Goal: Task Accomplishment & Management: Complete application form

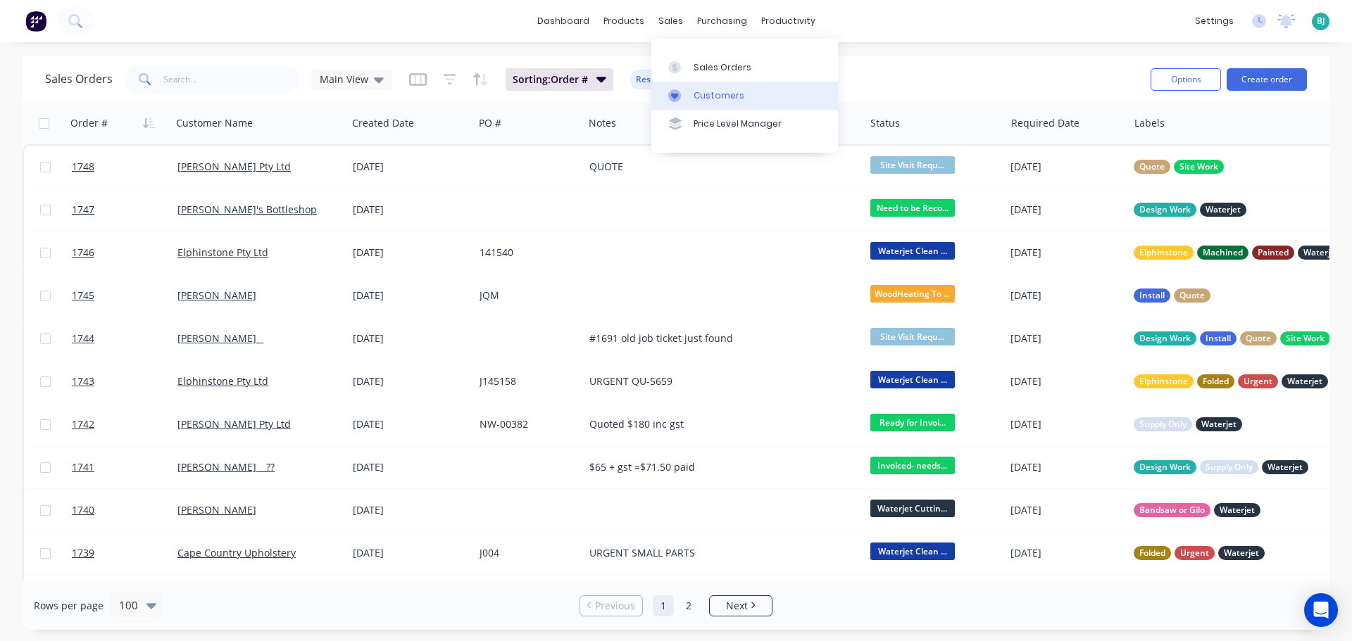
click at [691, 85] on link "Customers" at bounding box center [744, 96] width 187 height 28
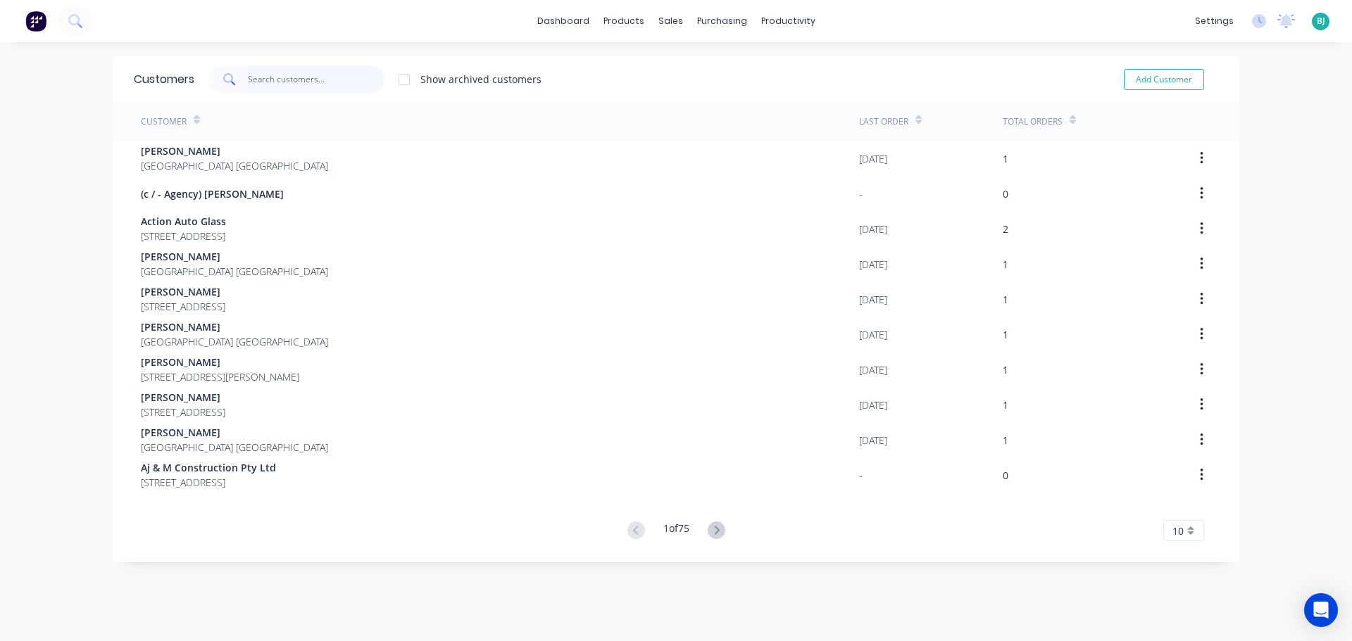
click at [295, 82] on input "text" at bounding box center [316, 79] width 137 height 28
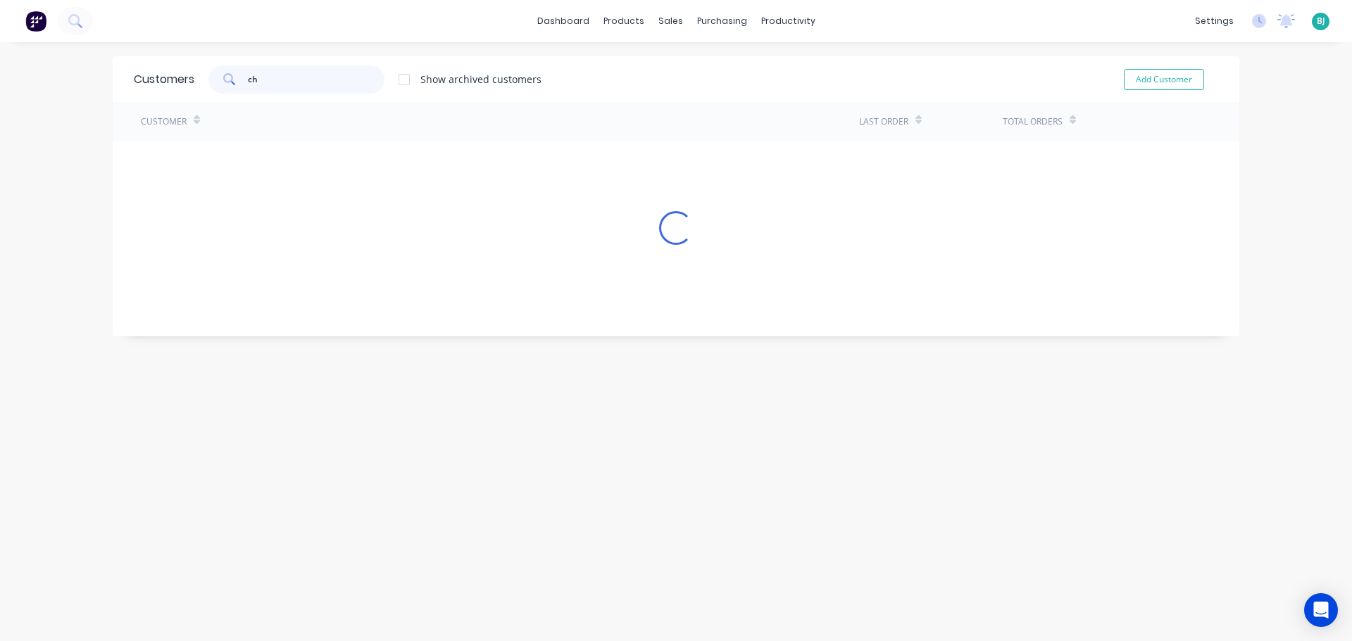
type input "c"
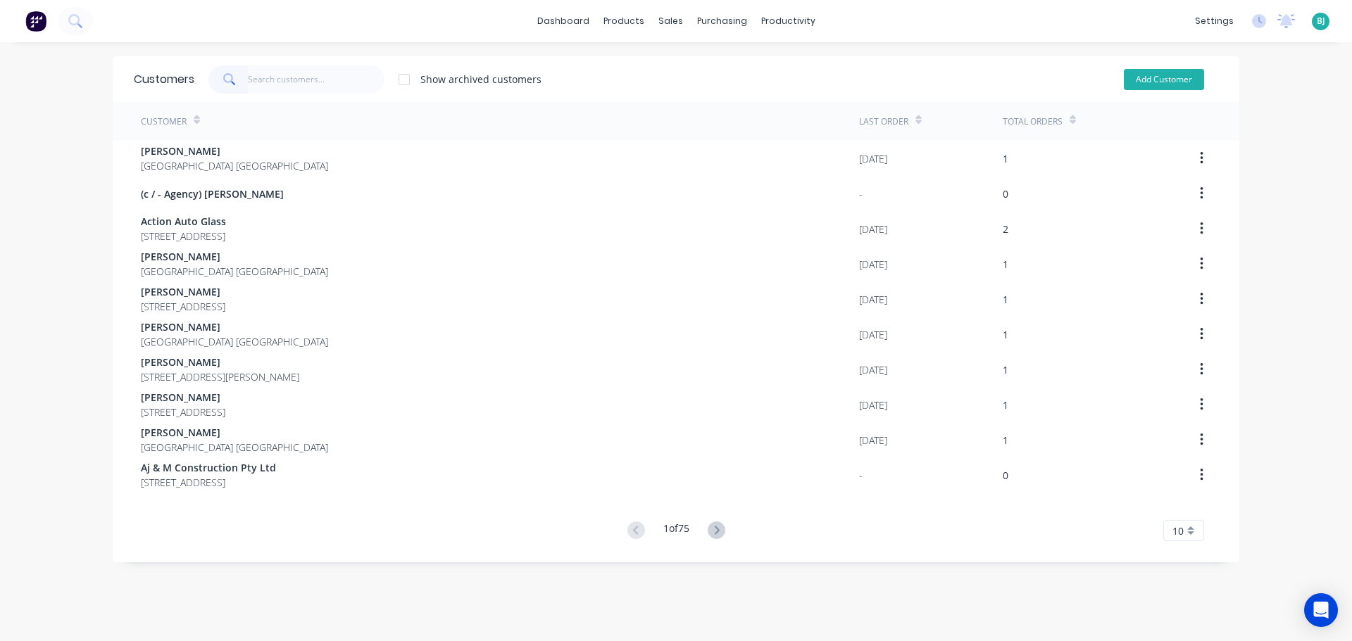
click at [1156, 76] on button "Add Customer" at bounding box center [1164, 79] width 80 height 21
select select "AU"
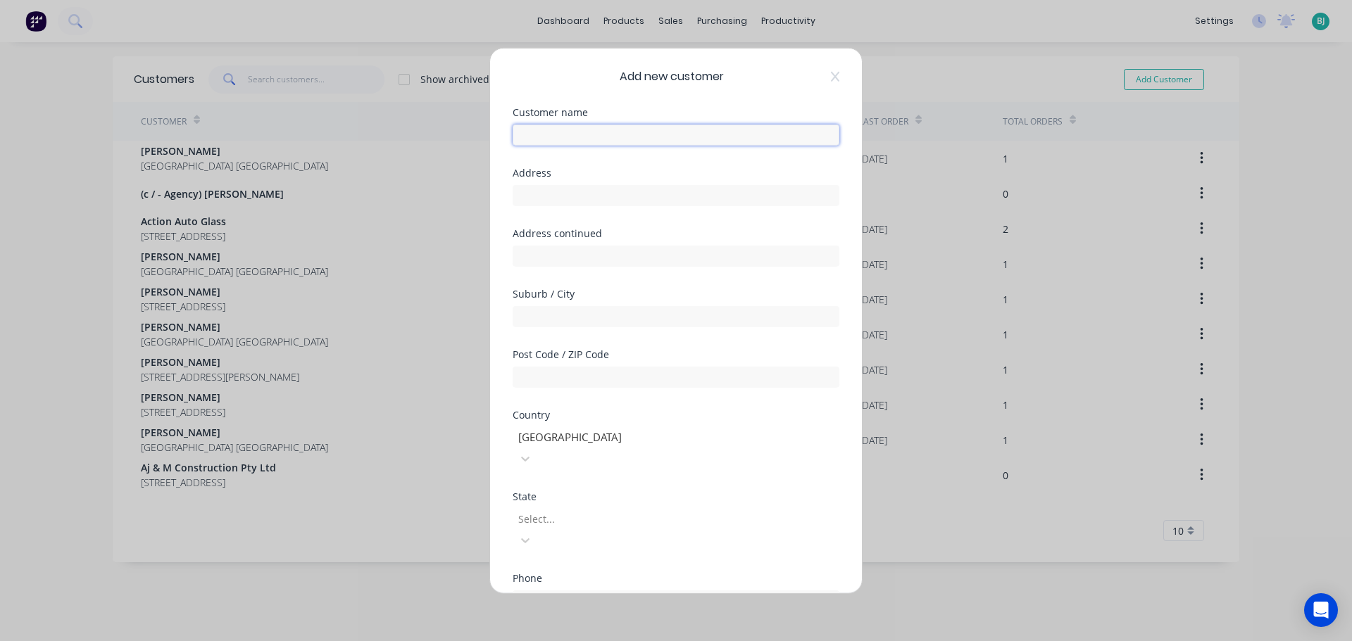
click at [634, 136] on input "text" at bounding box center [675, 134] width 327 height 21
type input "[PERSON_NAME]"
click at [584, 199] on input "text" at bounding box center [675, 194] width 327 height 21
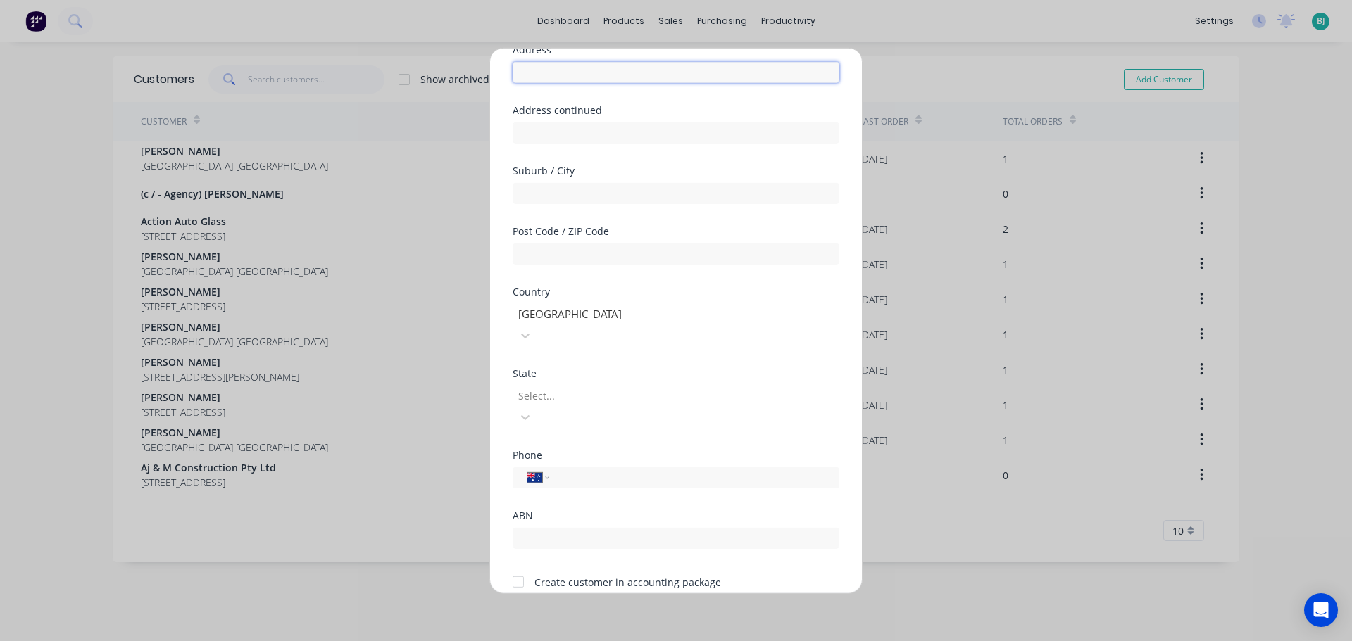
scroll to position [142, 0]
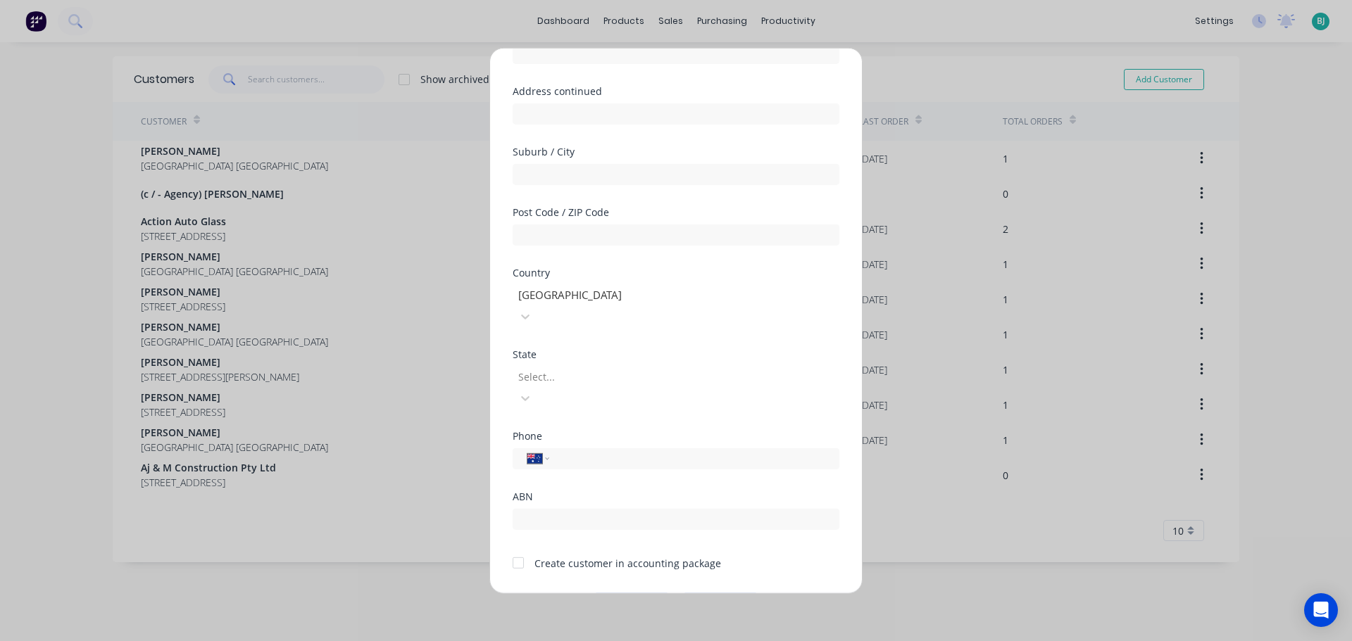
click at [625, 368] on div at bounding box center [618, 377] width 203 height 18
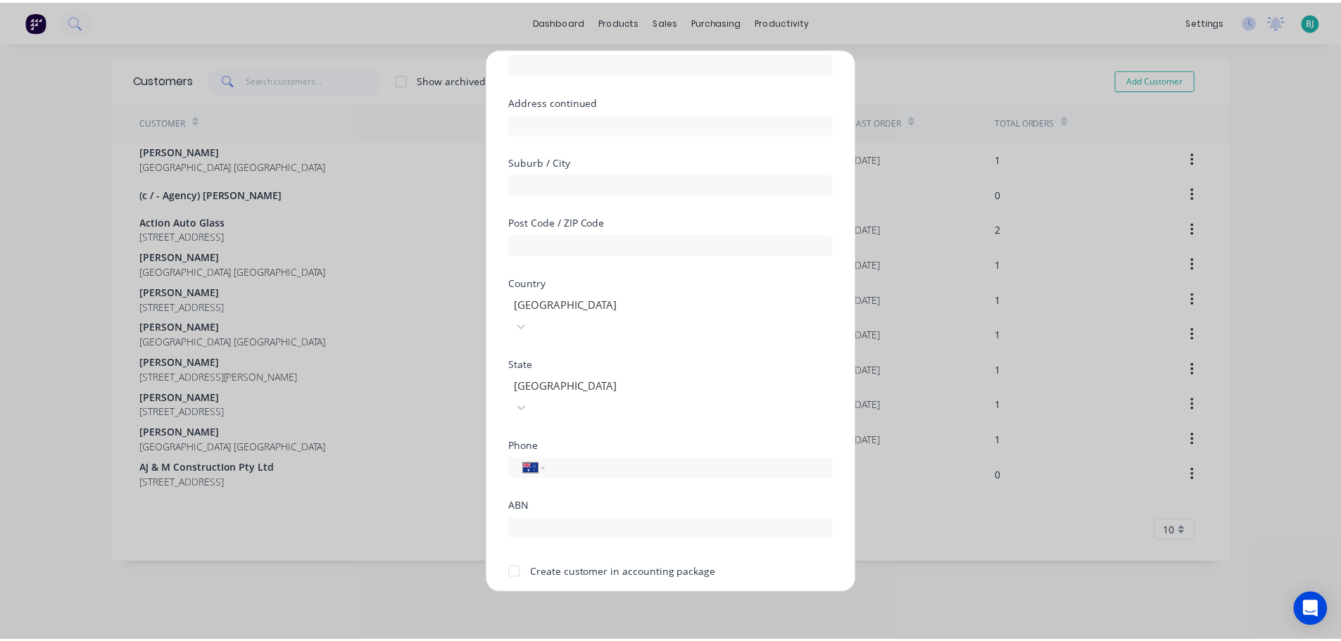
scroll to position [141, 0]
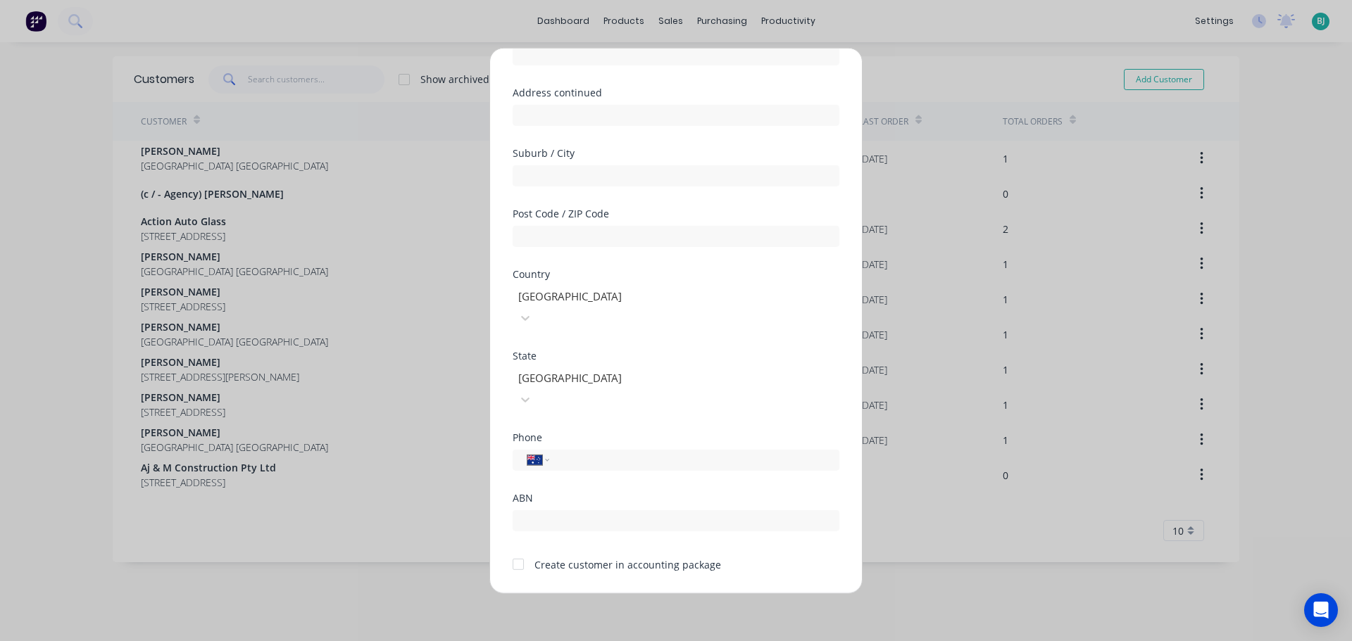
click at [639, 594] on button "Save" at bounding box center [631, 605] width 77 height 23
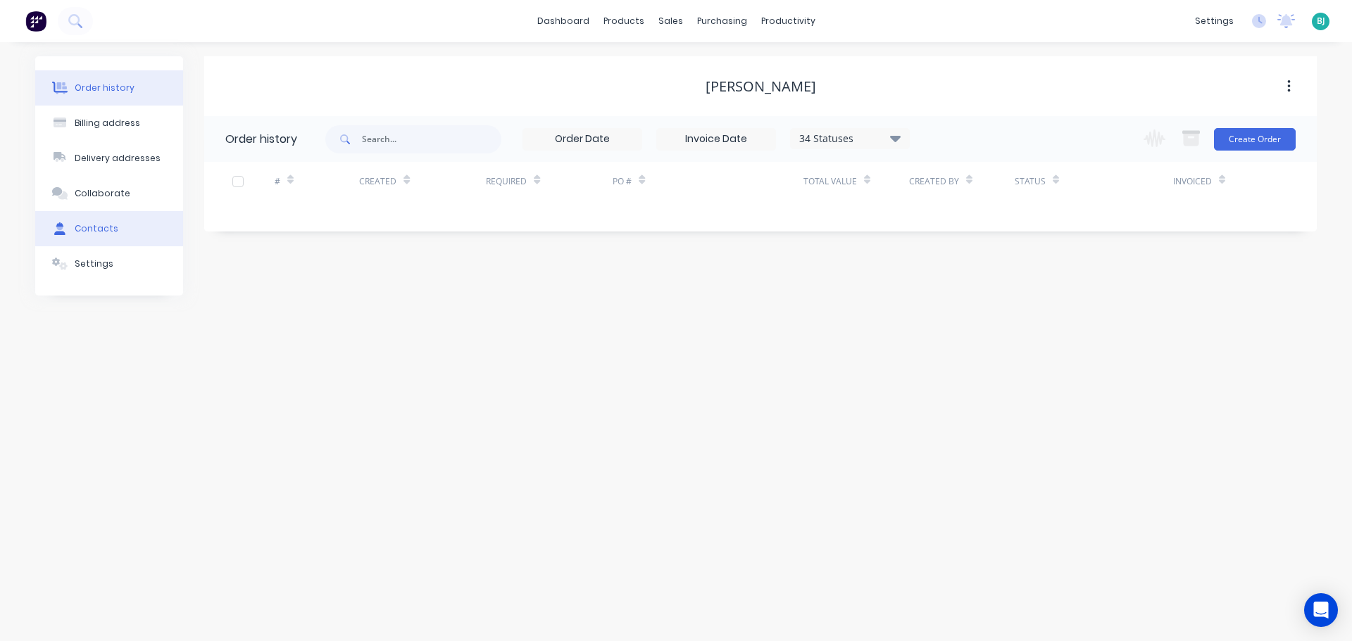
click at [96, 221] on button "Contacts" at bounding box center [109, 228] width 148 height 35
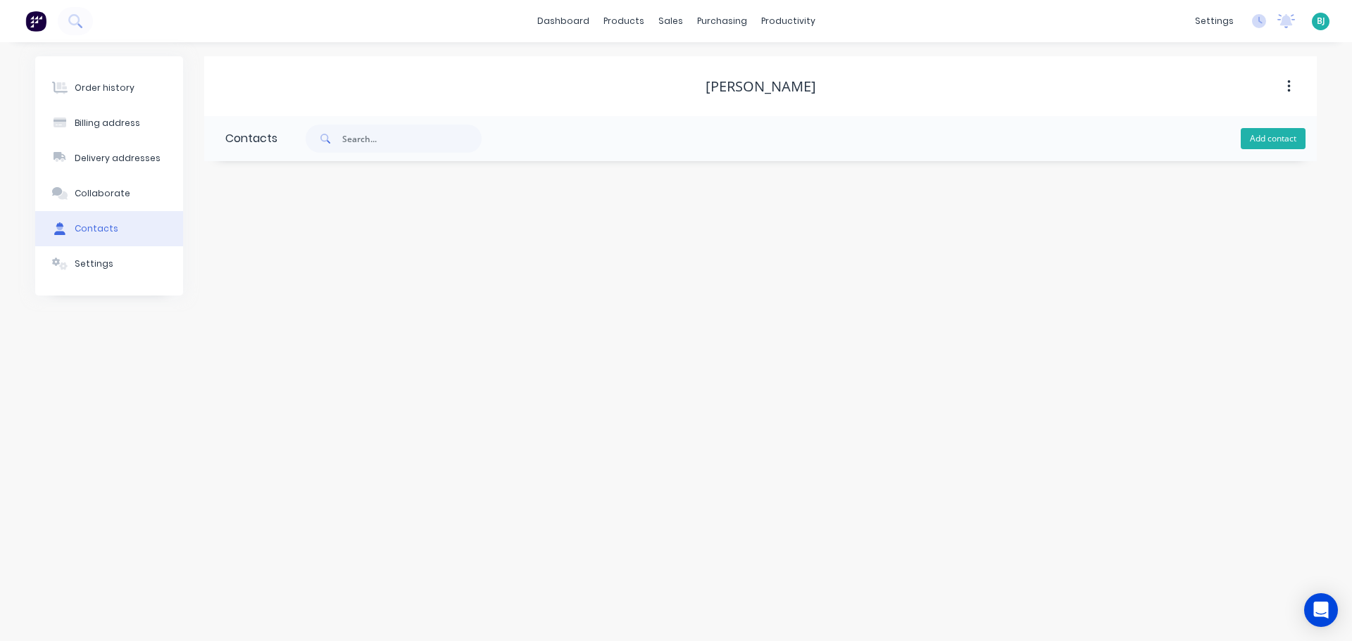
click at [1271, 140] on button "Add contact" at bounding box center [1272, 138] width 65 height 21
select select "AU"
click at [289, 229] on div at bounding box center [340, 249] width 230 height 42
click at [301, 250] on input "text" at bounding box center [340, 242] width 230 height 21
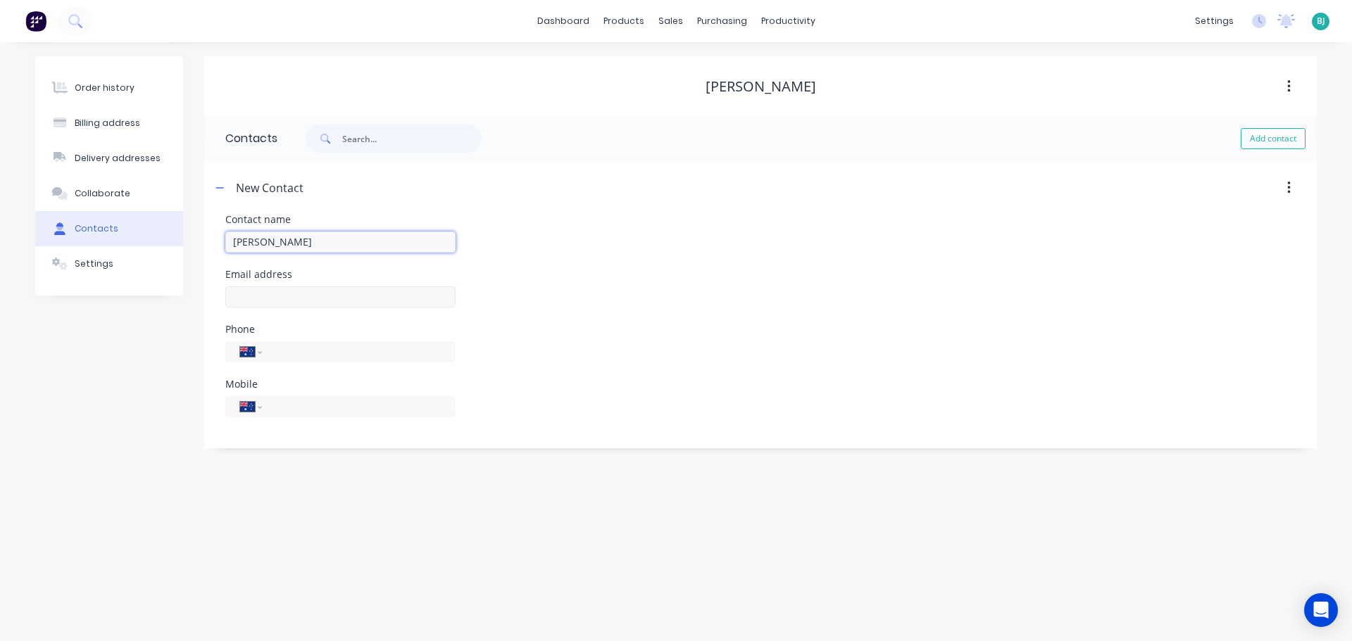
type input "[PERSON_NAME]"
click at [322, 294] on input "text" at bounding box center [340, 297] width 230 height 21
select select "AU"
click at [360, 291] on input "text" at bounding box center [340, 297] width 230 height 21
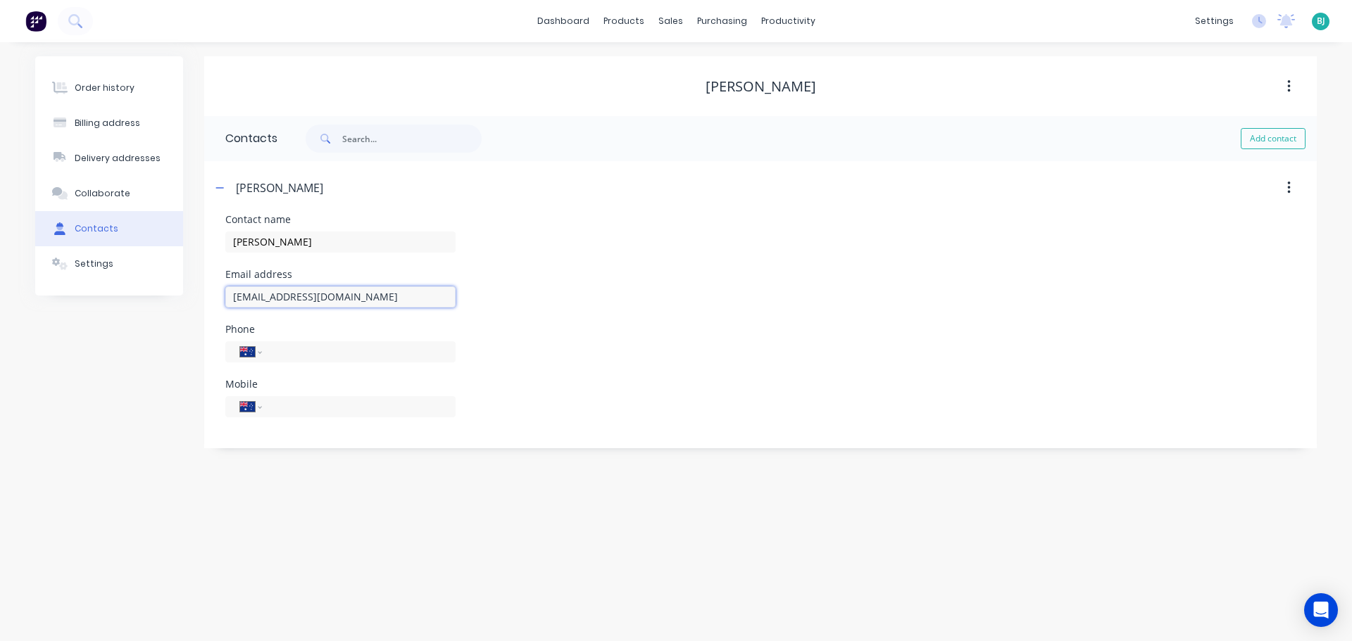
type input "[EMAIL_ADDRESS][DOMAIN_NAME]"
click at [626, 289] on div "Email address [EMAIL_ADDRESS][DOMAIN_NAME]" at bounding box center [760, 297] width 1070 height 55
click at [223, 186] on icon "button" at bounding box center [219, 188] width 8 height 10
drag, startPoint x: 103, startPoint y: 87, endPoint x: 192, endPoint y: 105, distance: 91.1
click at [103, 87] on div "Order history" at bounding box center [105, 88] width 60 height 13
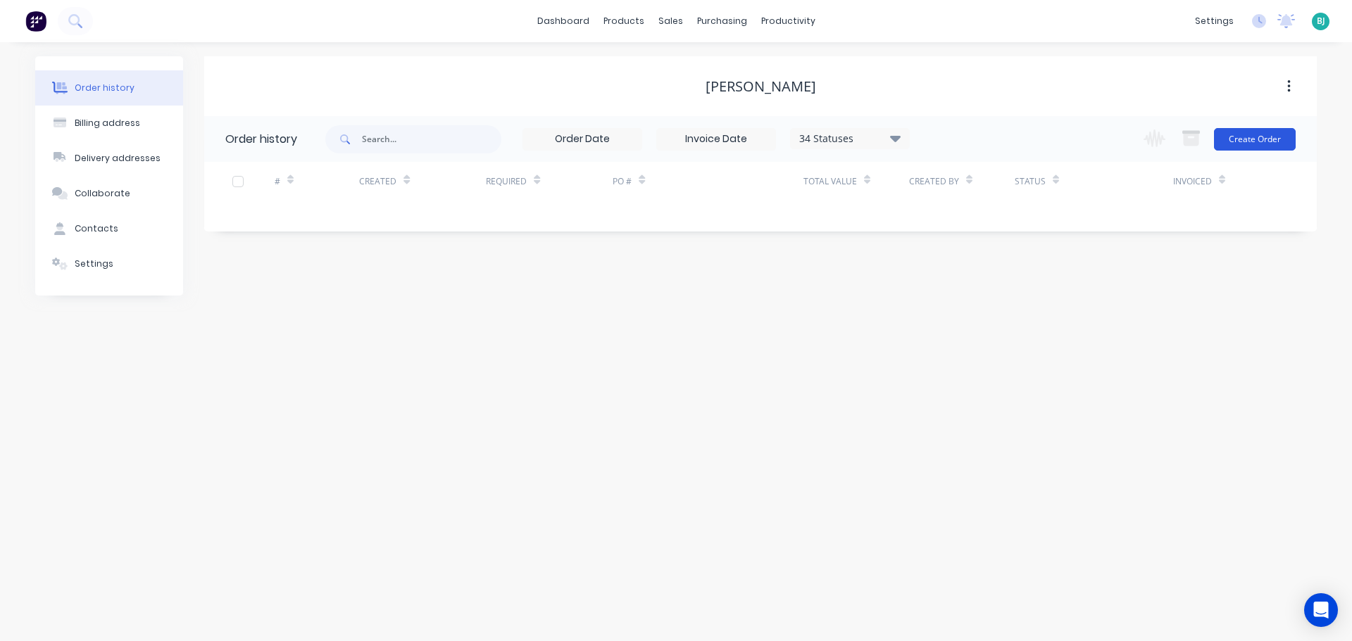
click at [1249, 137] on button "Create Order" at bounding box center [1255, 139] width 82 height 23
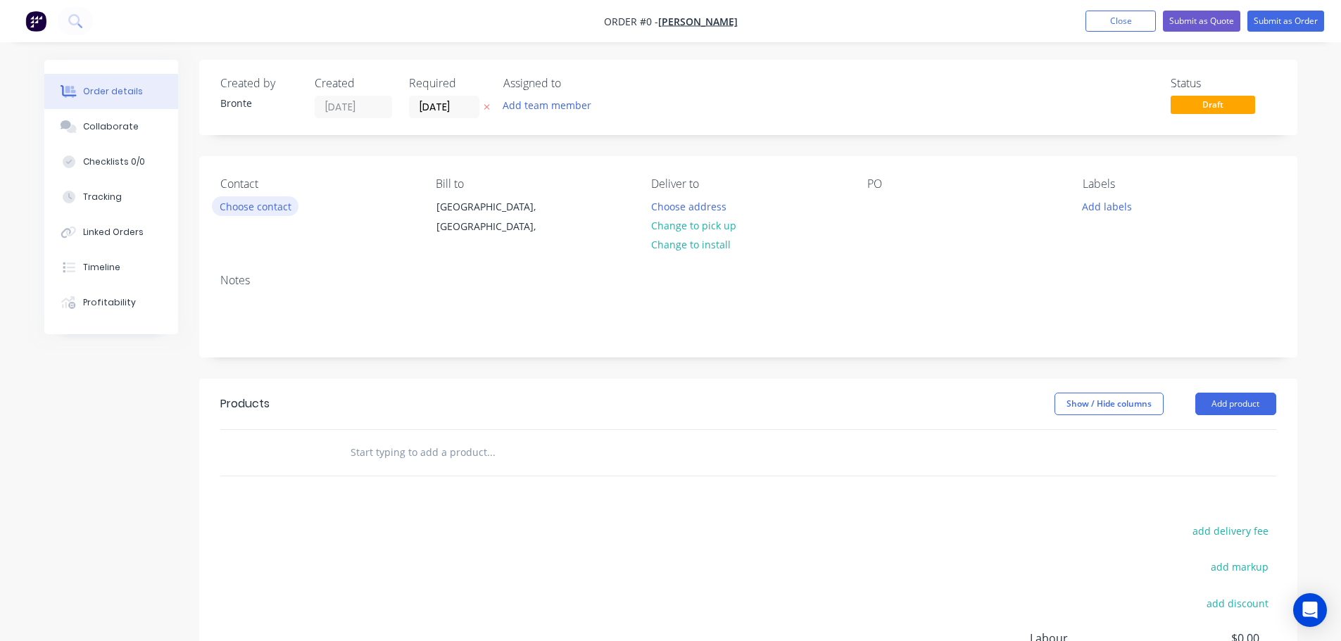
click at [263, 212] on button "Choose contact" at bounding box center [255, 205] width 87 height 19
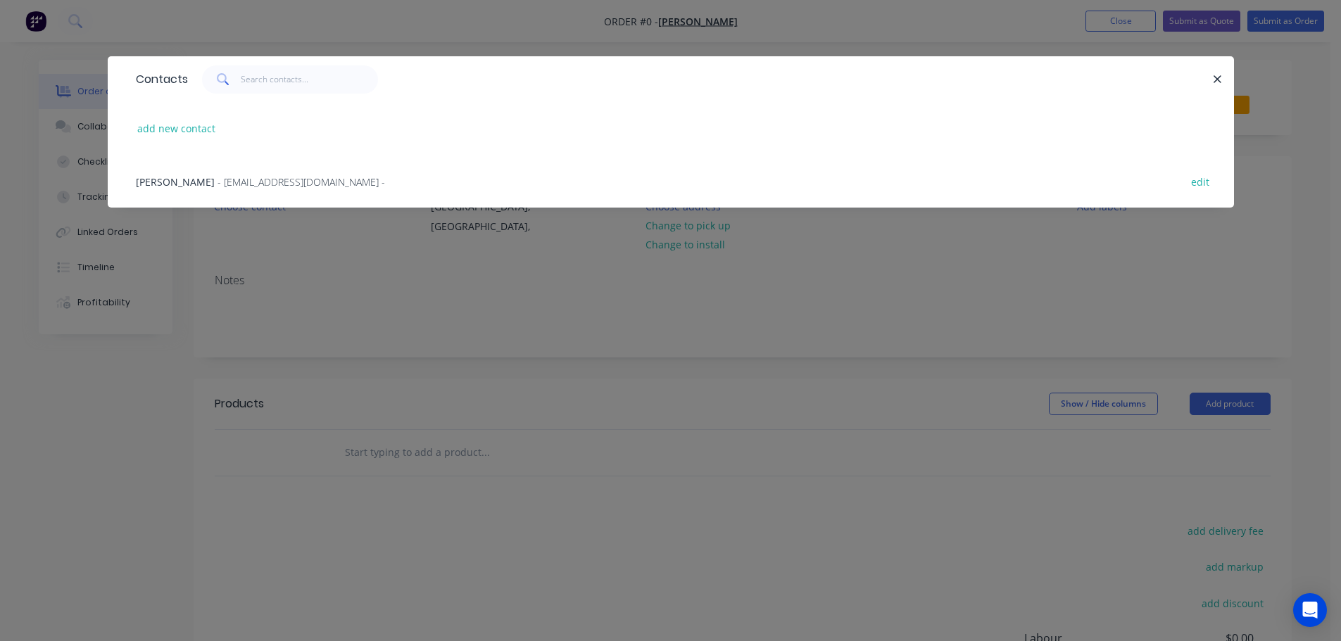
click at [232, 179] on span "- [EMAIL_ADDRESS][DOMAIN_NAME] -" at bounding box center [302, 181] width 168 height 13
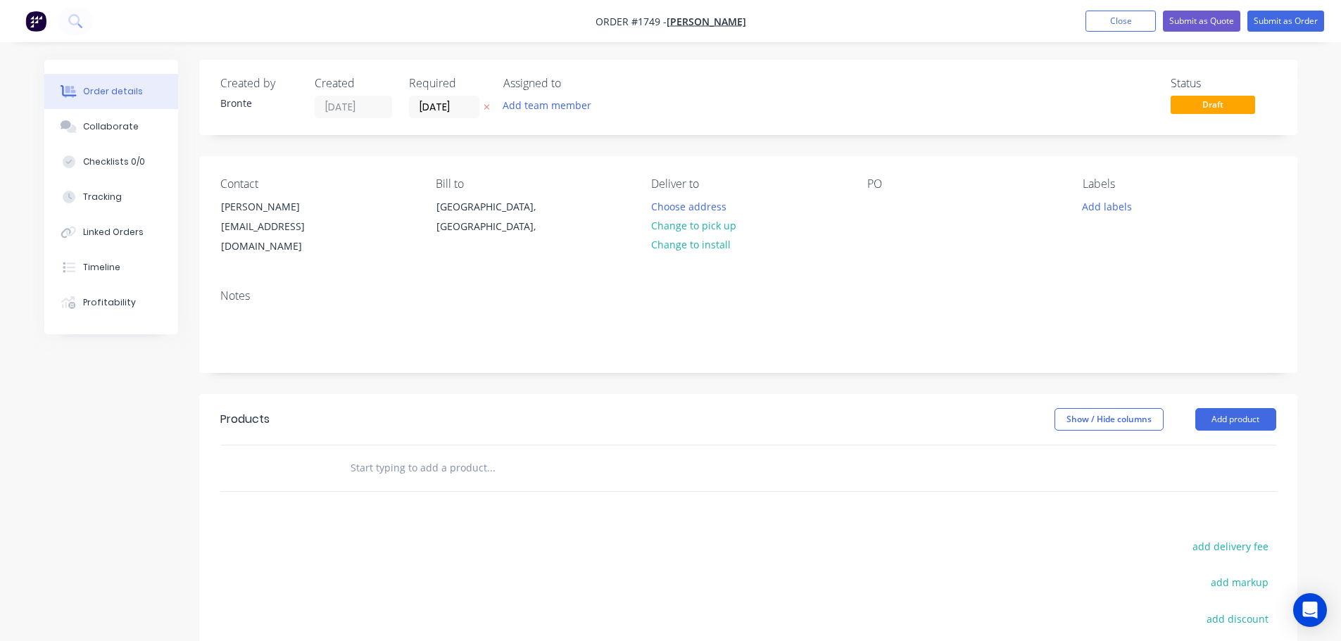
click at [465, 106] on input "[DATE]" at bounding box center [444, 106] width 69 height 21
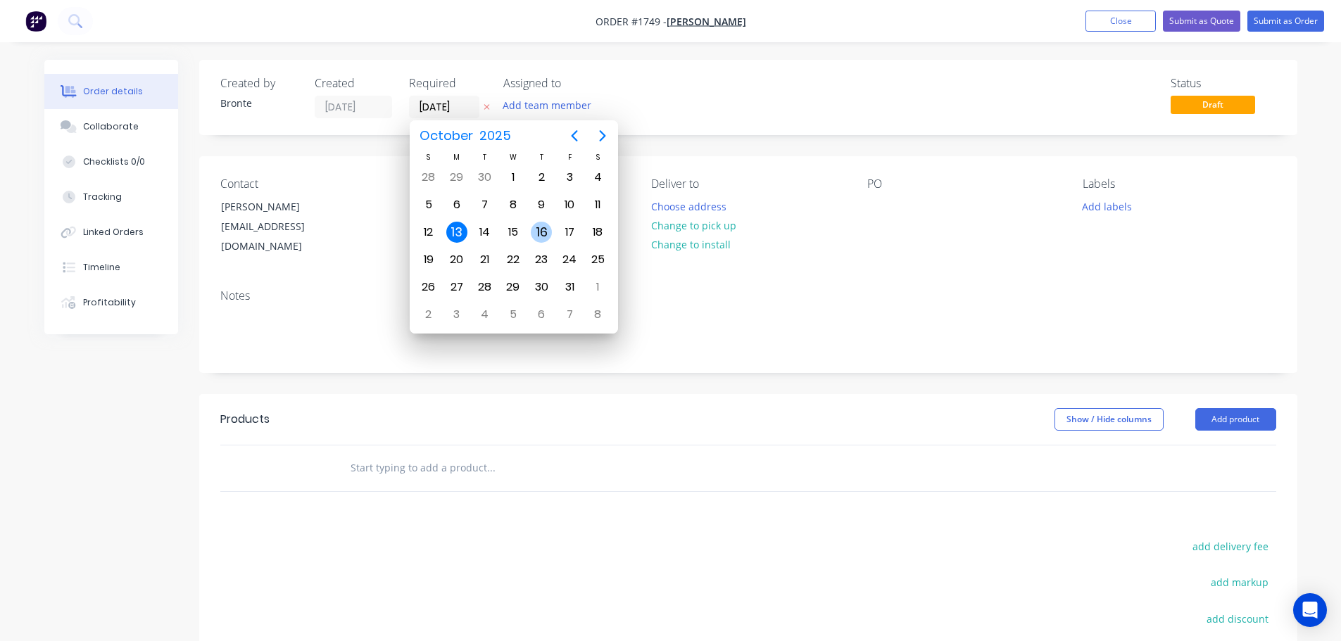
click at [539, 234] on div "16" at bounding box center [541, 232] width 21 height 21
type input "[DATE]"
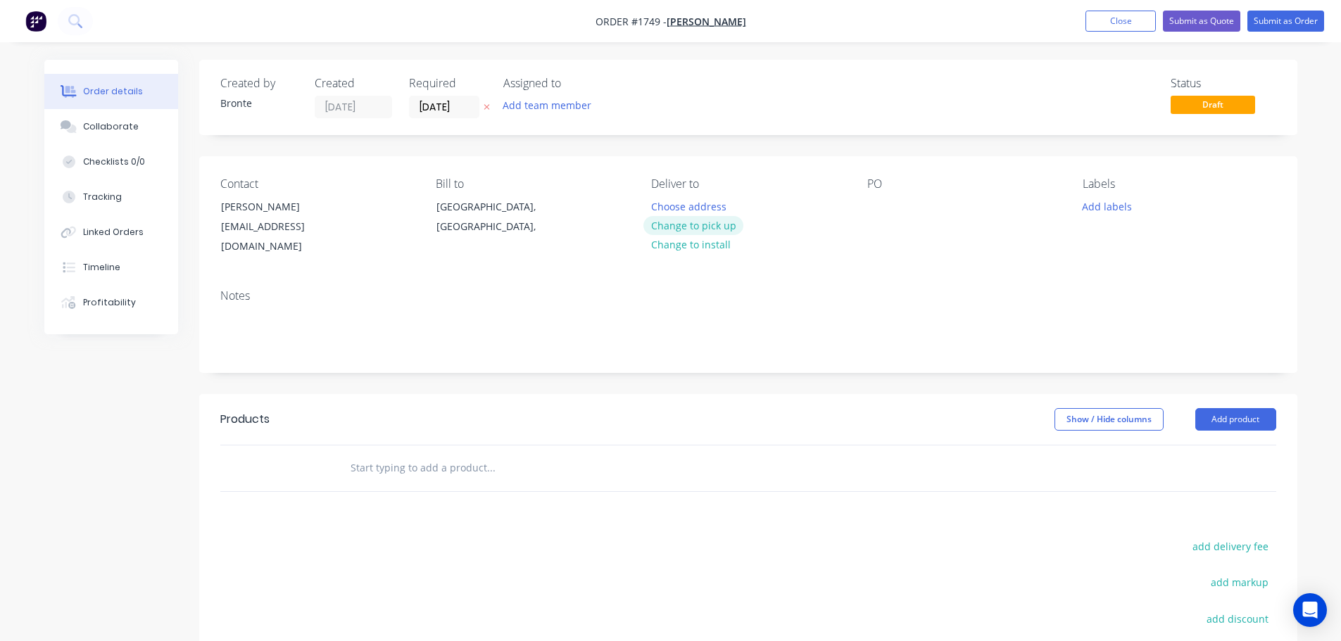
click at [716, 224] on button "Change to pick up" at bounding box center [693, 225] width 100 height 19
click at [1115, 200] on button "Add labels" at bounding box center [1107, 205] width 65 height 19
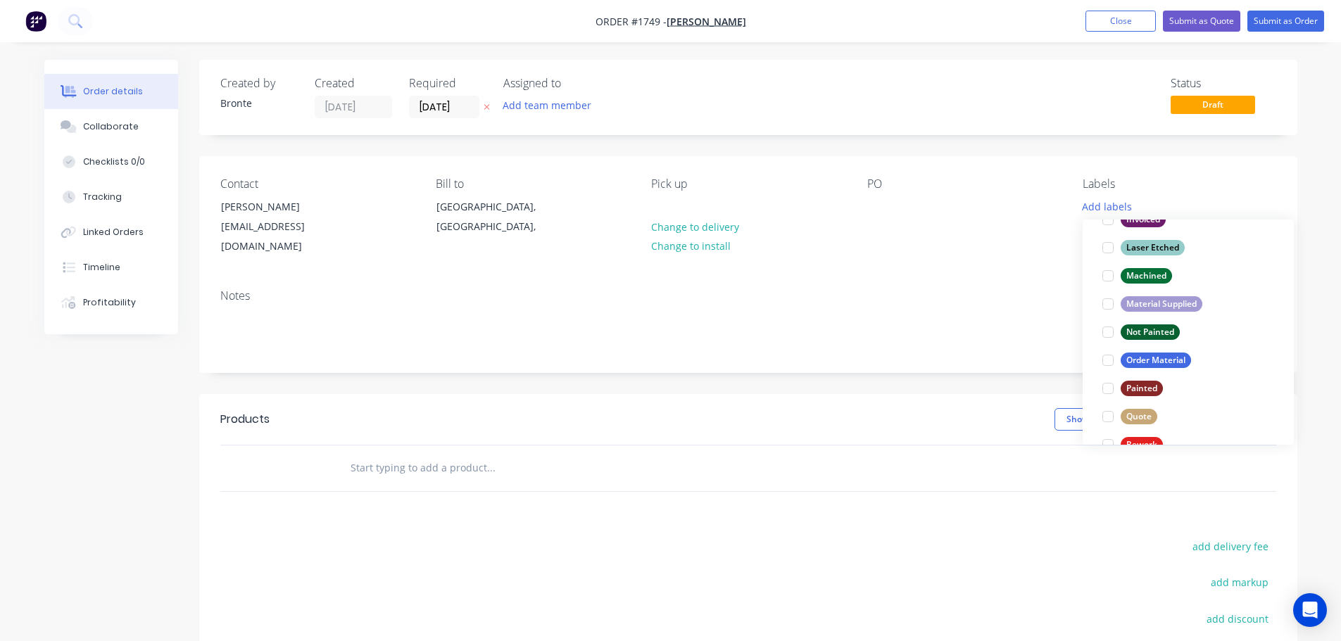
scroll to position [493, 0]
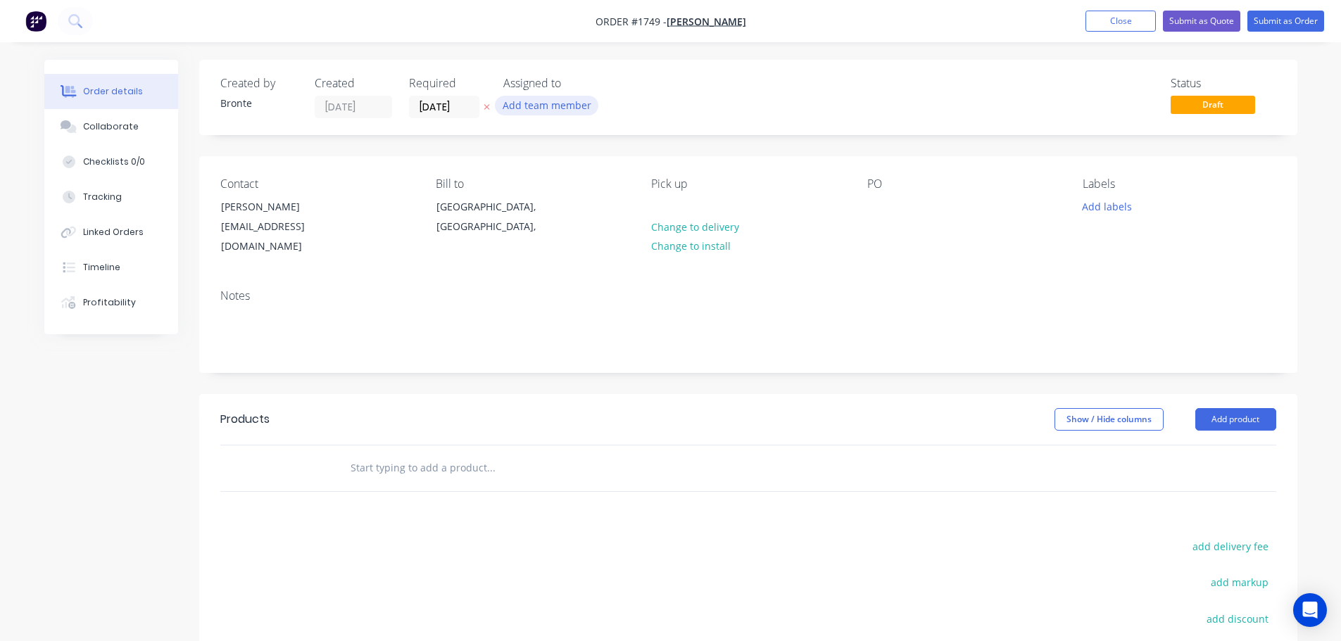
click at [557, 104] on button "Add team member" at bounding box center [546, 105] width 103 height 19
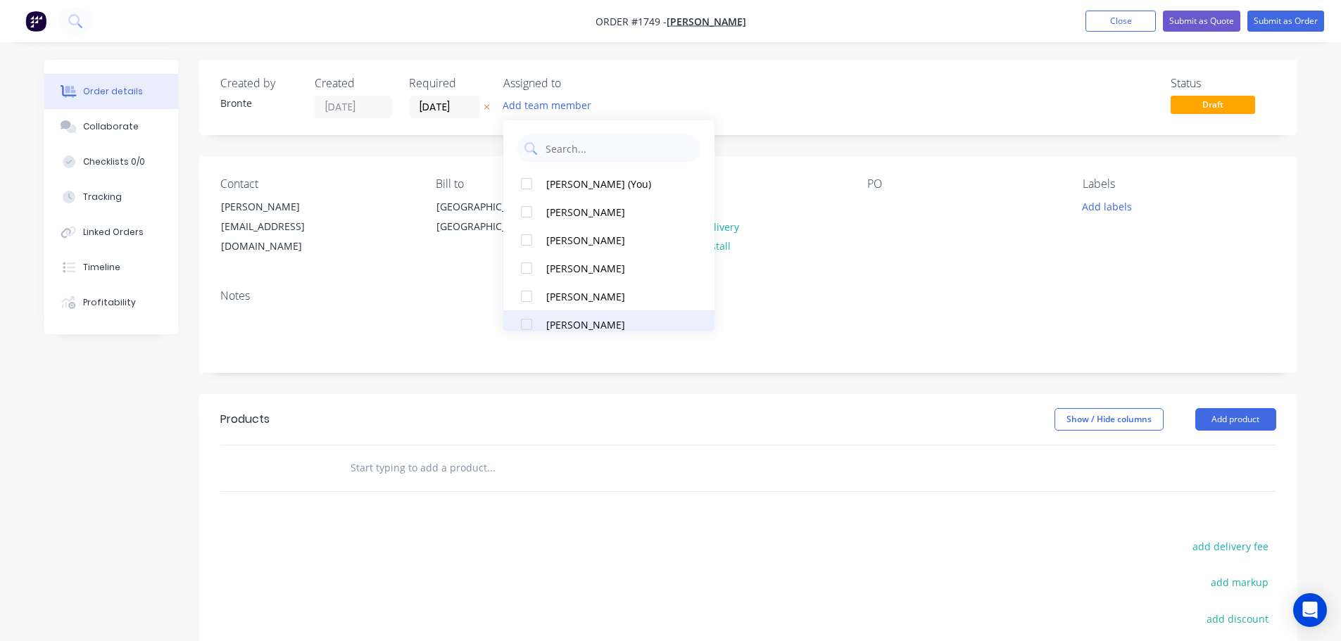
click at [529, 317] on div at bounding box center [526, 324] width 28 height 28
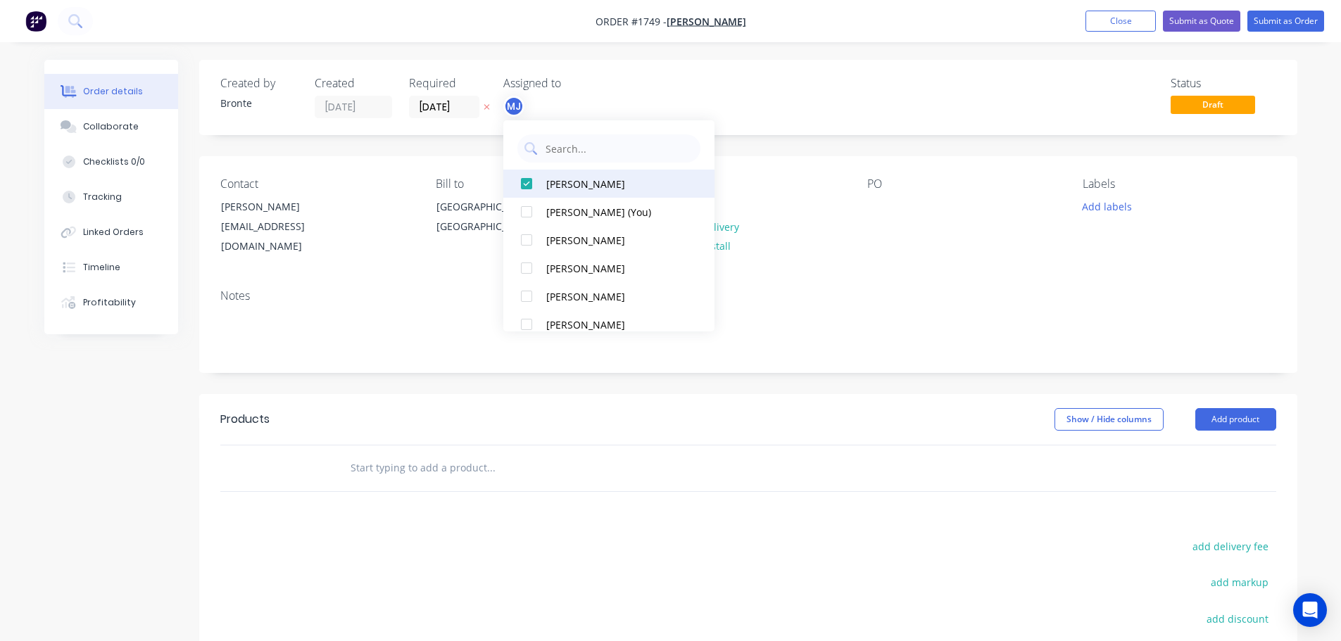
click at [529, 212] on div at bounding box center [526, 212] width 28 height 28
click at [931, 78] on div "Status Draft" at bounding box center [960, 98] width 632 height 42
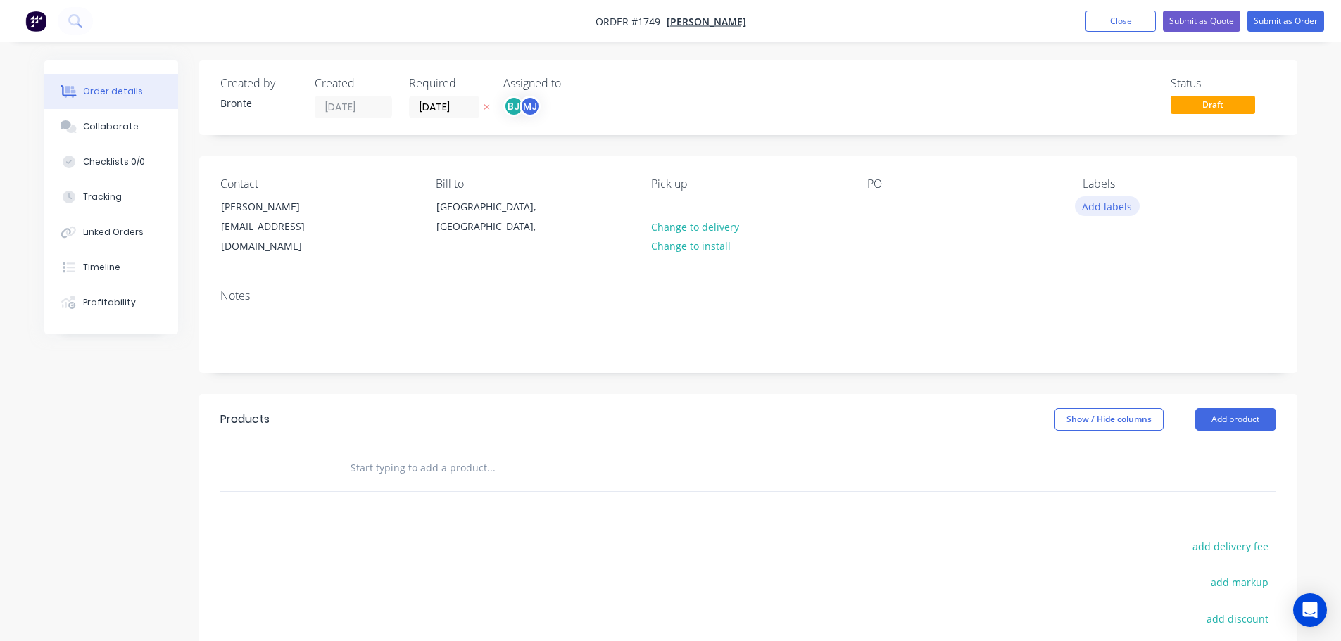
click at [1119, 203] on button "Add labels" at bounding box center [1107, 205] width 65 height 19
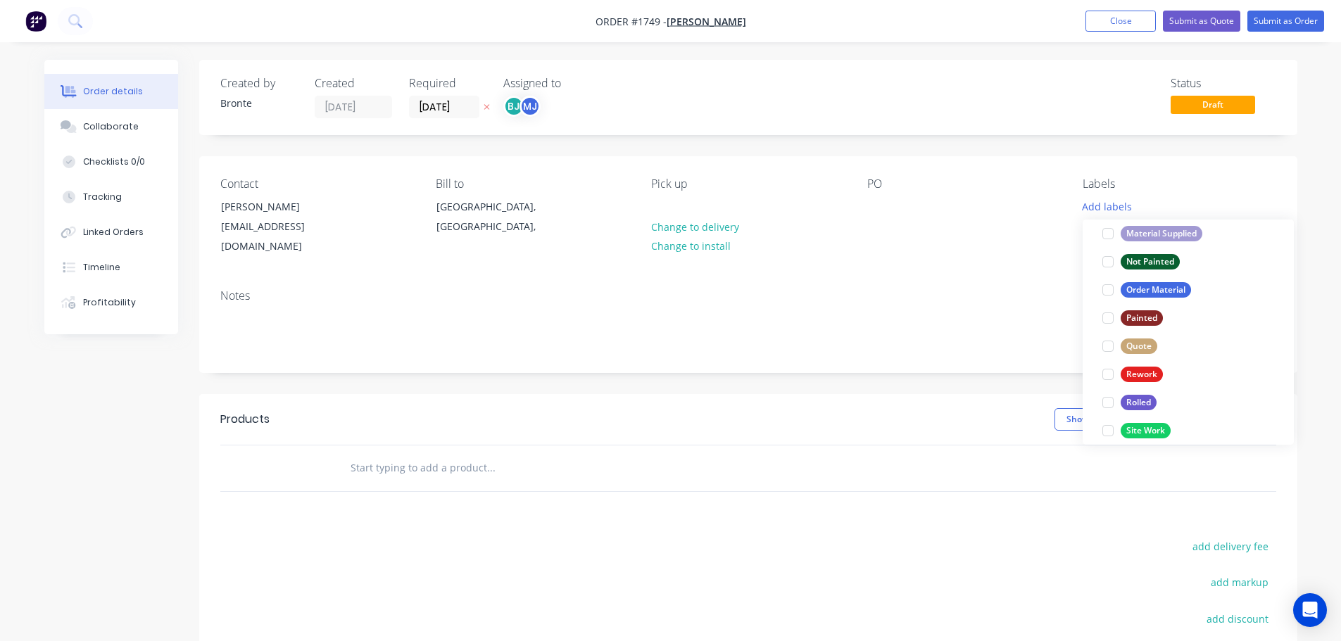
scroll to position [676, 0]
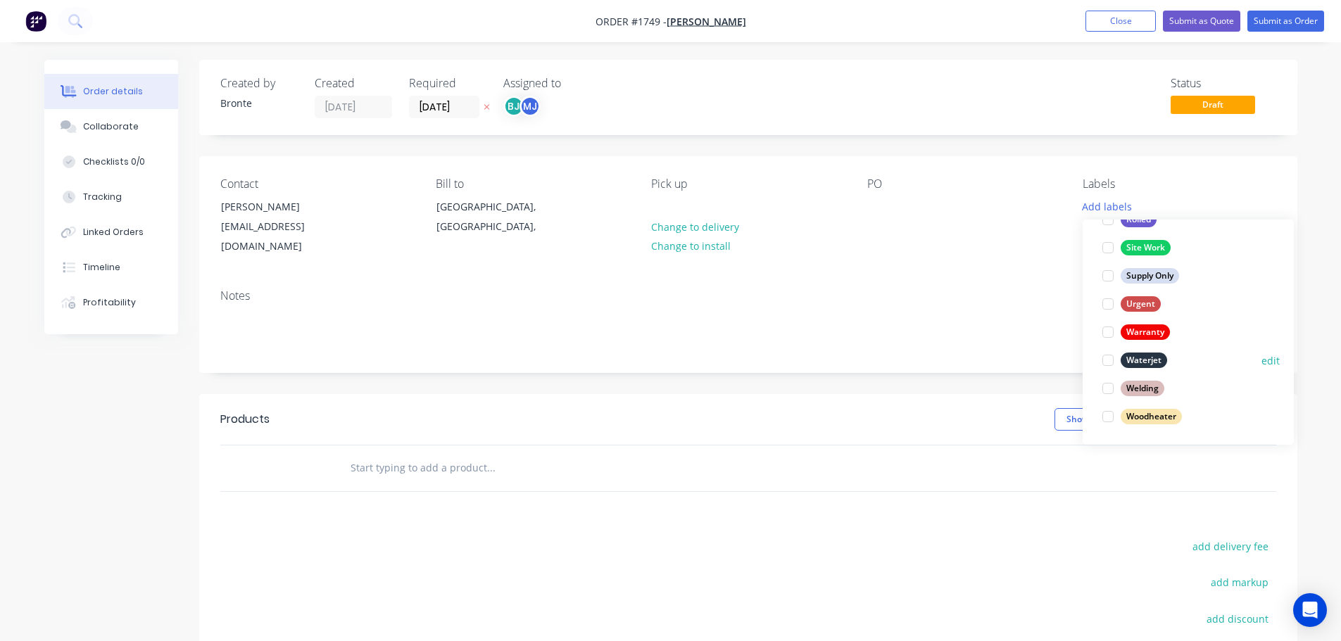
click at [1109, 358] on div at bounding box center [1108, 360] width 28 height 28
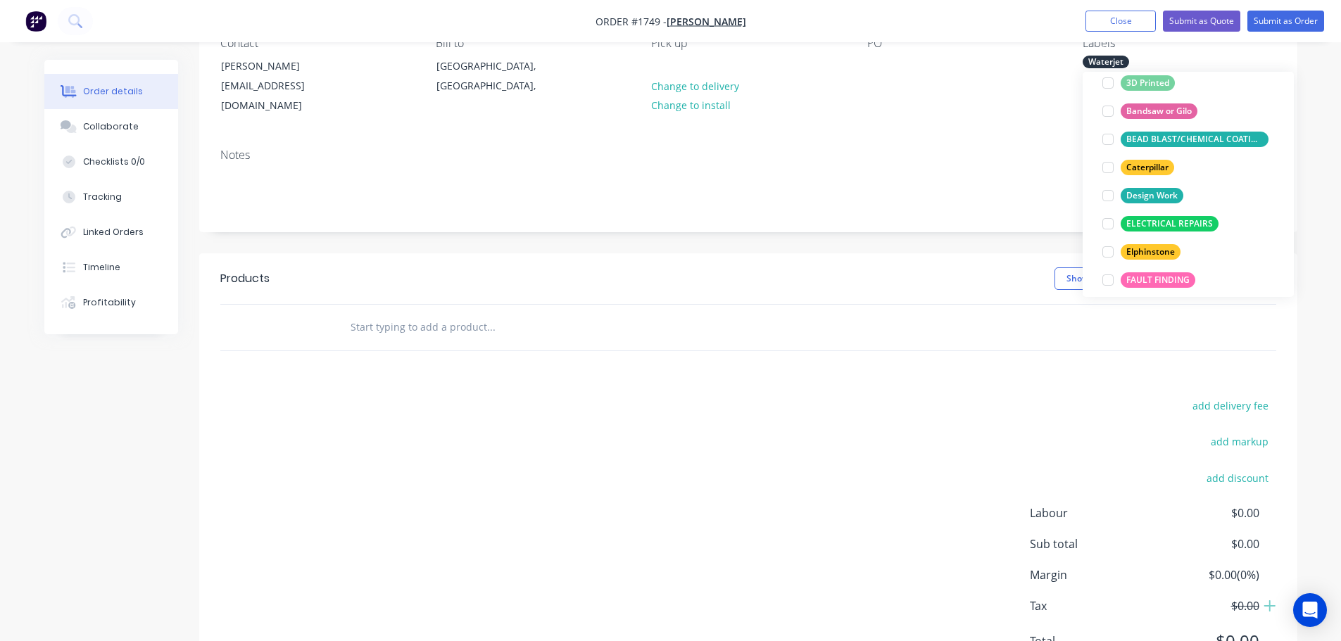
scroll to position [183, 0]
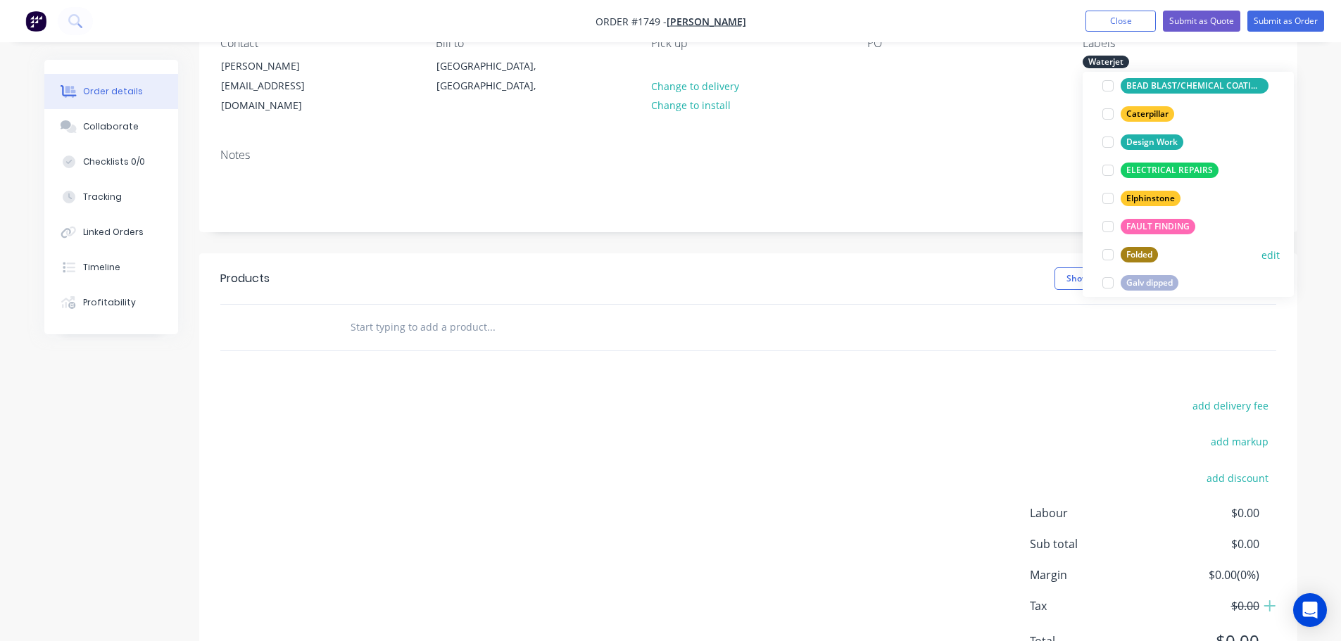
click at [1107, 254] on div at bounding box center [1108, 255] width 28 height 28
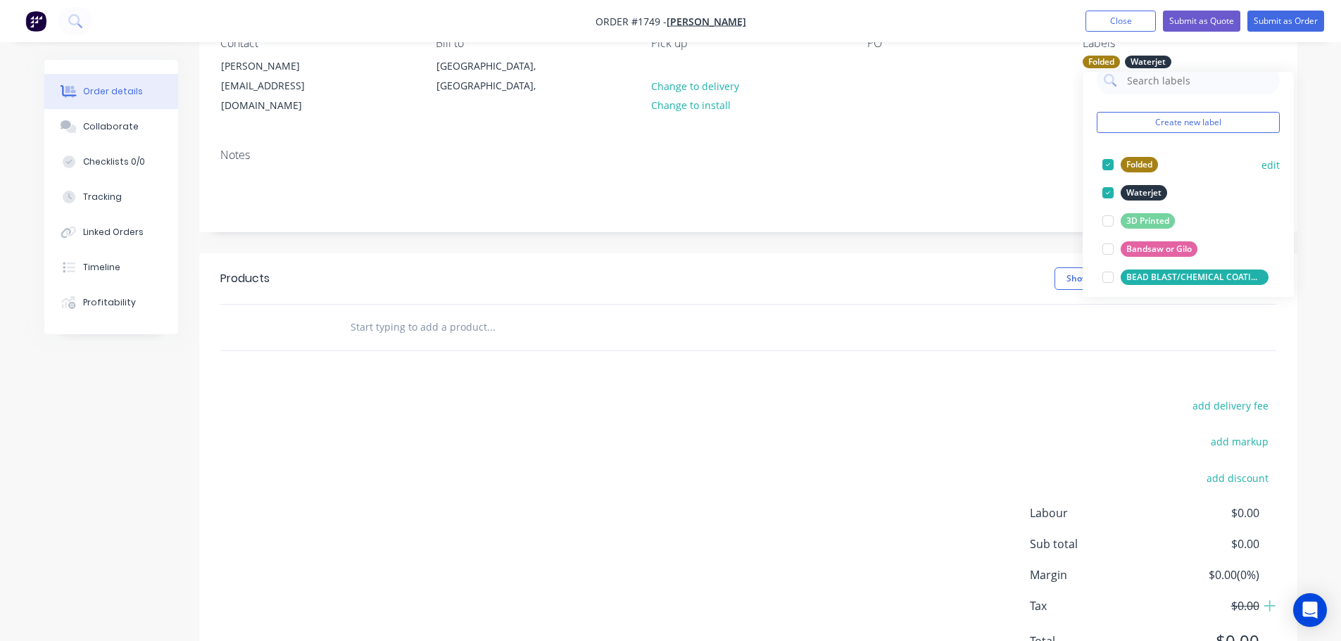
scroll to position [0, 0]
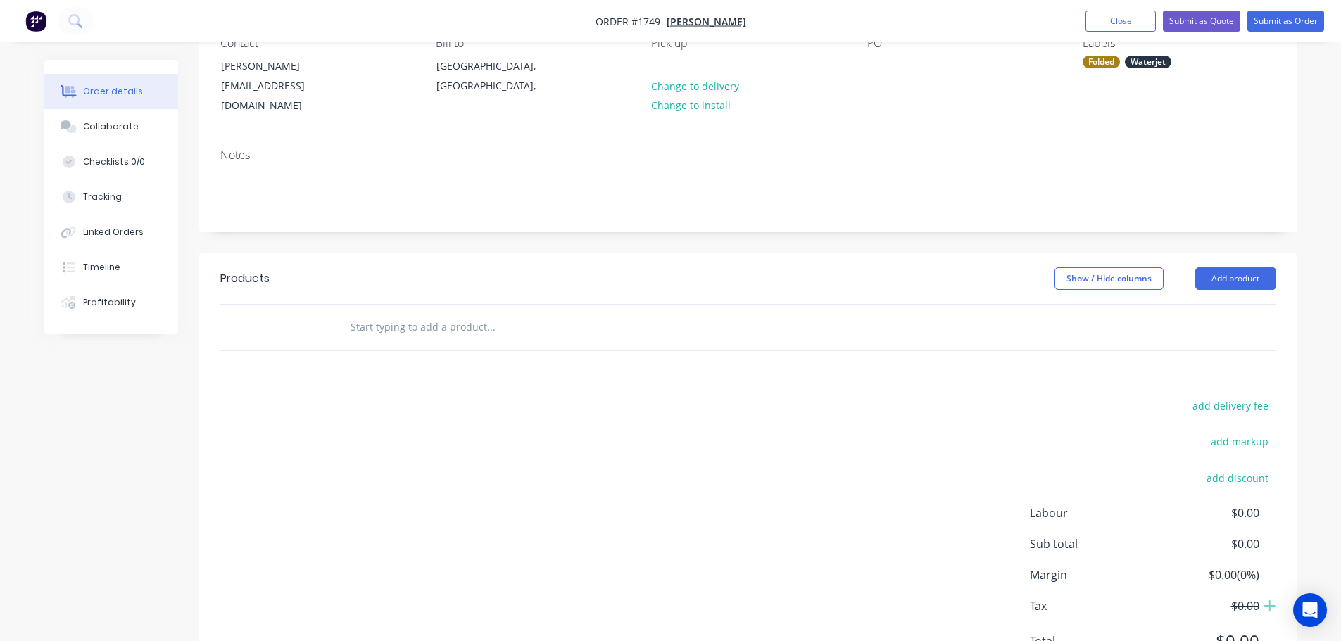
click at [1312, 234] on div "Order details Collaborate Checklists 0/0 Tracking Linked Orders Timeline Profit…" at bounding box center [670, 284] width 1341 height 851
click at [1248, 268] on button "Add product" at bounding box center [1235, 279] width 81 height 23
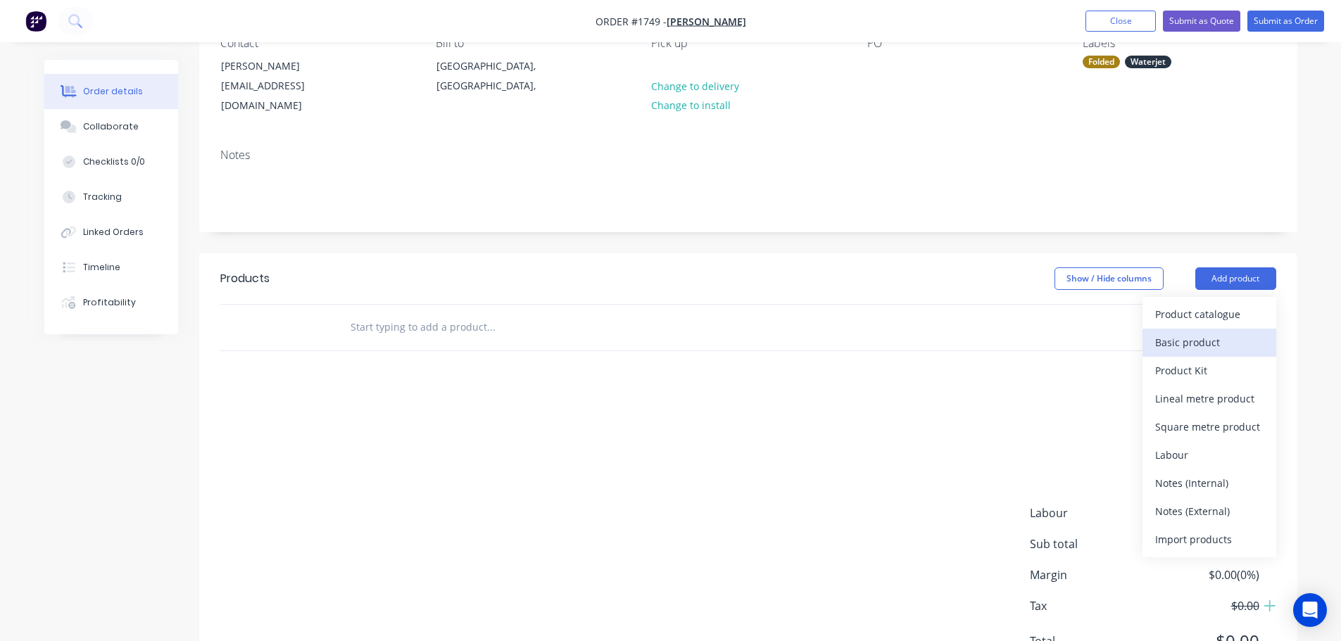
click at [1182, 337] on button "Basic product" at bounding box center [1210, 343] width 134 height 28
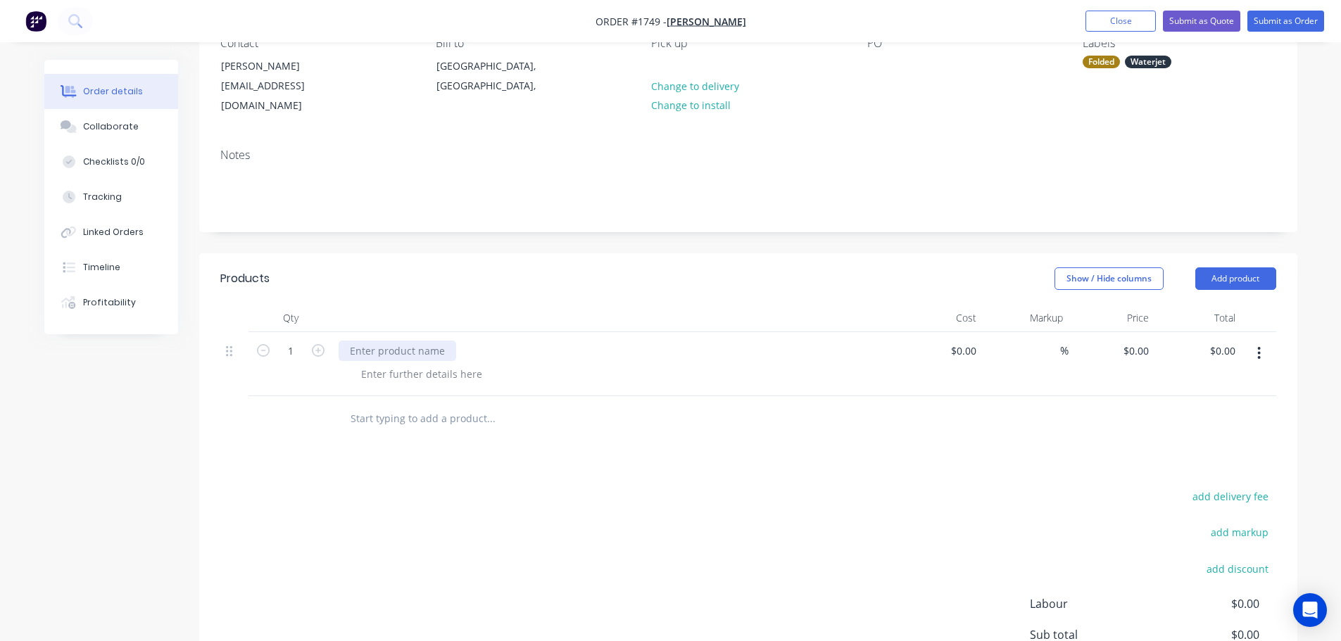
click at [423, 341] on div at bounding box center [398, 351] width 118 height 20
click at [424, 364] on div at bounding box center [422, 374] width 144 height 20
click at [427, 364] on div at bounding box center [422, 374] width 144 height 20
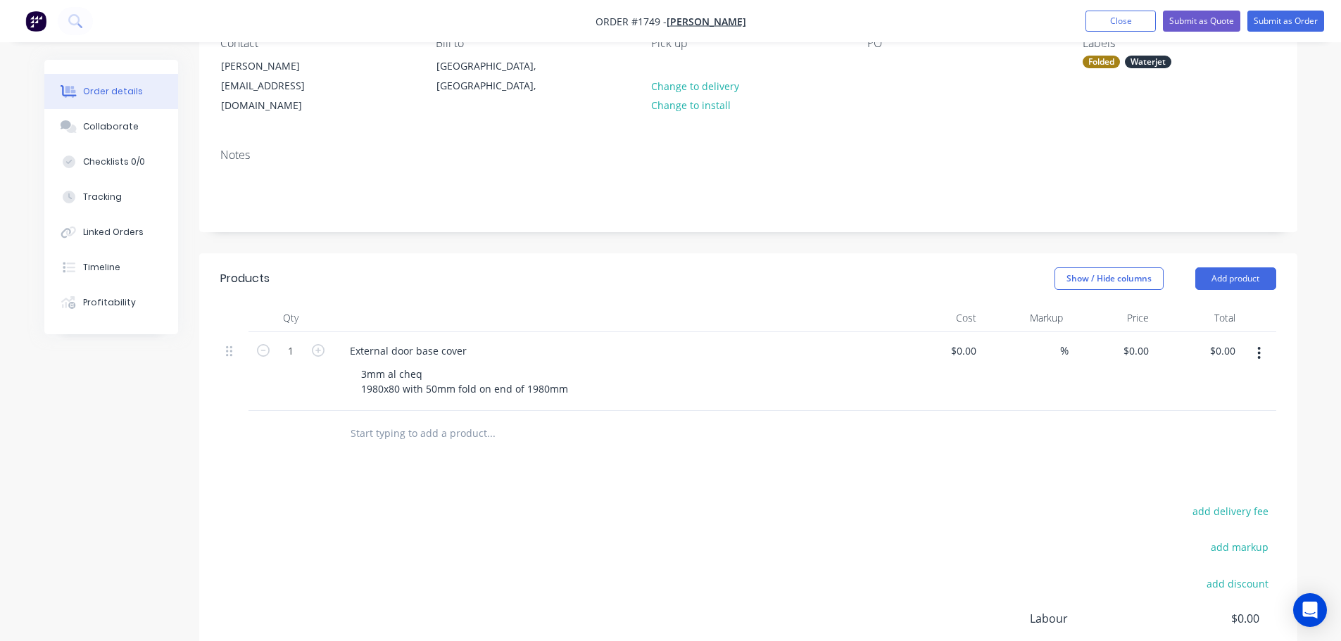
click at [700, 427] on div at bounding box center [550, 434] width 422 height 28
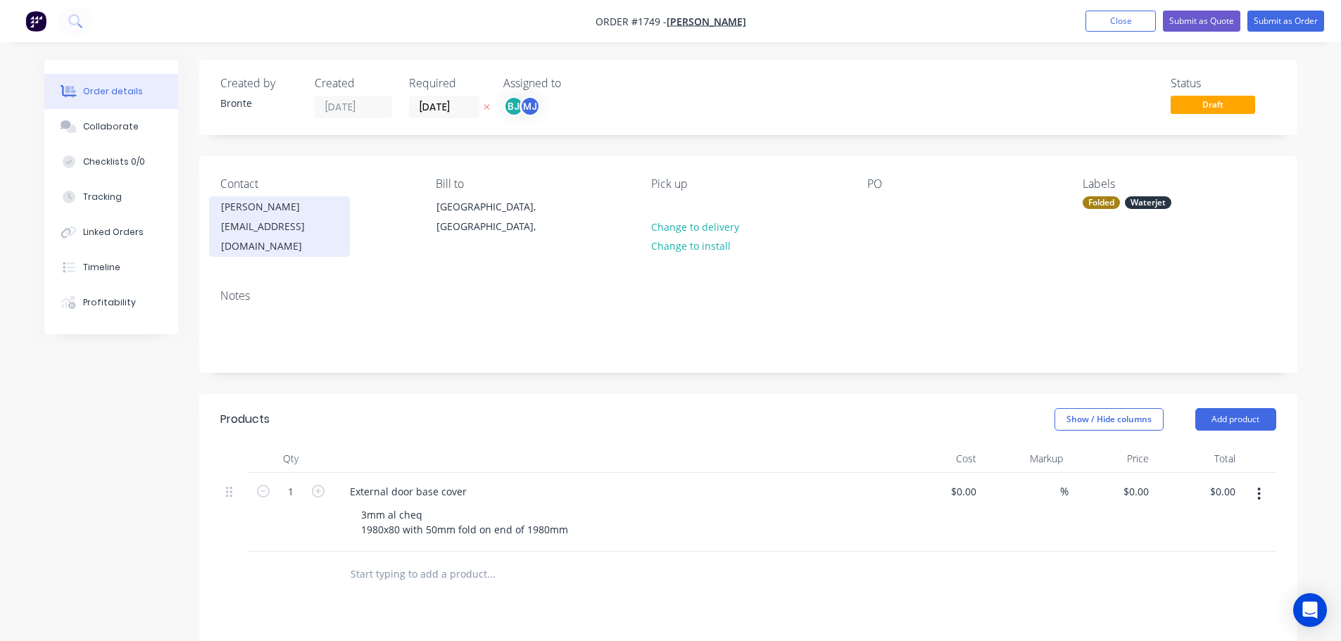
click at [261, 226] on div "[EMAIL_ADDRESS][DOMAIN_NAME]" at bounding box center [279, 236] width 117 height 39
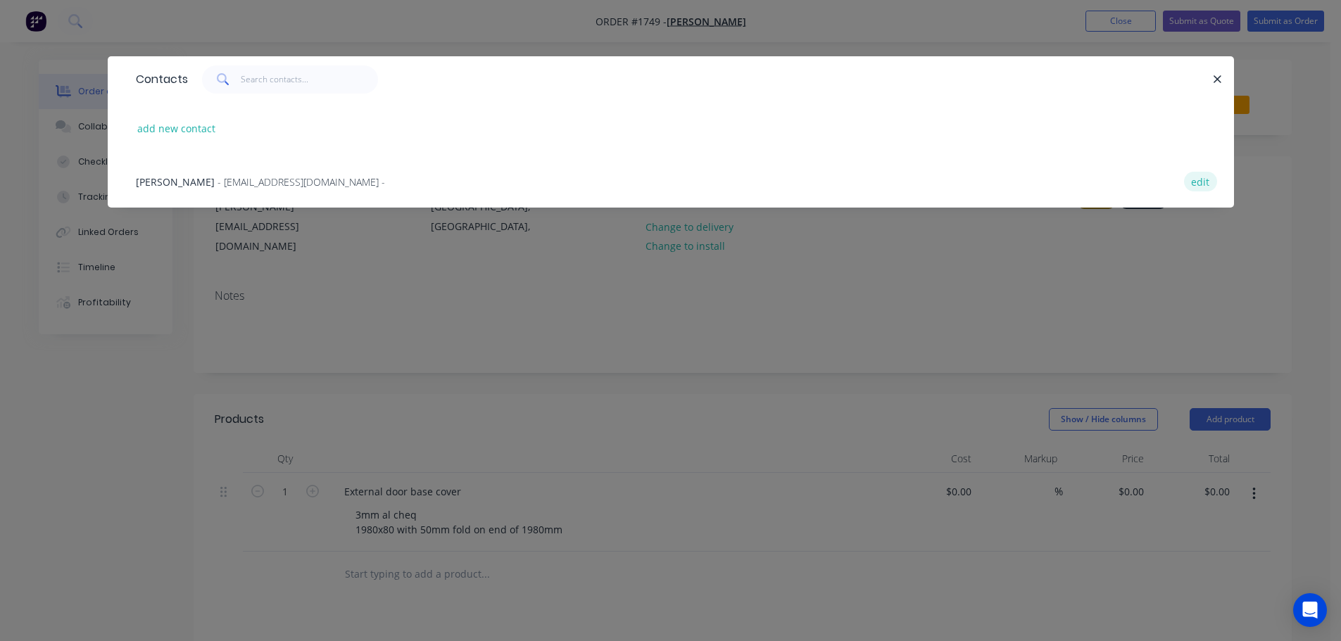
click at [1205, 175] on button "edit" at bounding box center [1200, 181] width 33 height 19
select select "AU"
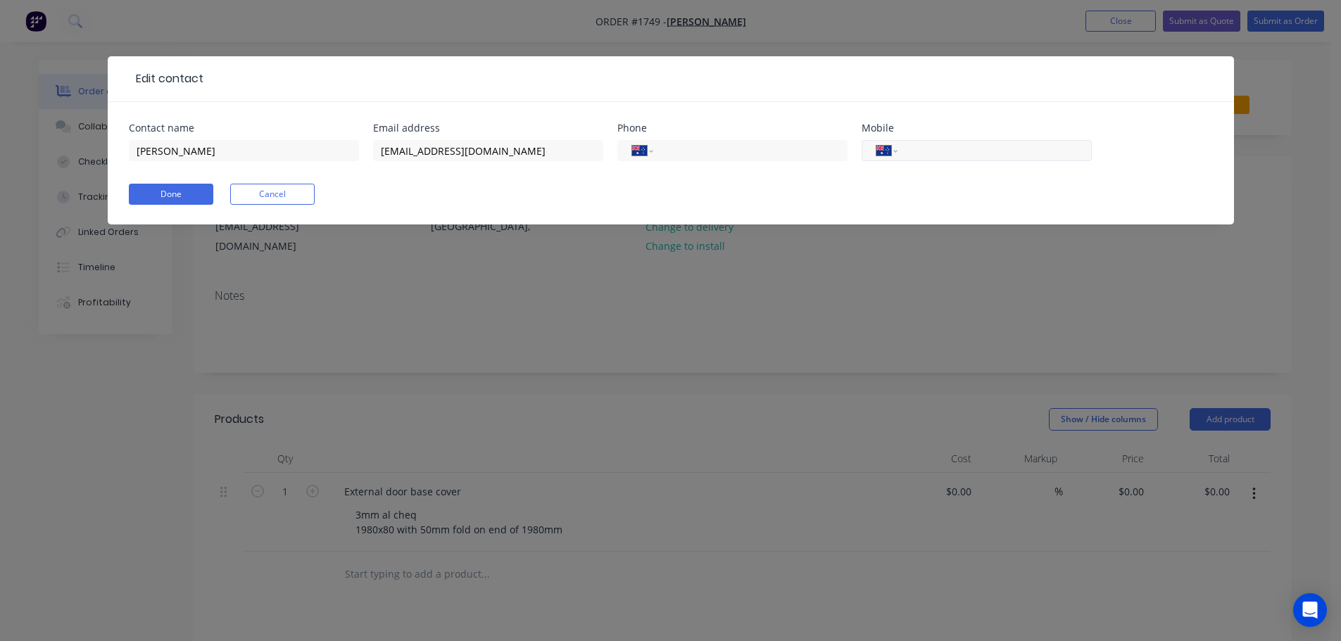
click at [907, 148] on input "tel" at bounding box center [991, 151] width 169 height 16
click at [923, 151] on input "tel" at bounding box center [991, 151] width 169 height 16
type input "0458 640 655"
click at [165, 193] on button "Done" at bounding box center [171, 194] width 84 height 21
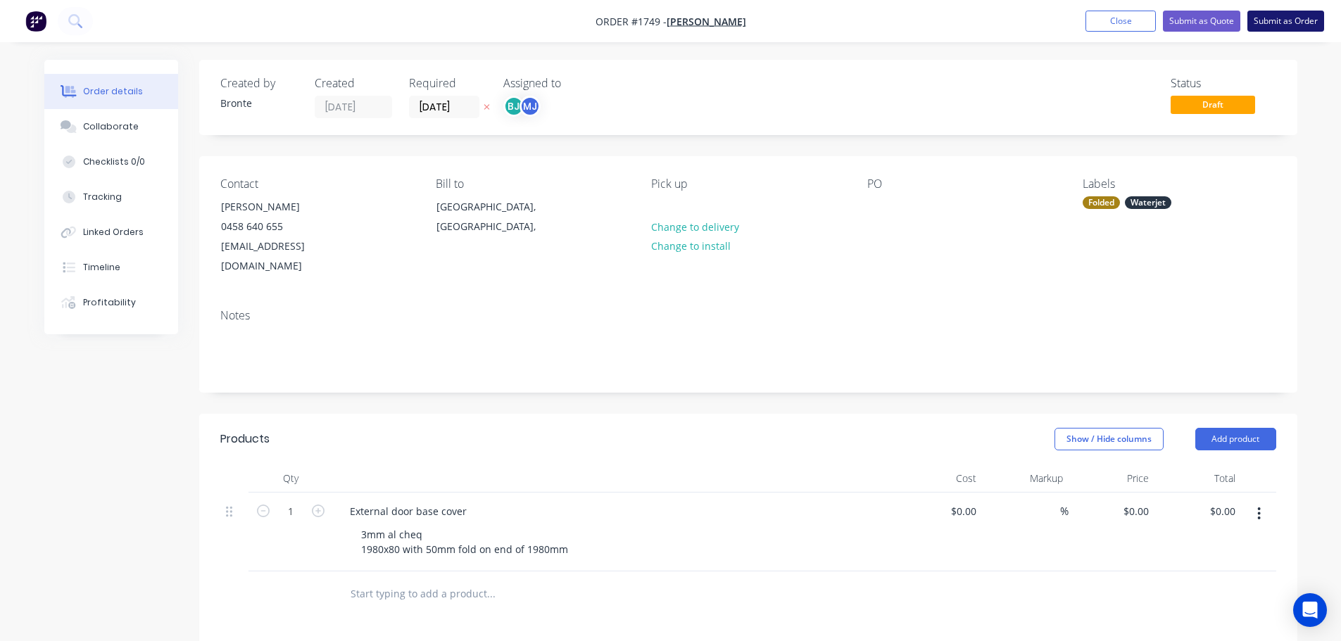
click at [1295, 16] on button "Submit as Order" at bounding box center [1285, 21] width 77 height 21
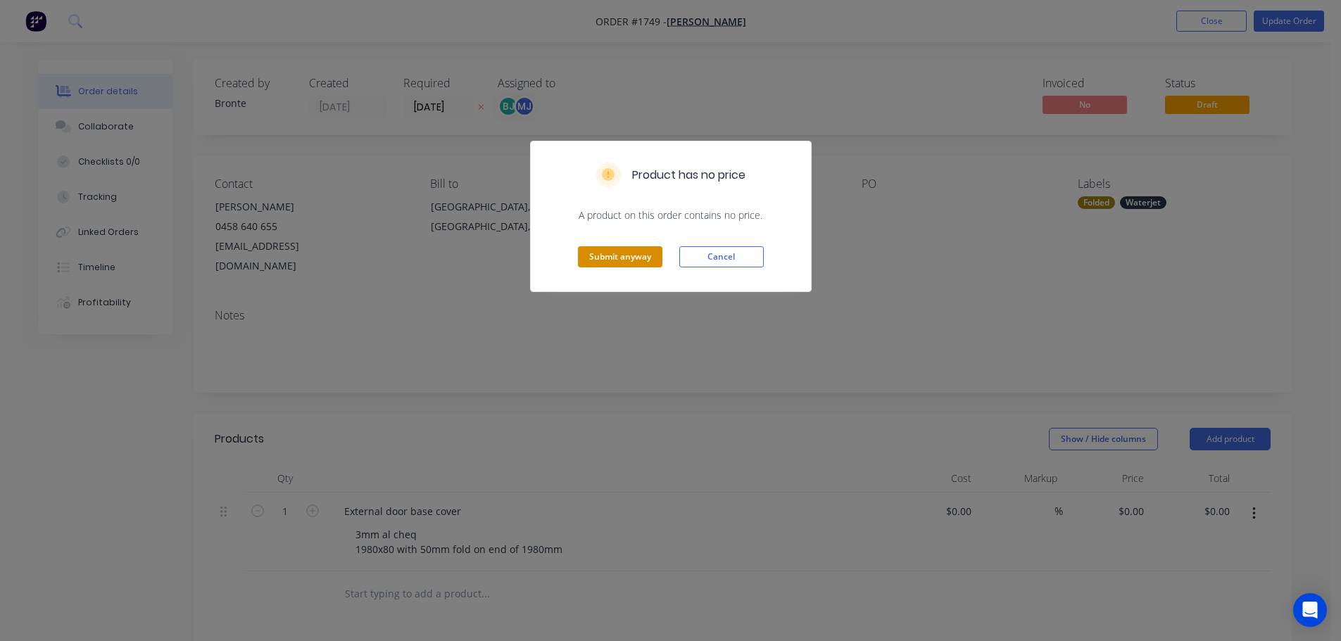
click at [631, 252] on button "Submit anyway" at bounding box center [620, 256] width 84 height 21
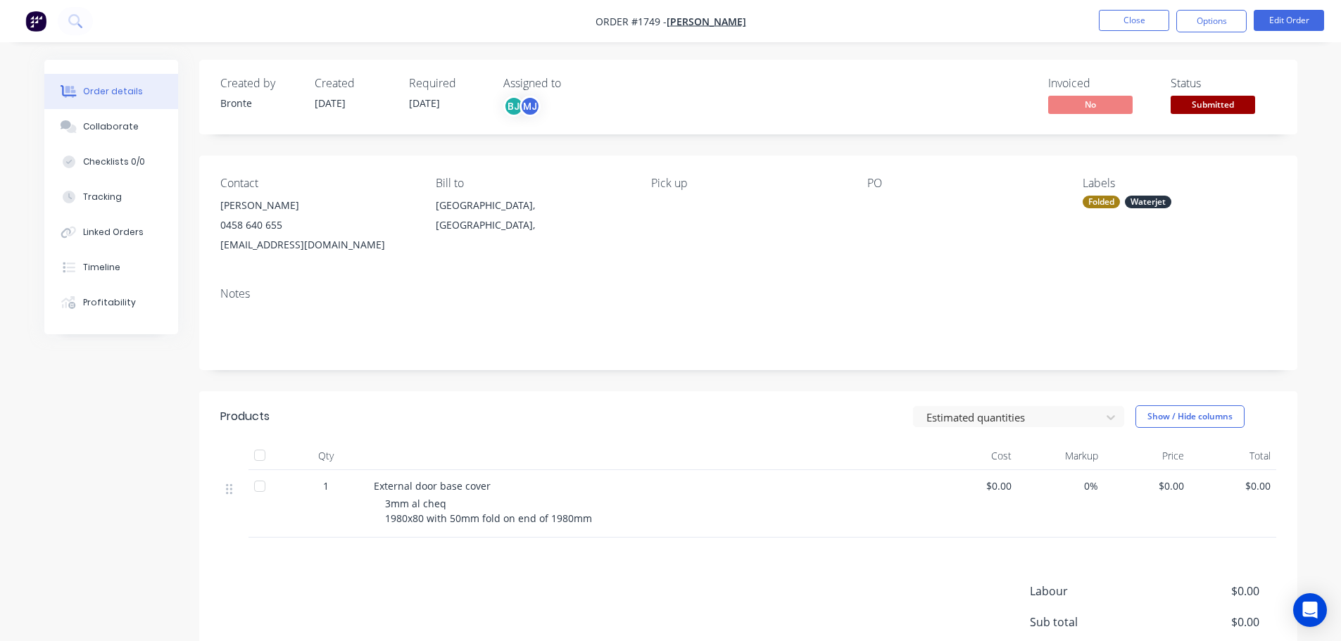
click at [1209, 113] on span "Submitted" at bounding box center [1213, 105] width 84 height 18
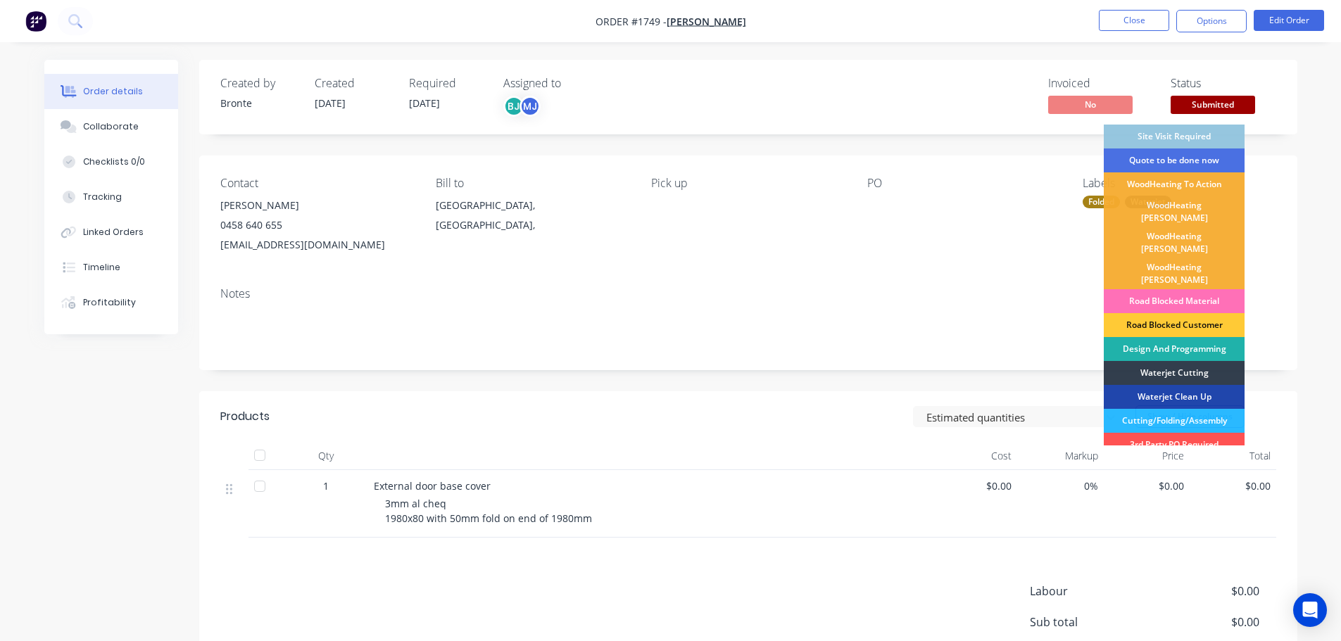
click at [1188, 337] on div "Design And Programming" at bounding box center [1174, 349] width 141 height 24
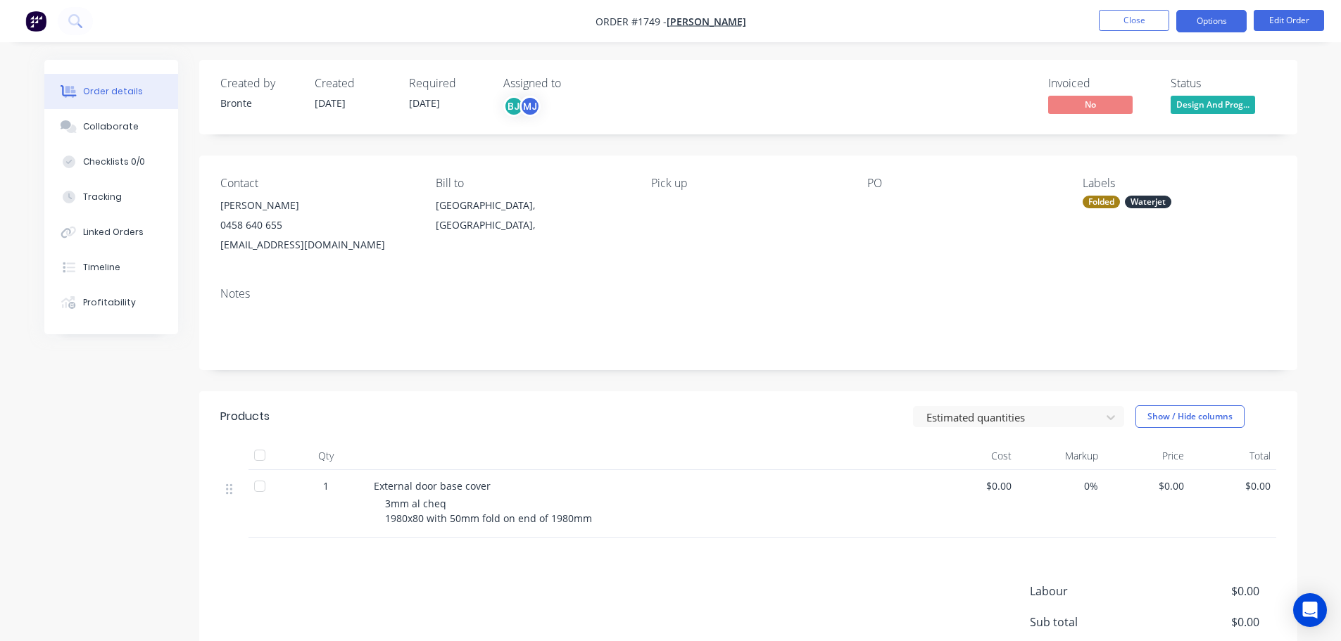
click at [1213, 13] on button "Options" at bounding box center [1211, 21] width 70 height 23
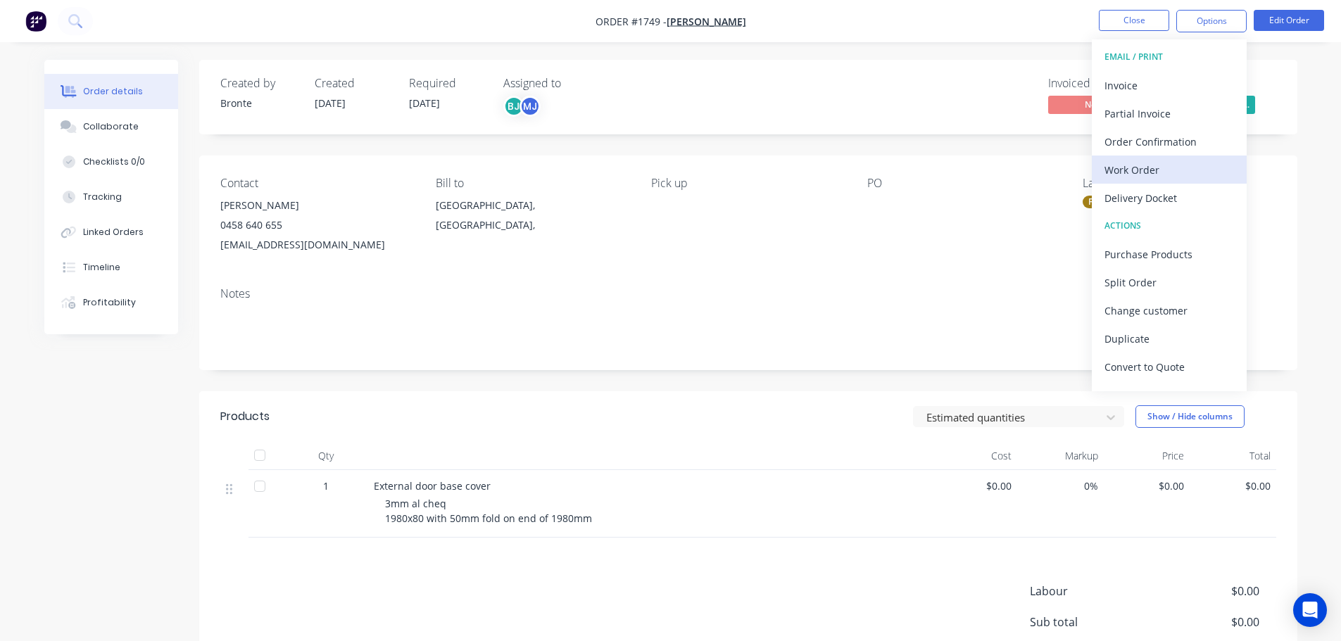
click at [1129, 179] on div "Work Order" at bounding box center [1169, 170] width 130 height 20
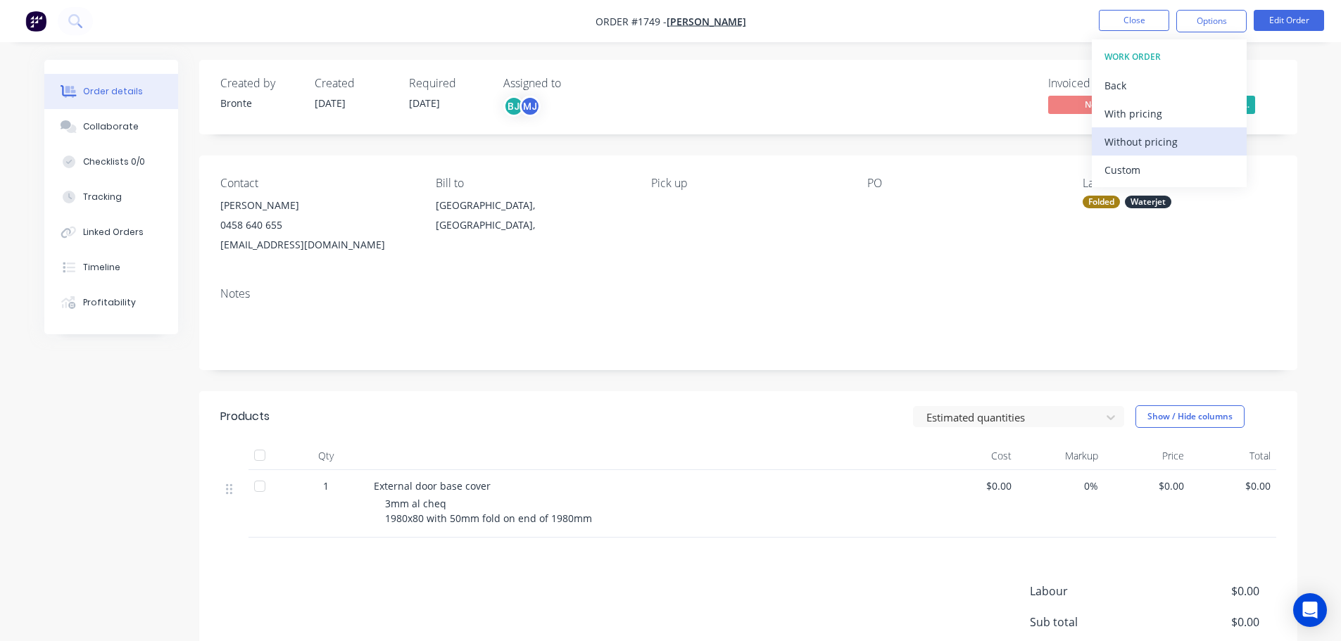
click at [1142, 147] on div "Without pricing" at bounding box center [1169, 142] width 130 height 20
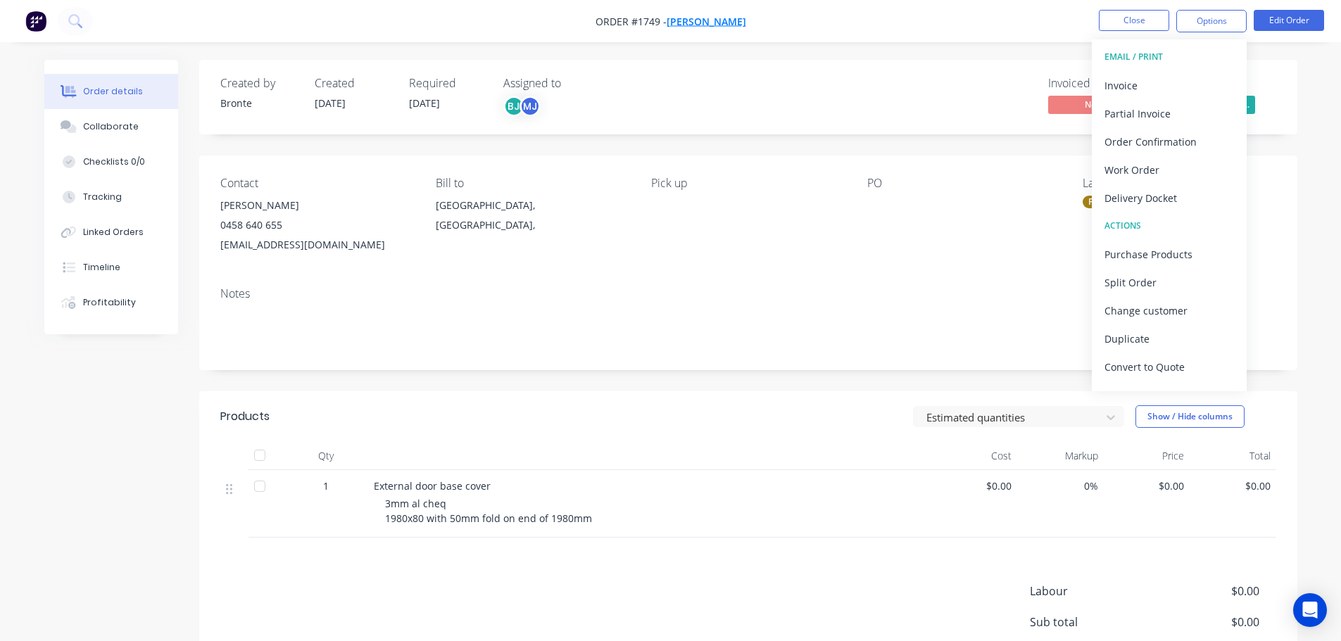
click at [709, 25] on span "[PERSON_NAME]" at bounding box center [707, 21] width 80 height 13
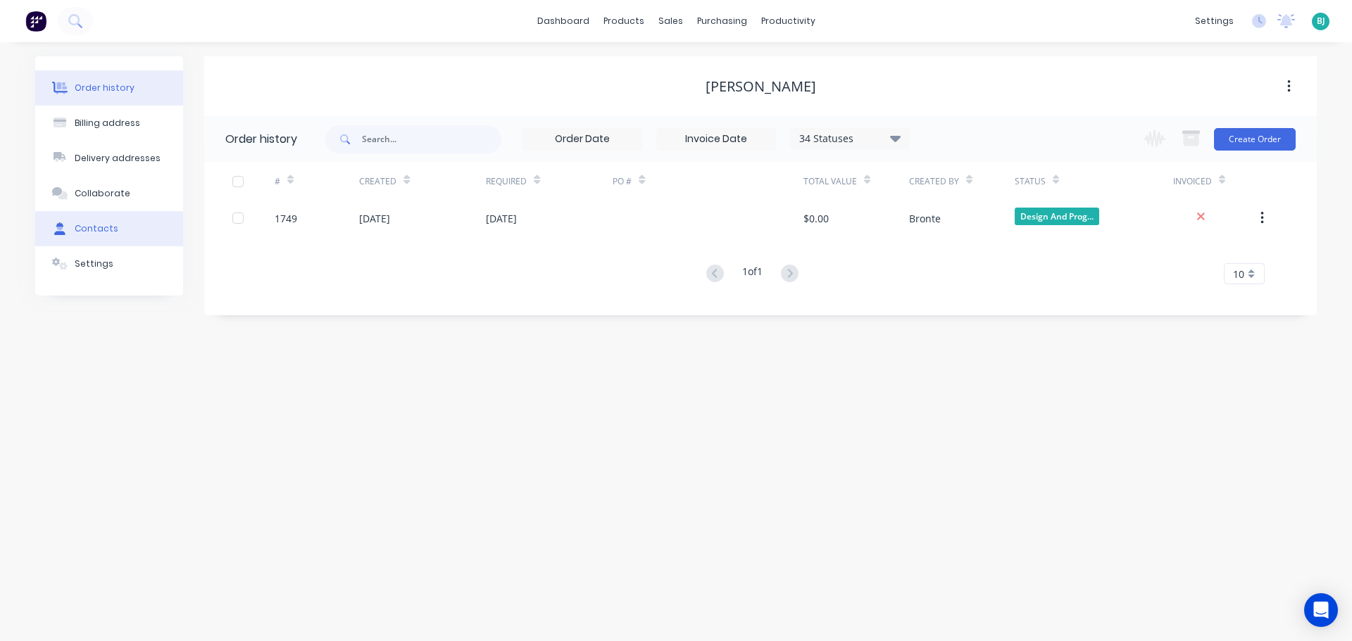
click at [86, 232] on div "Contacts" at bounding box center [97, 228] width 44 height 13
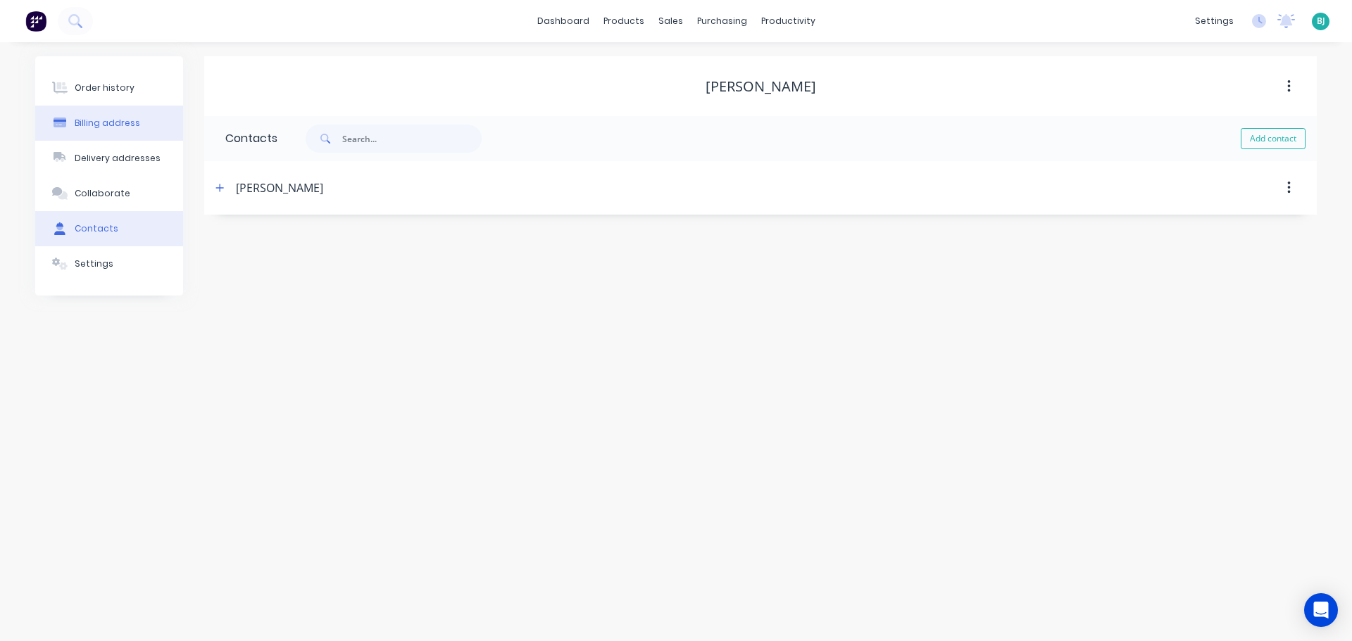
click at [115, 134] on button "Billing address" at bounding box center [109, 123] width 148 height 35
select select "AU"
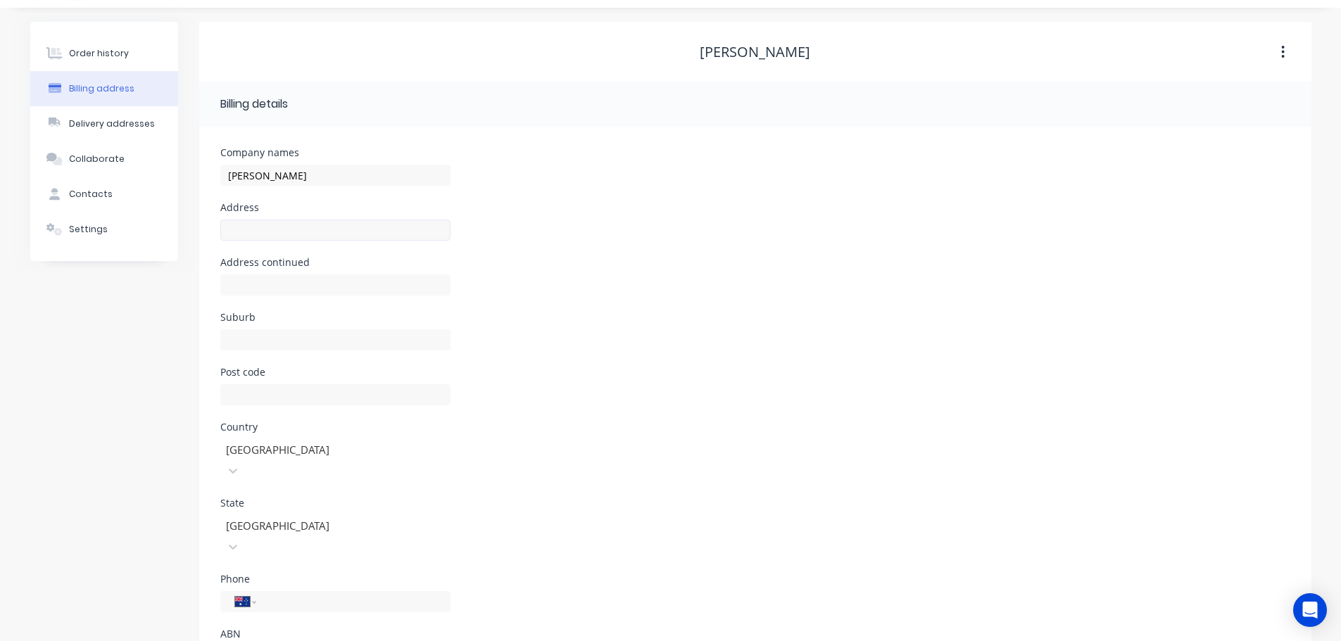
scroll to position [63, 0]
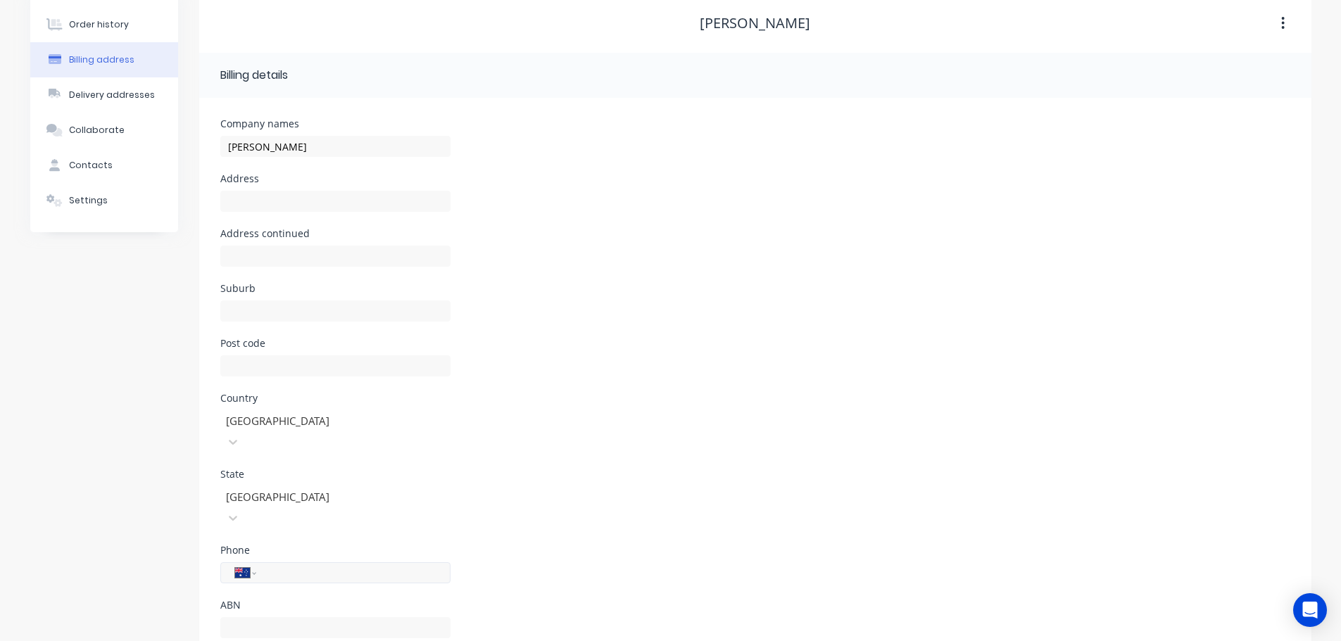
click at [320, 565] on input "tel" at bounding box center [350, 573] width 169 height 16
type input "0458 640 655"
click at [420, 562] on div "International [GEOGRAPHIC_DATA] [GEOGRAPHIC_DATA] [GEOGRAPHIC_DATA] [GEOGRAPHIC…" at bounding box center [335, 572] width 230 height 21
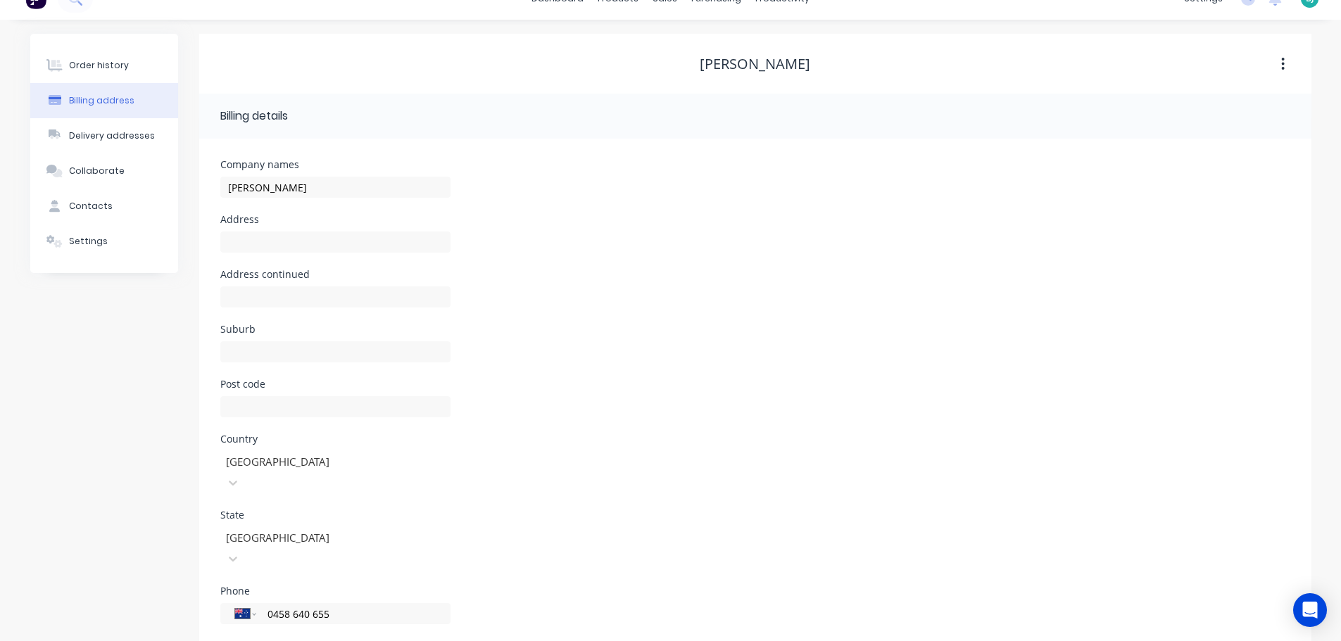
scroll to position [0, 0]
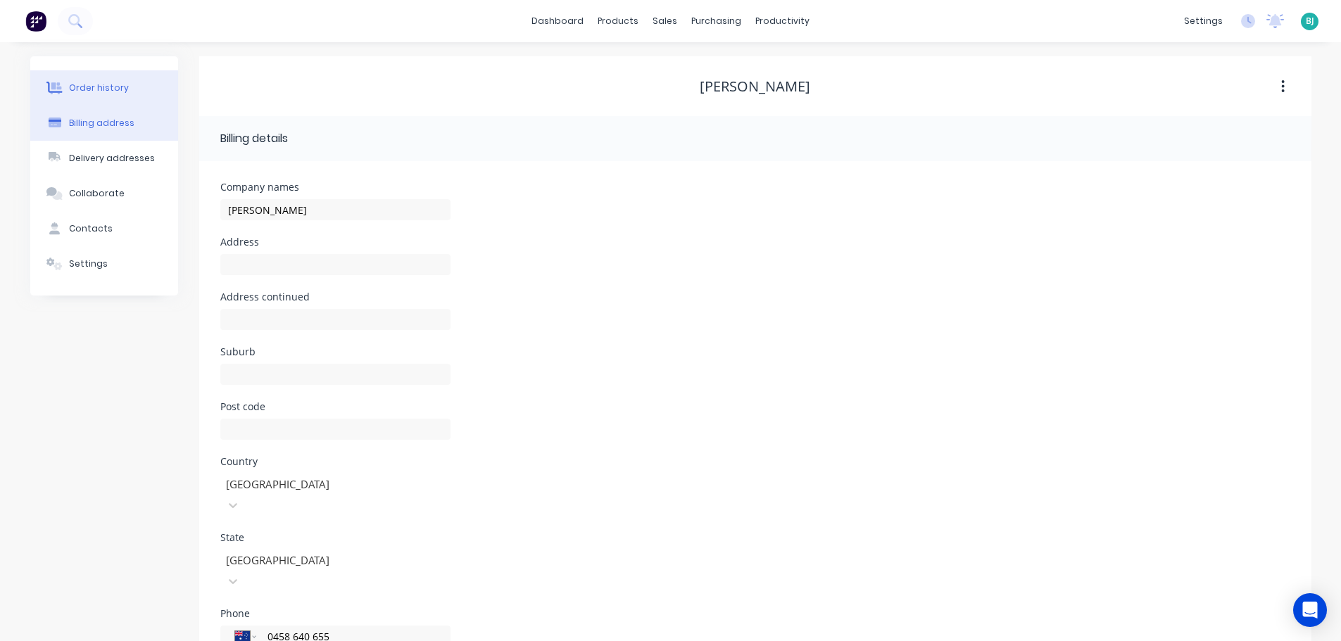
click at [95, 84] on div "Order history" at bounding box center [99, 88] width 60 height 13
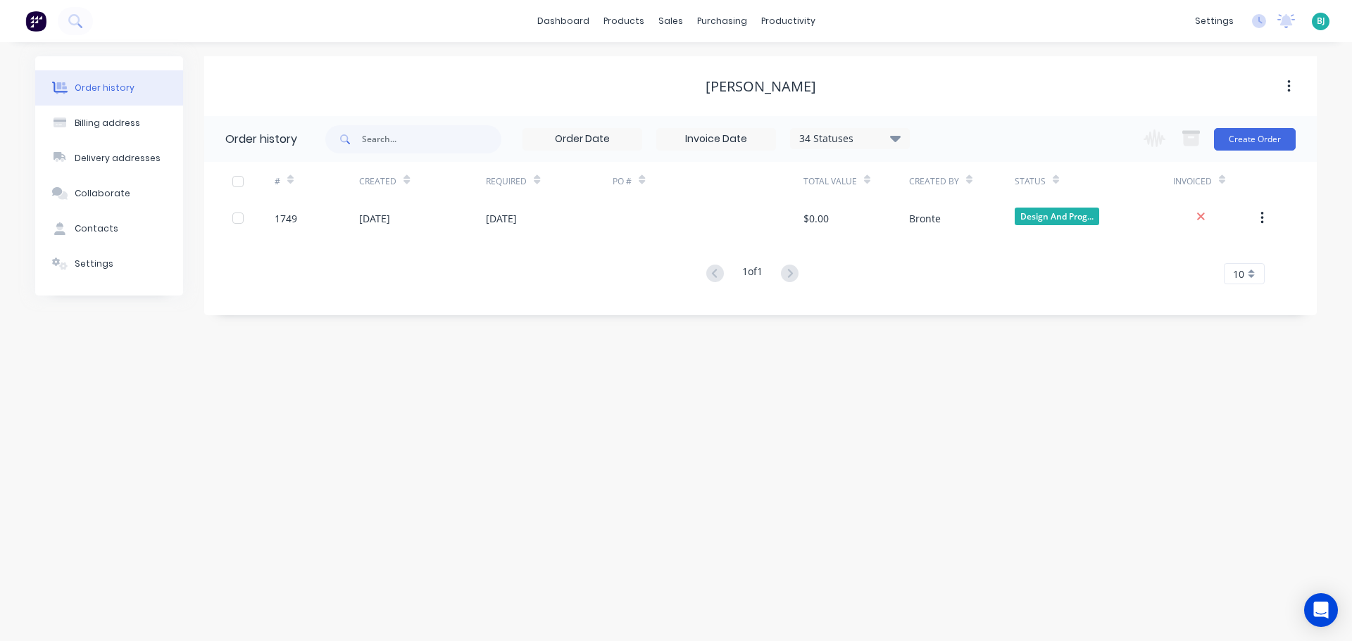
click at [820, 433] on div "Order history Billing address Delivery addresses Collaborate Contacts Settings …" at bounding box center [676, 341] width 1352 height 599
click at [670, 22] on div "sales" at bounding box center [670, 21] width 39 height 21
click at [697, 94] on div "Customers" at bounding box center [718, 95] width 51 height 13
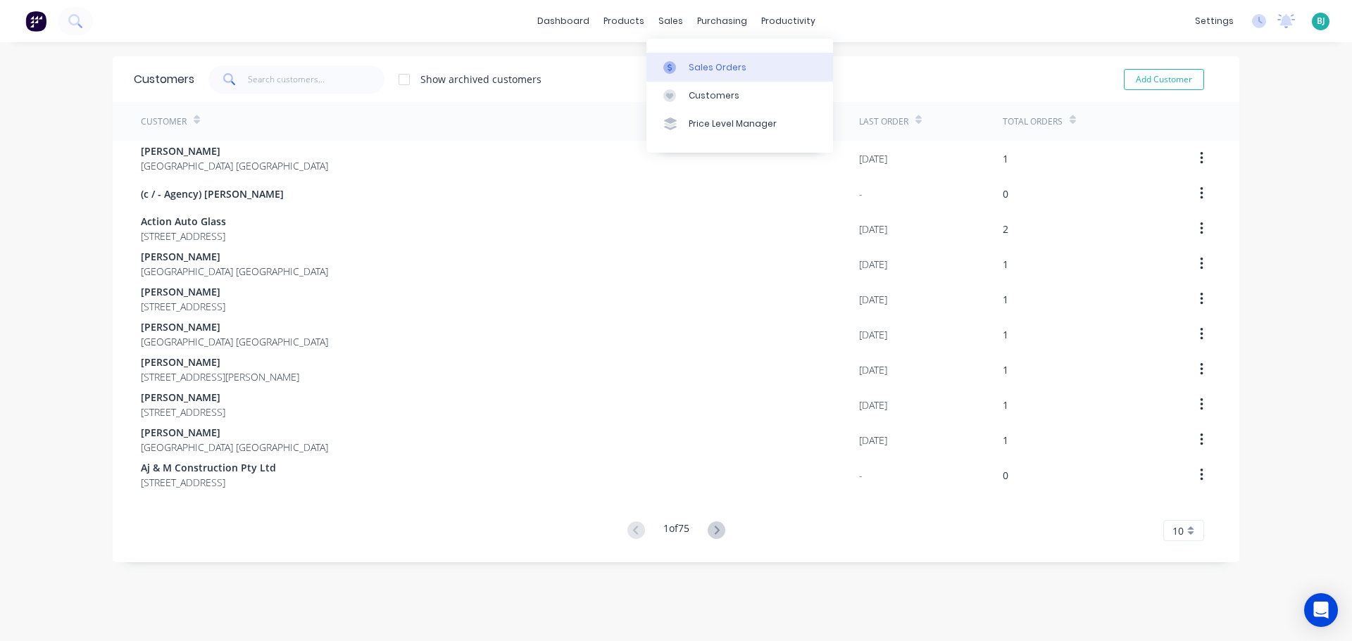
click at [688, 69] on div "Sales Orders" at bounding box center [717, 67] width 58 height 13
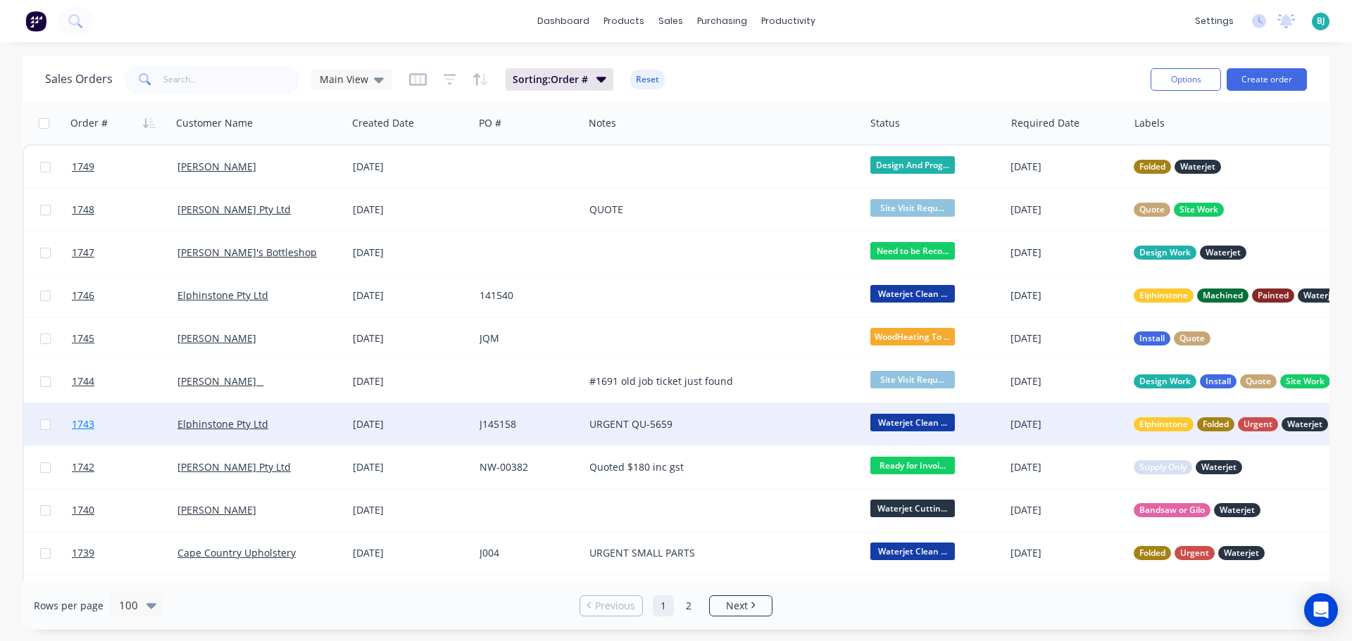
click at [152, 424] on link "1743" at bounding box center [125, 424] width 106 height 42
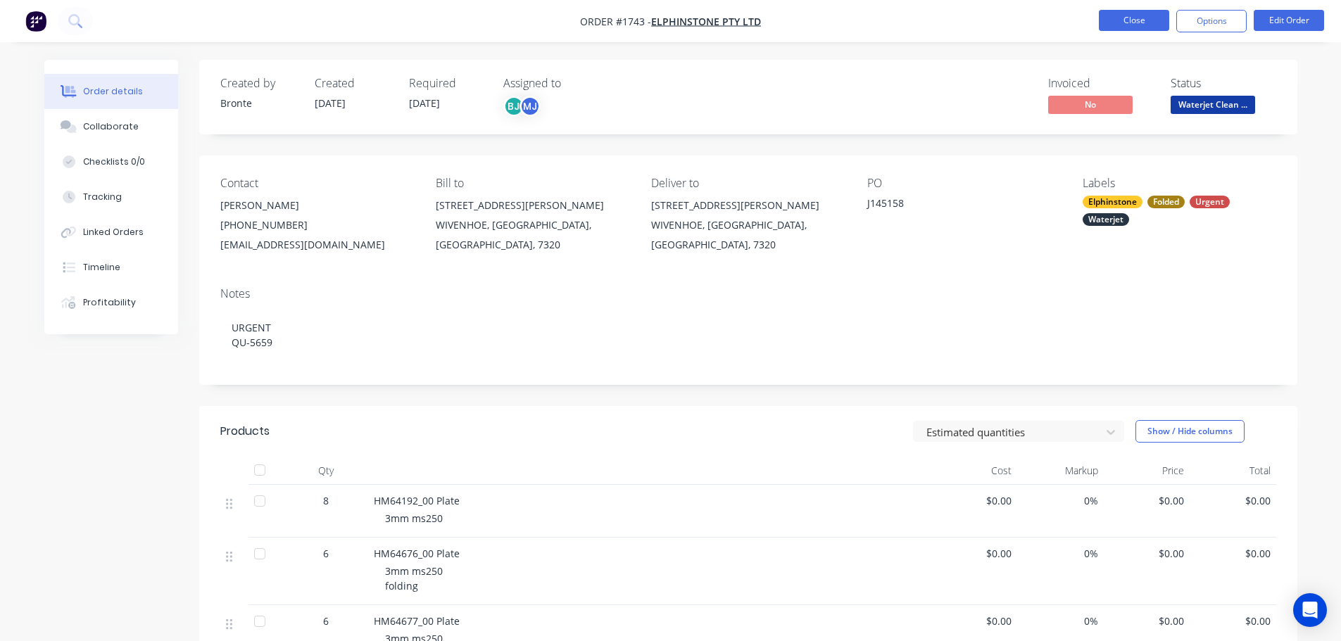
click at [1128, 25] on button "Close" at bounding box center [1134, 20] width 70 height 21
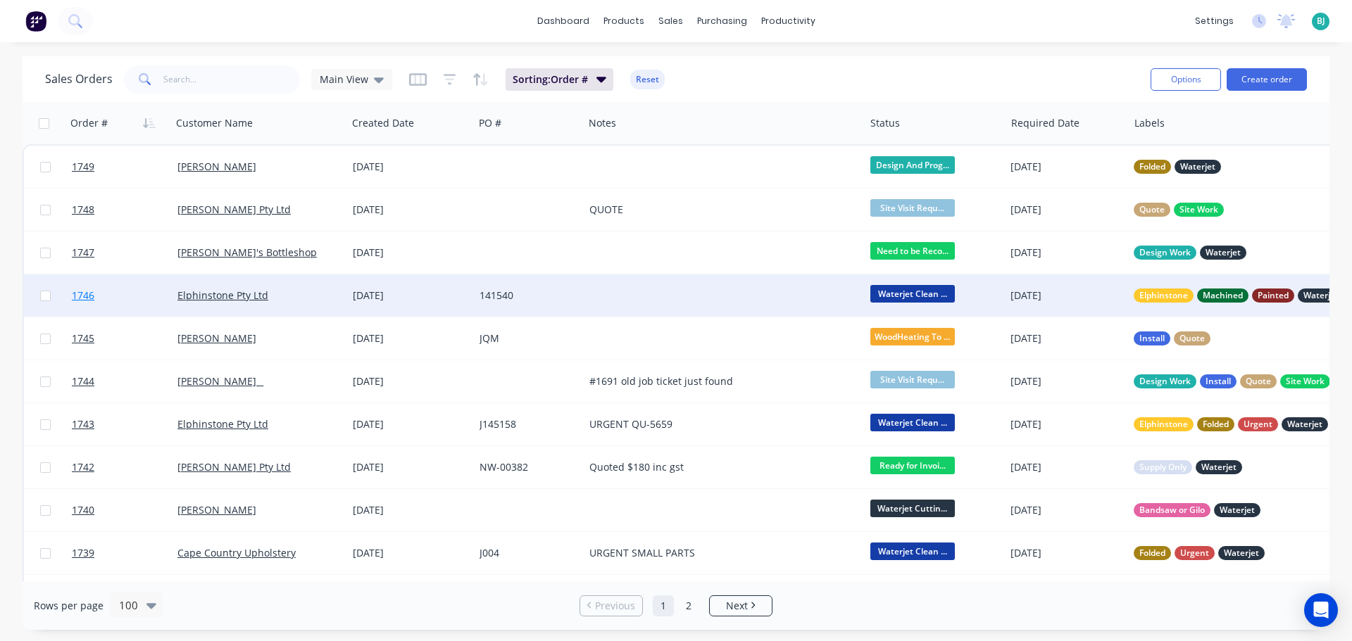
click at [147, 289] on link "1746" at bounding box center [125, 296] width 106 height 42
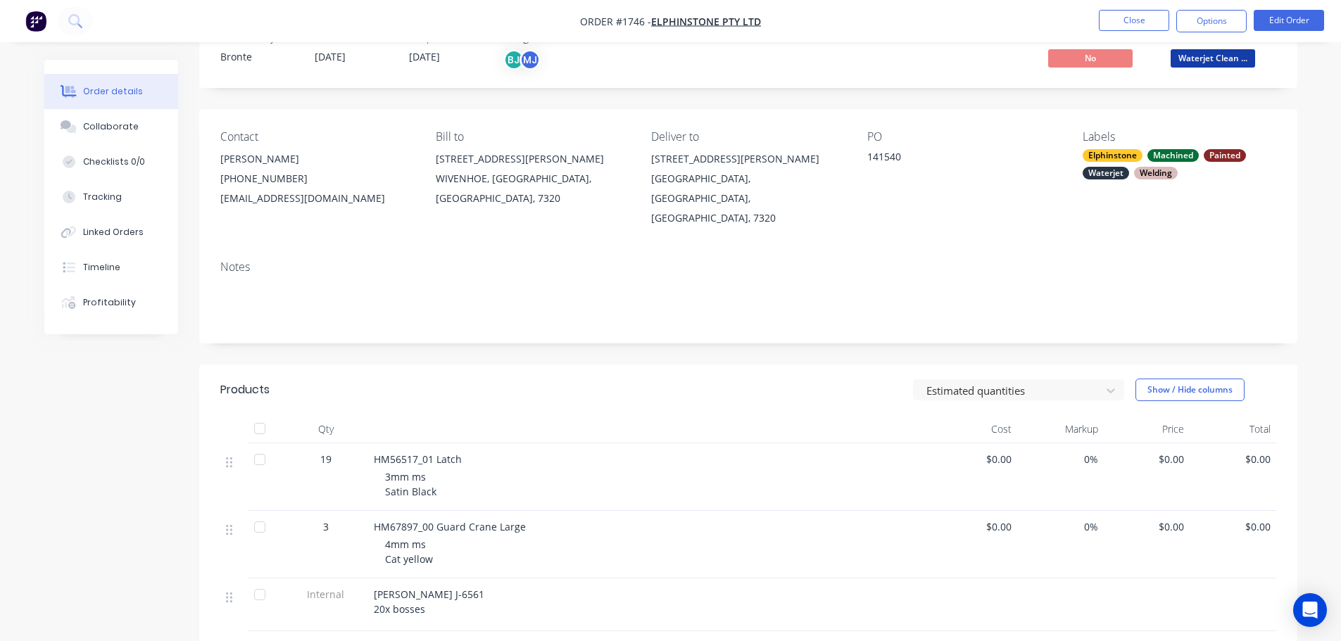
scroll to position [141, 0]
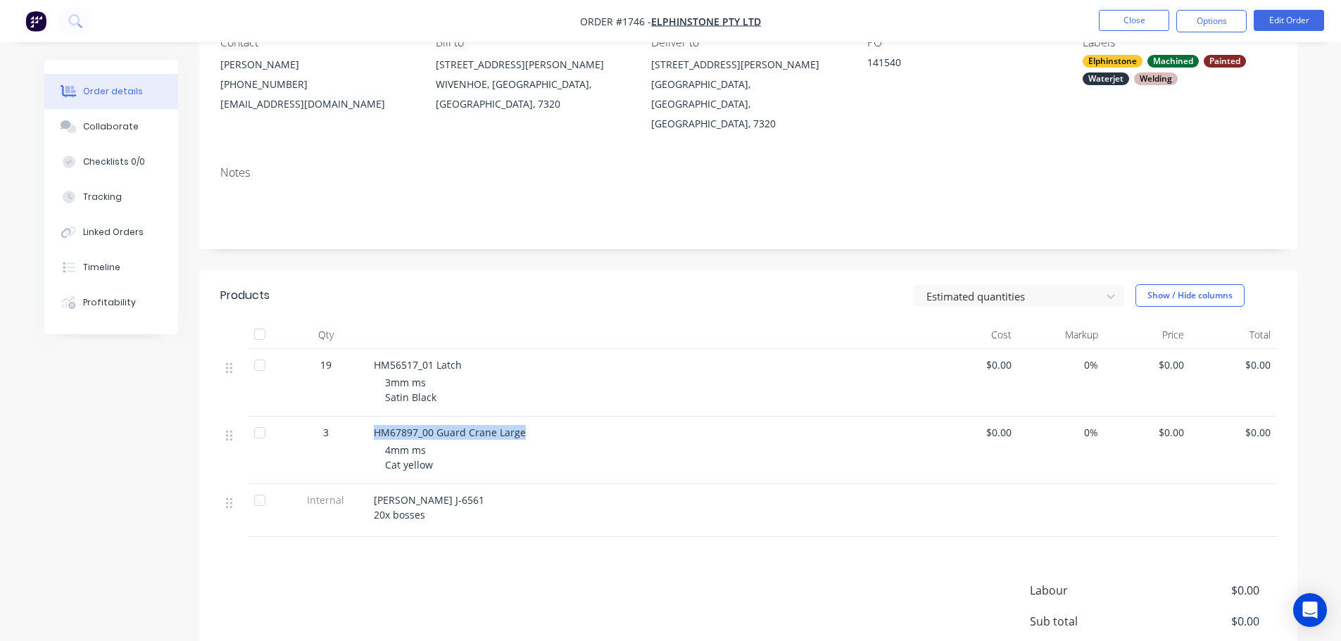
drag, startPoint x: 524, startPoint y: 415, endPoint x: 375, endPoint y: 414, distance: 149.2
click at [375, 425] on div "HM67897_00 Guard Crane Large" at bounding box center [650, 432] width 552 height 15
copy span "HM67897_00 Guard Crane Large"
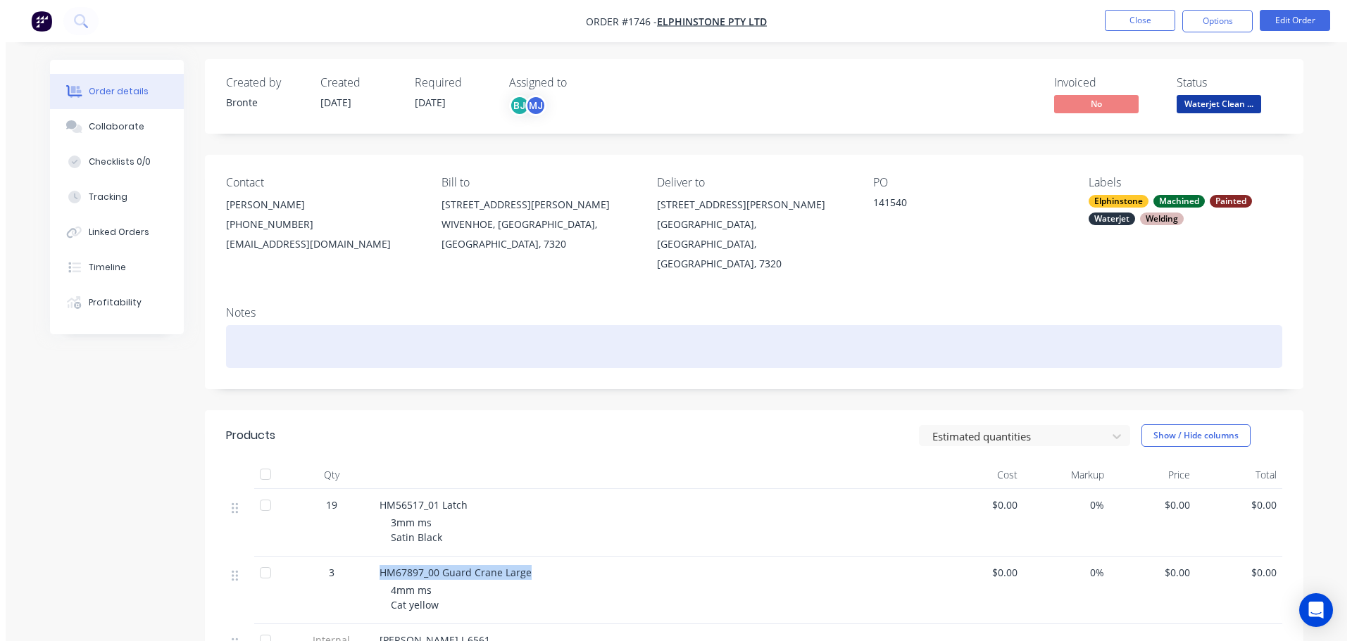
scroll to position [0, 0]
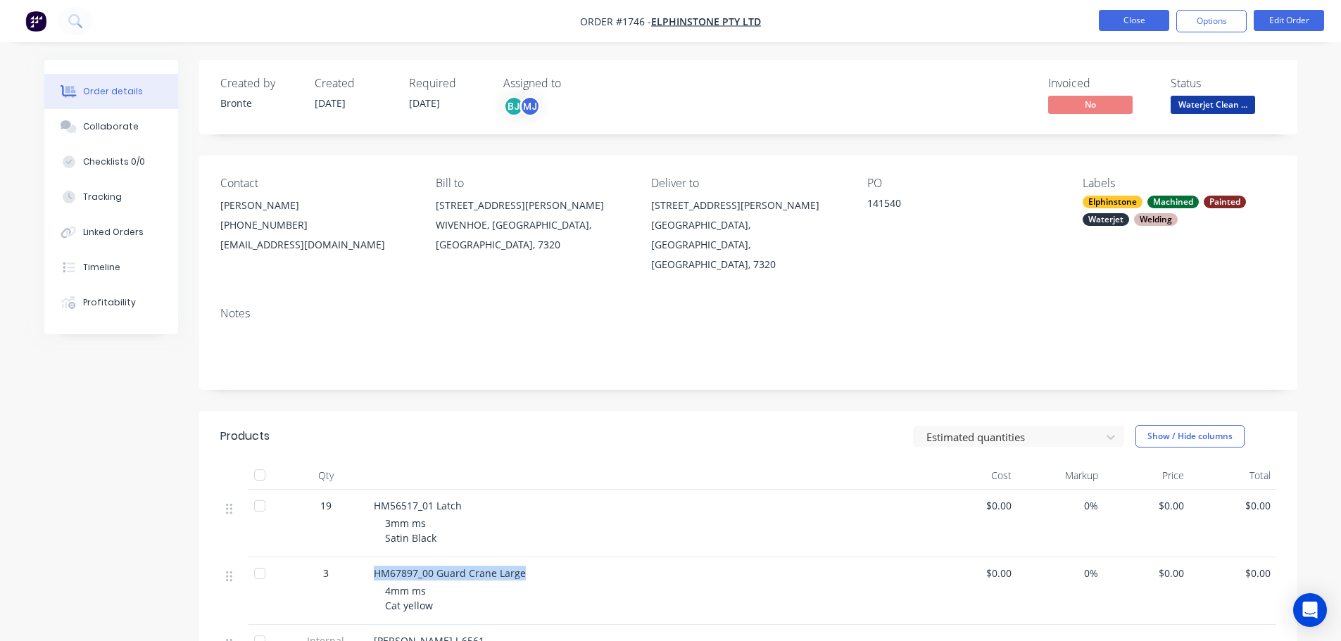
click at [1106, 29] on button "Close" at bounding box center [1134, 20] width 70 height 21
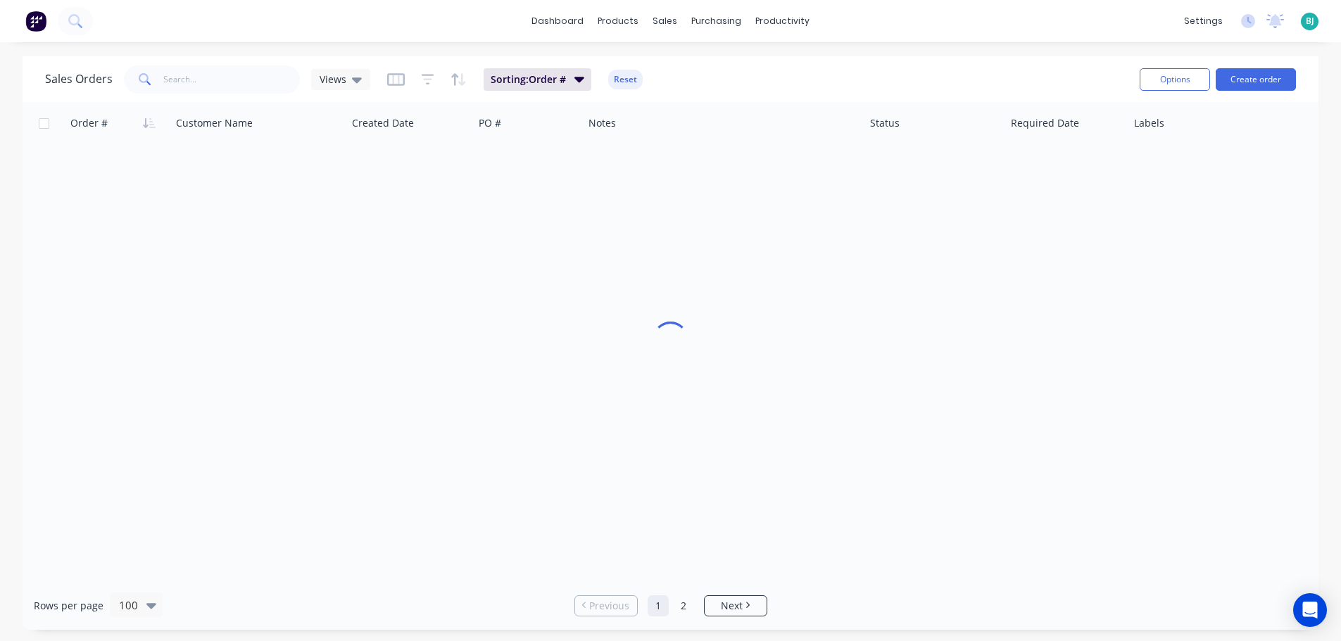
click at [1119, 20] on div "dashboard products sales purchasing productivity dashboard products Product Cat…" at bounding box center [670, 21] width 1341 height 42
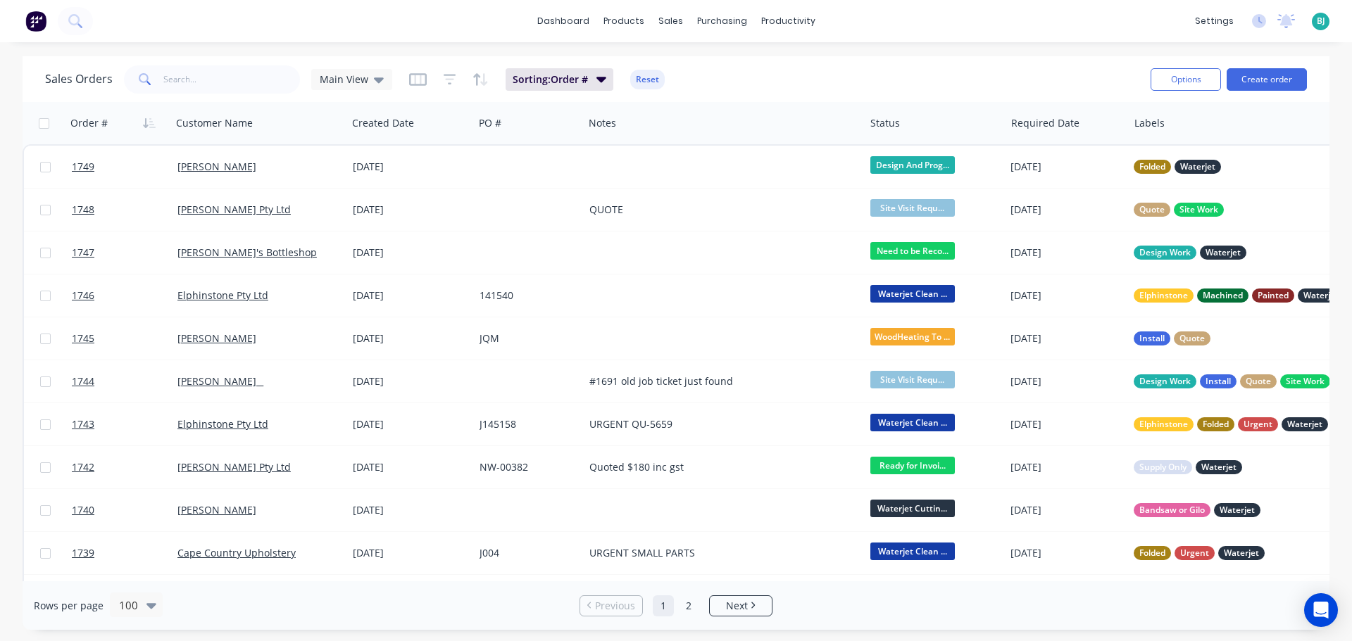
click at [291, 55] on div "dashboard products sales purchasing productivity dashboard products Product Cat…" at bounding box center [676, 320] width 1352 height 641
drag, startPoint x: 346, startPoint y: 91, endPoint x: 351, endPoint y: 84, distance: 8.5
click at [346, 90] on div "Sales Orders Main View" at bounding box center [218, 79] width 347 height 28
click at [352, 82] on span "Main View" at bounding box center [344, 79] width 49 height 15
click at [357, 261] on button "Archived" at bounding box center [395, 256] width 161 height 16
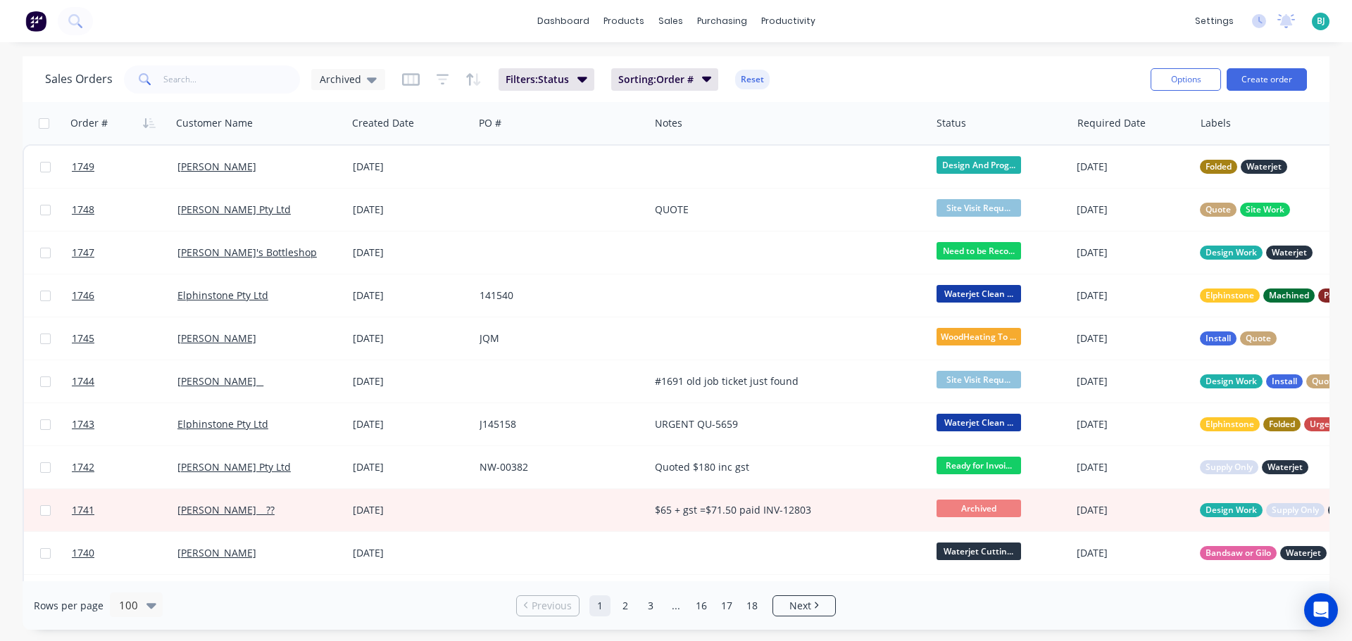
click at [241, 61] on div "Sales Orders Archived Filters: Status Sorting: Order # Reset Options Create ord…" at bounding box center [676, 79] width 1307 height 46
click at [242, 77] on input "text" at bounding box center [231, 79] width 137 height 28
paste input "HM67897_00 Guard Crane Large"
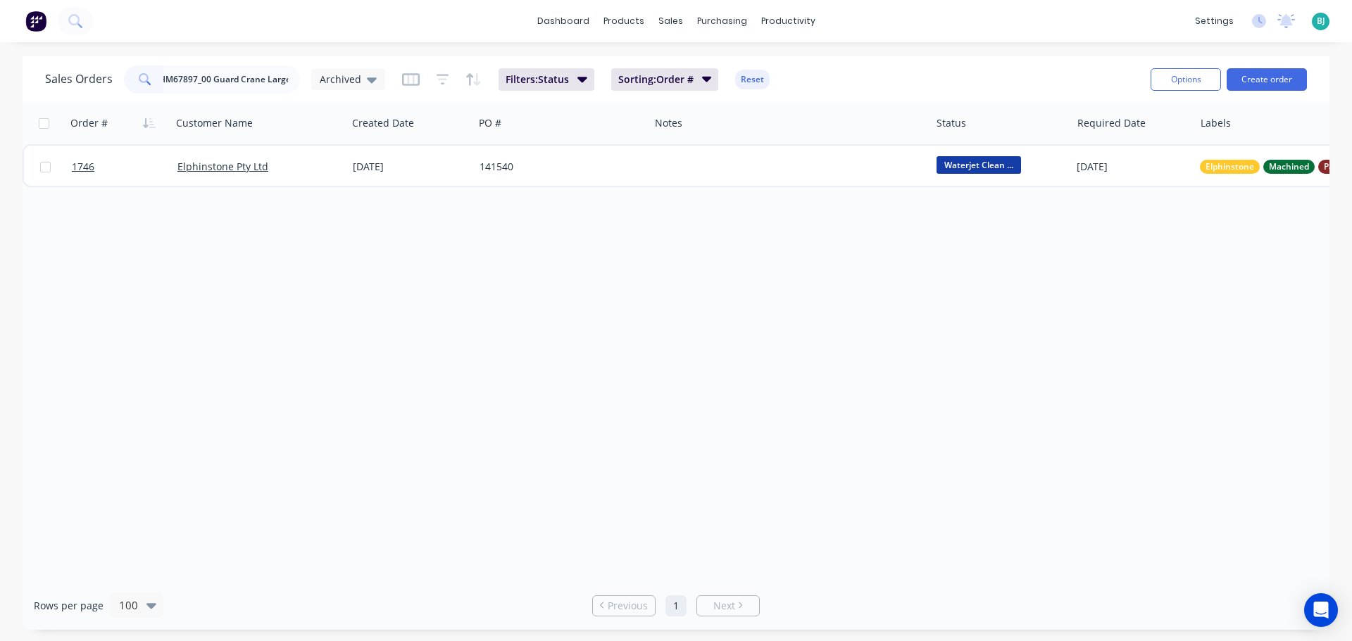
click at [172, 94] on div "Sales Orders HM67897_00 Guard Crane Large Archived Filters: Status Sorting: Ord…" at bounding box center [592, 79] width 1094 height 34
drag, startPoint x: 213, startPoint y: 80, endPoint x: 312, endPoint y: 80, distance: 98.6
click at [312, 80] on div "Sales Orders HM67897_00 Guard Crane Large Archived" at bounding box center [215, 79] width 340 height 28
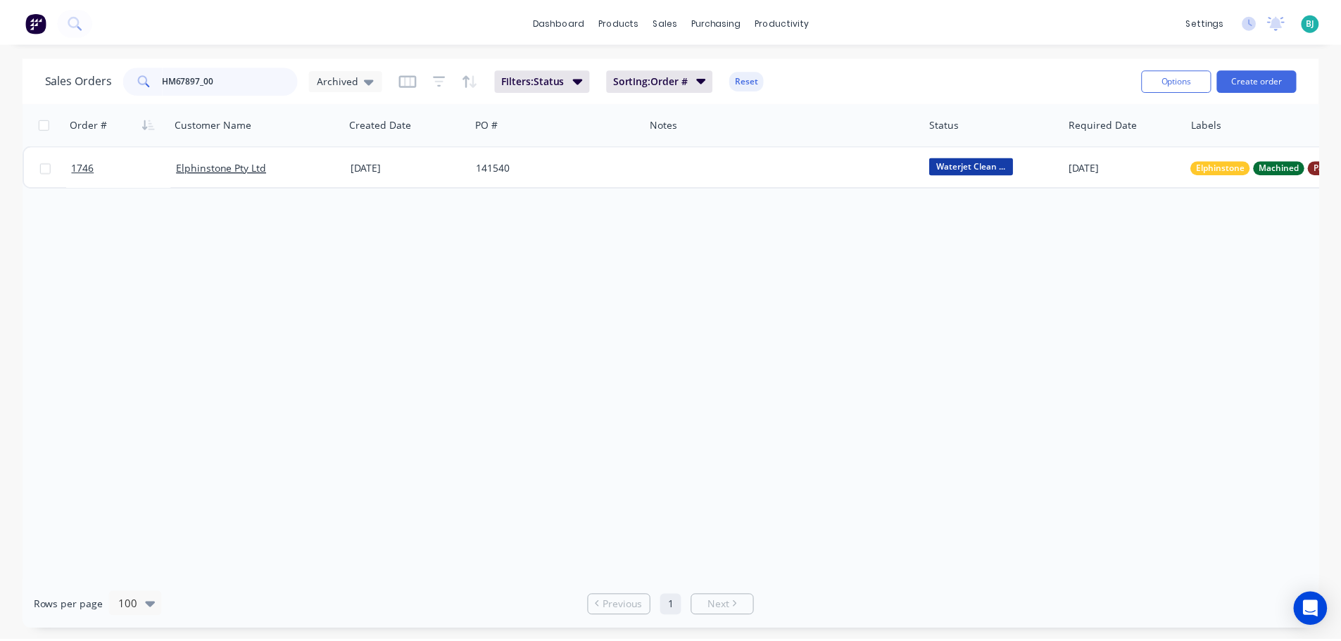
scroll to position [0, 0]
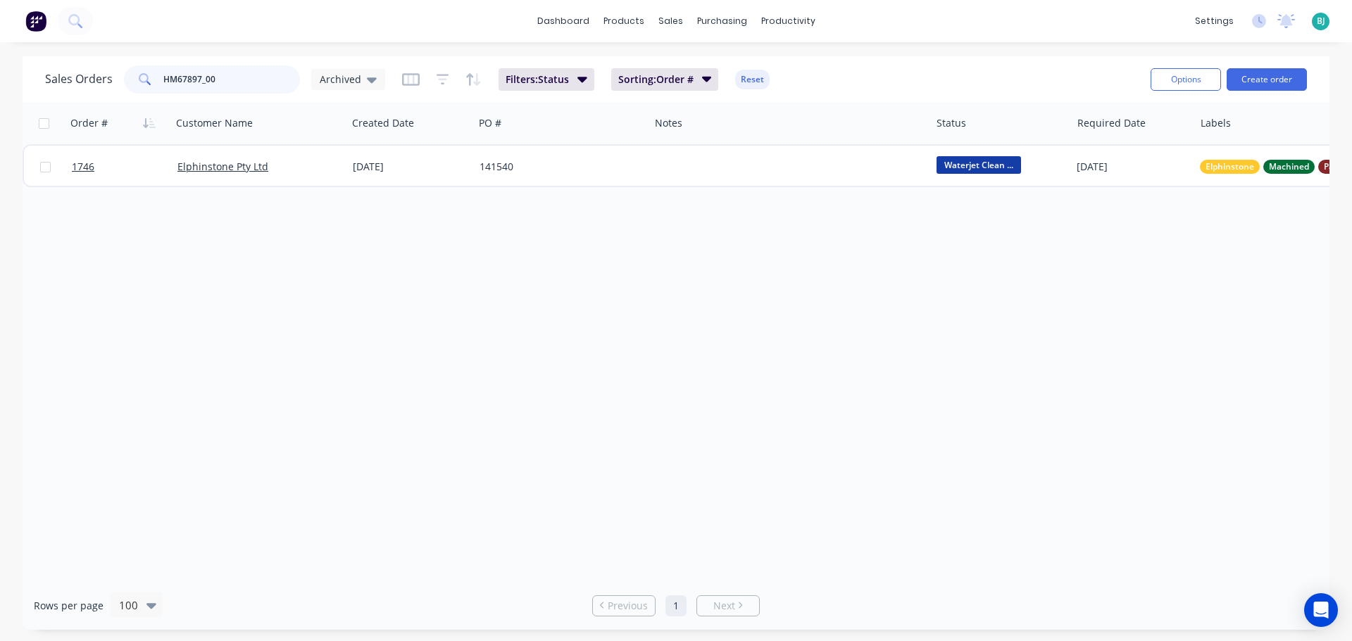
click at [269, 77] on input "HM67897_00" at bounding box center [231, 79] width 137 height 28
type input "HM67897"
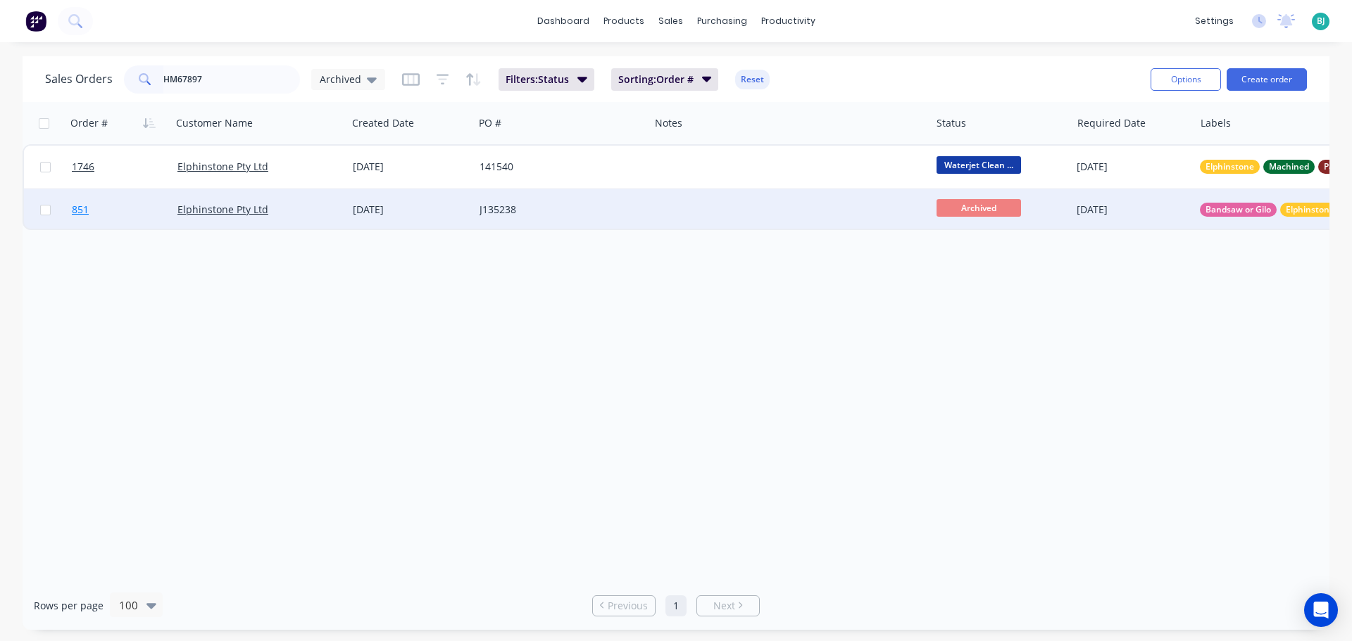
click at [146, 205] on link "851" at bounding box center [125, 210] width 106 height 42
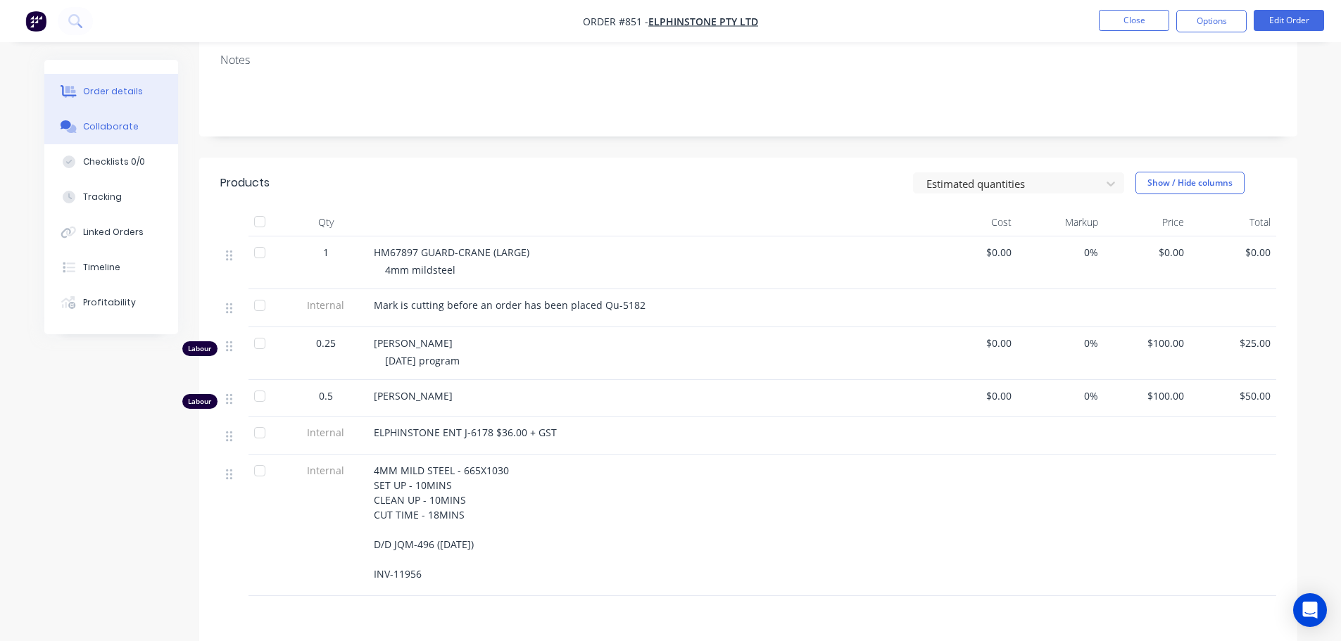
scroll to position [211, 0]
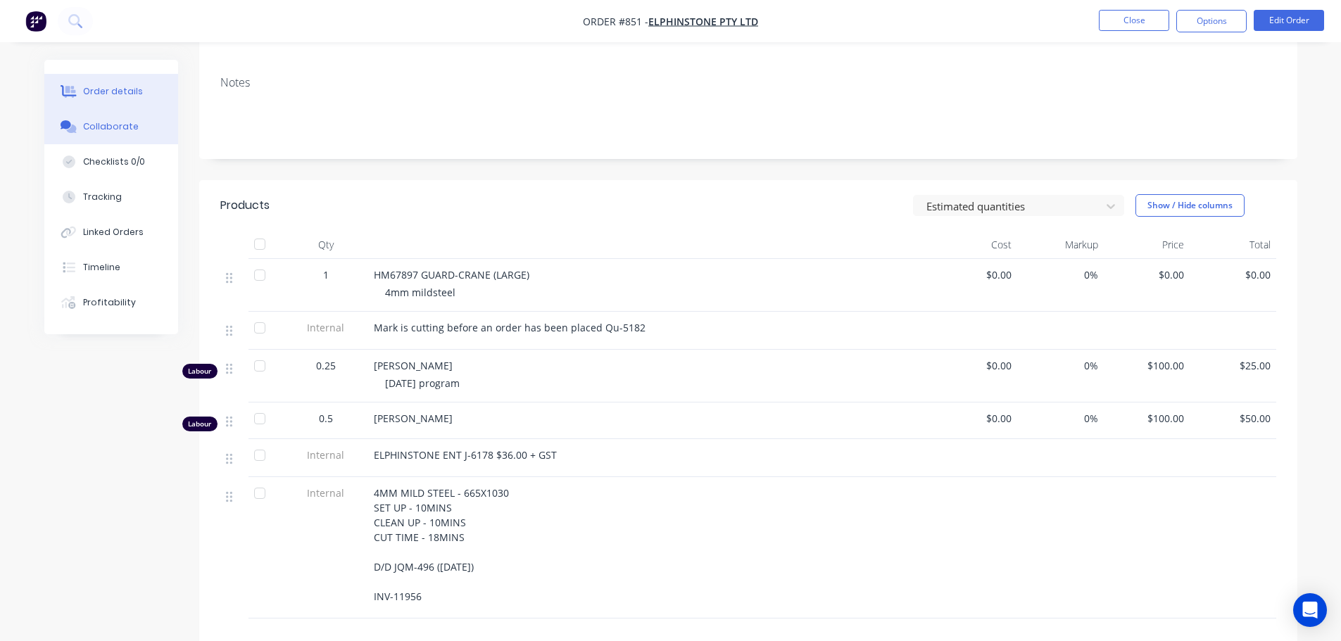
drag, startPoint x: 87, startPoint y: 125, endPoint x: 563, endPoint y: 227, distance: 486.8
click at [88, 125] on div "Collaborate" at bounding box center [111, 126] width 56 height 13
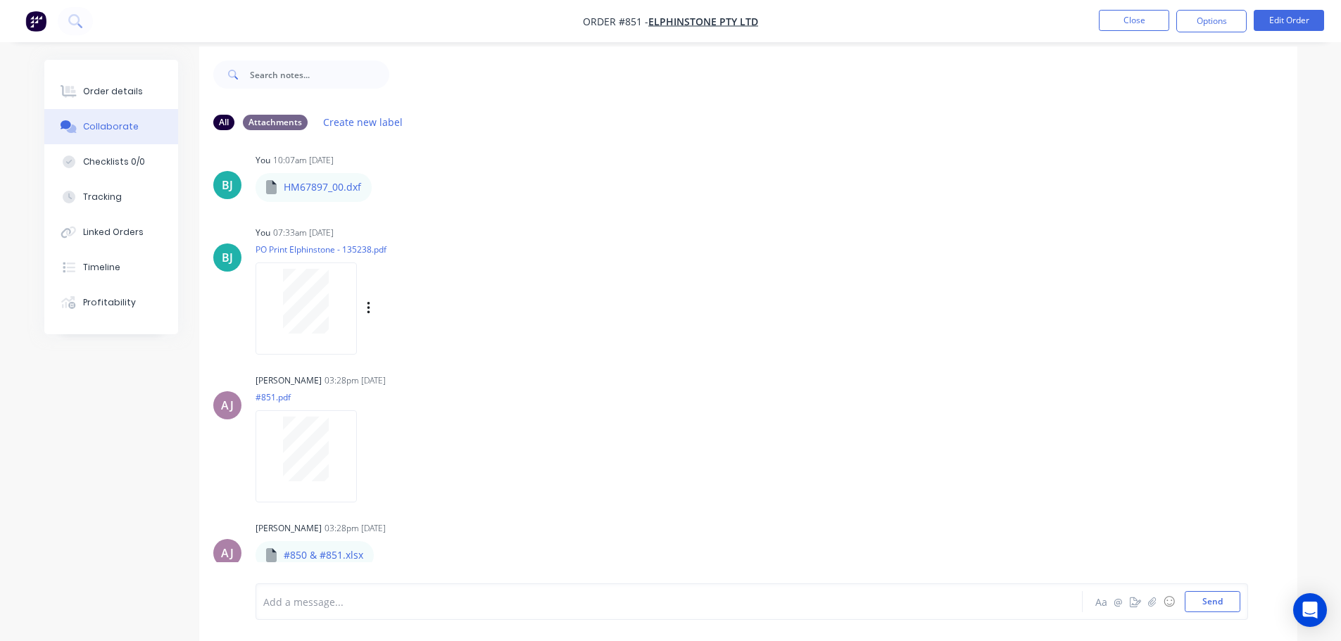
scroll to position [21, 0]
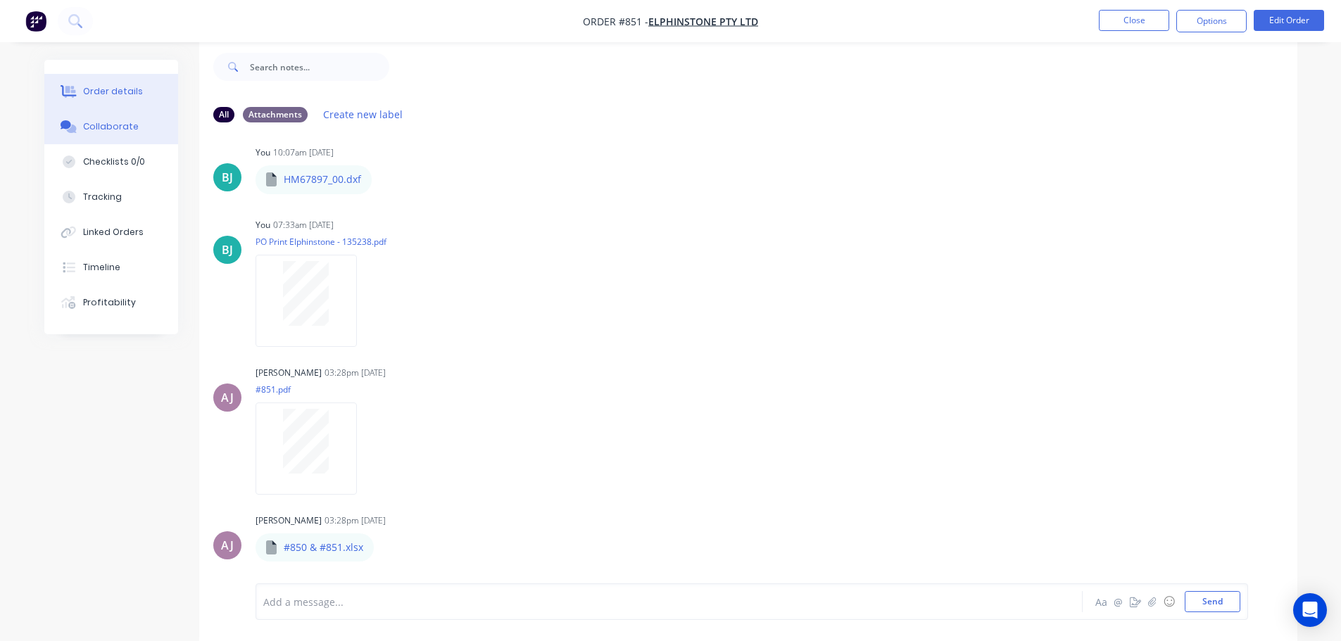
click at [127, 76] on button "Order details" at bounding box center [111, 91] width 134 height 35
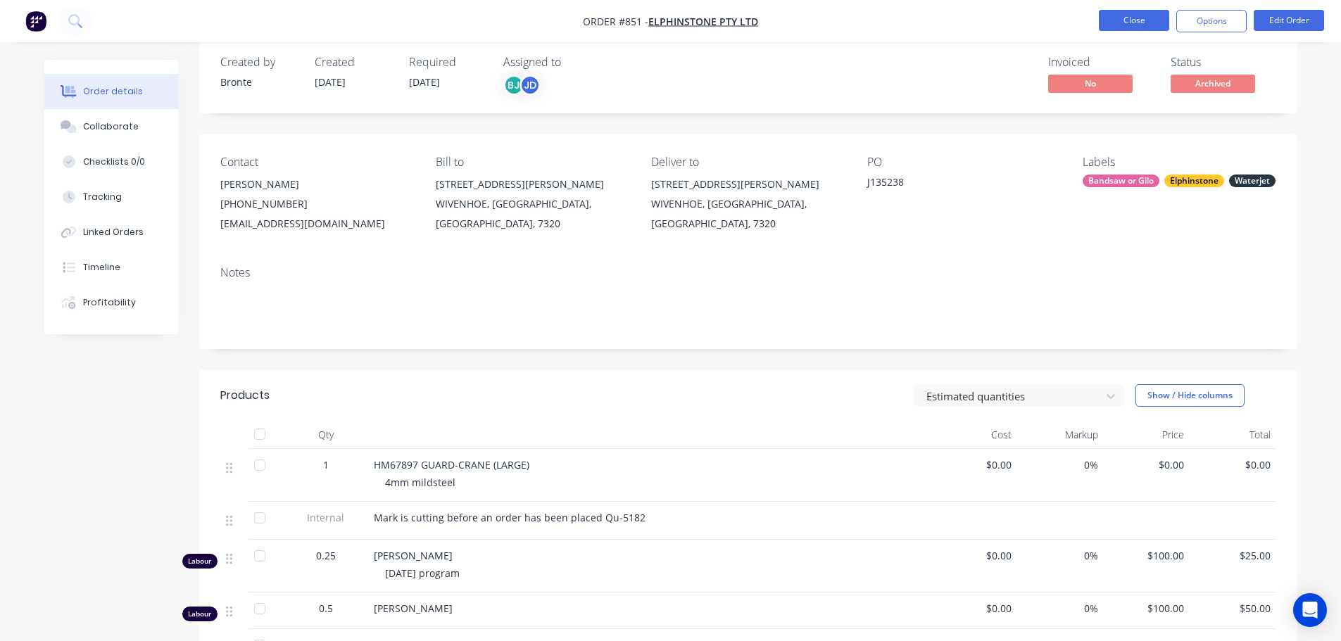
click at [1146, 22] on button "Close" at bounding box center [1134, 20] width 70 height 21
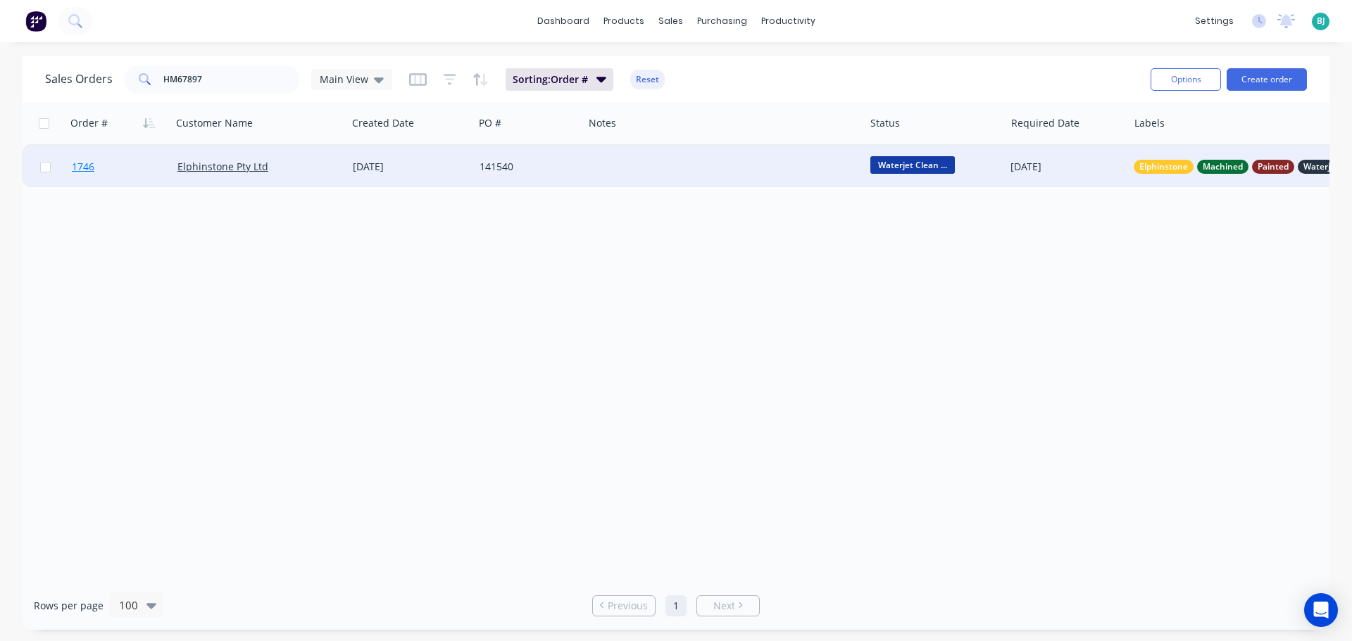
click at [153, 171] on link "1746" at bounding box center [125, 167] width 106 height 42
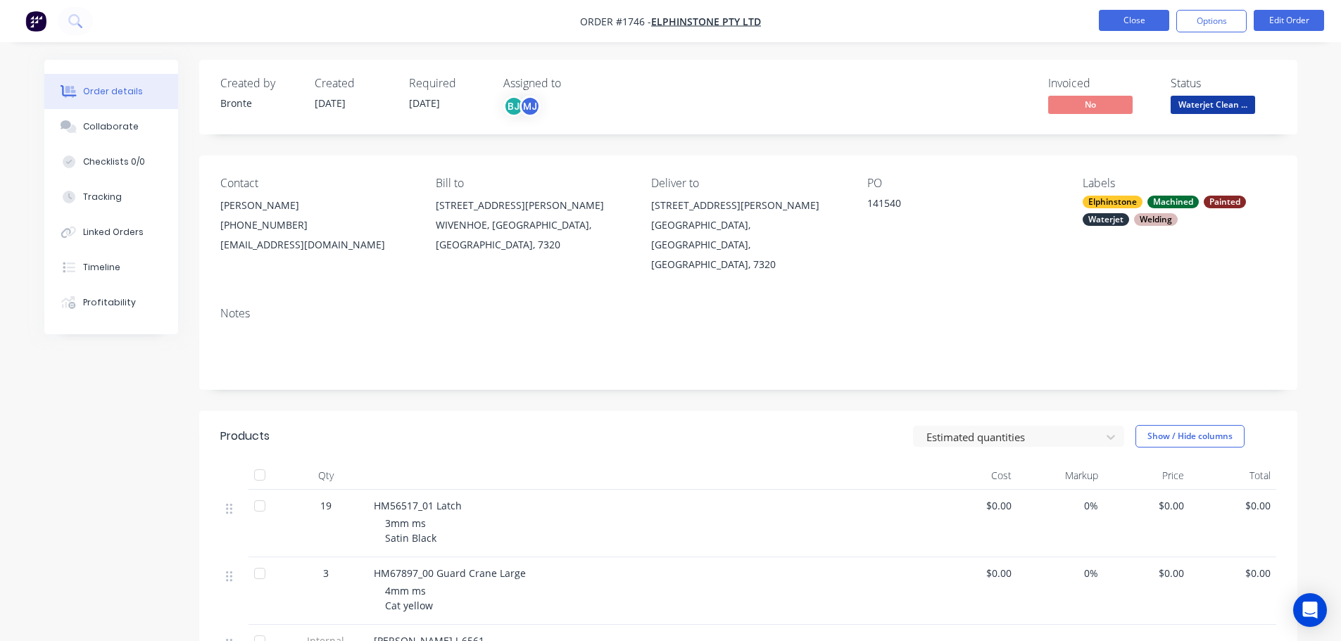
click at [1127, 22] on button "Close" at bounding box center [1134, 20] width 70 height 21
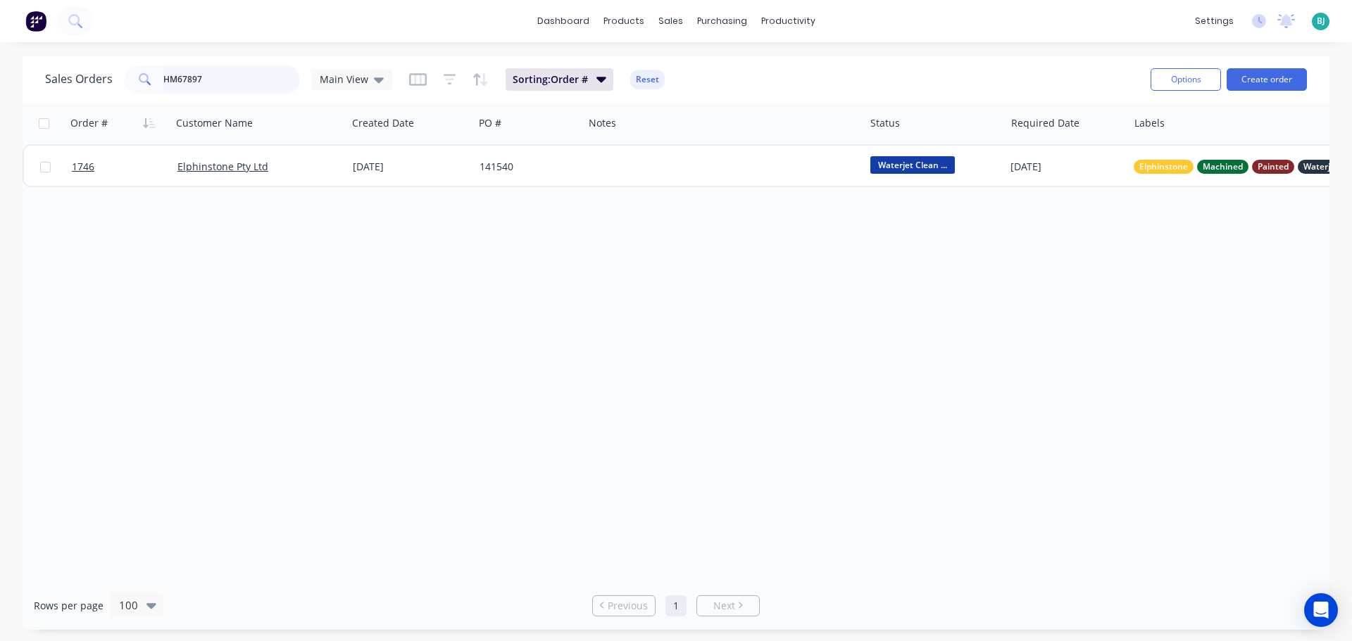
click at [256, 78] on input "HM67897" at bounding box center [231, 79] width 137 height 28
type input "H"
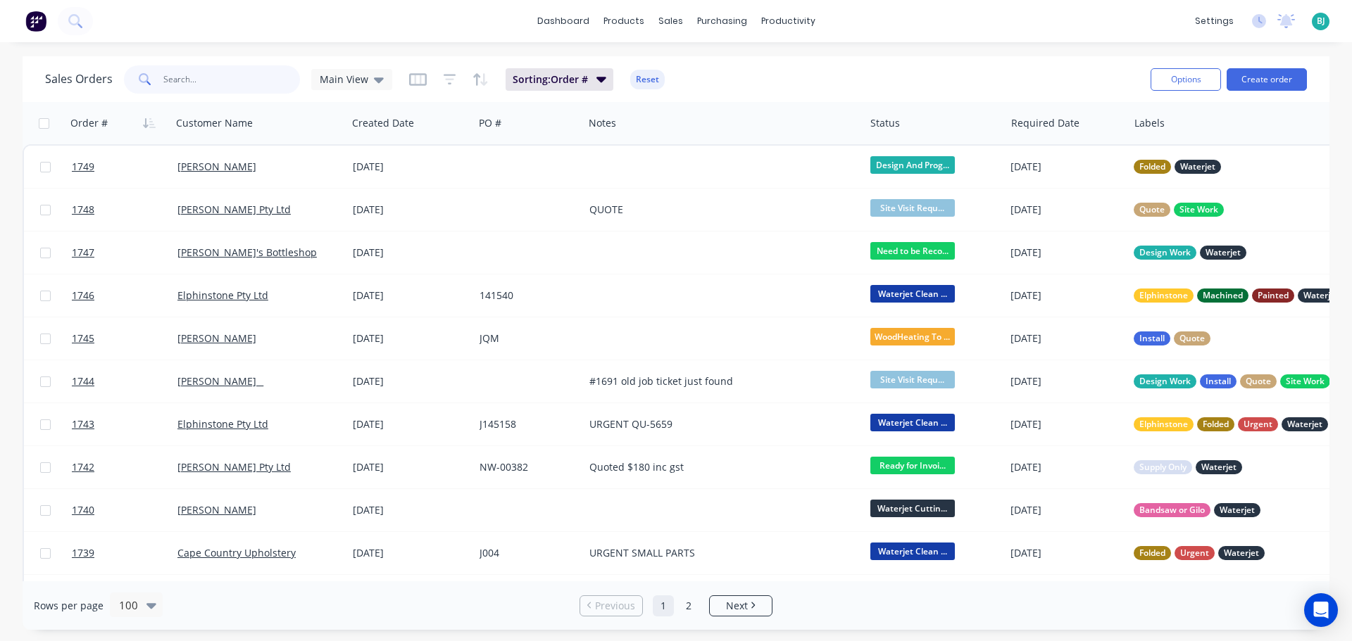
click at [208, 78] on input "text" at bounding box center [231, 79] width 137 height 28
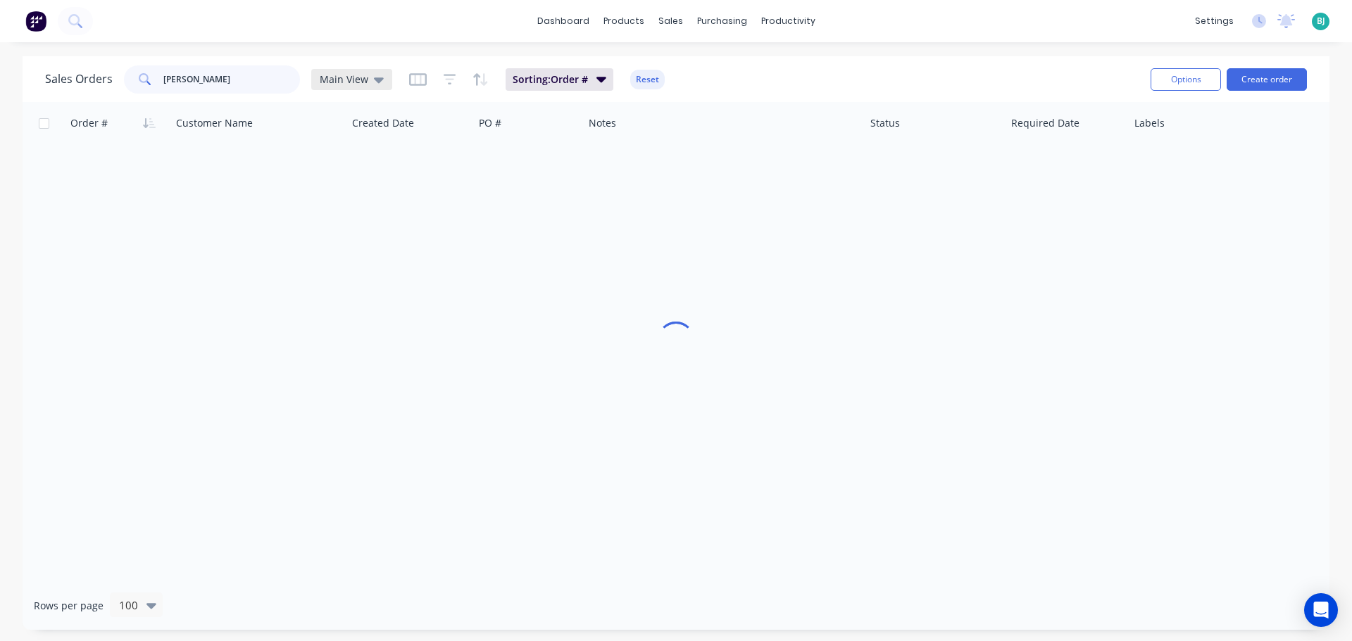
type input "[PERSON_NAME]"
click at [356, 80] on span "Main View" at bounding box center [344, 79] width 49 height 15
click at [371, 256] on button "Archived" at bounding box center [395, 256] width 161 height 16
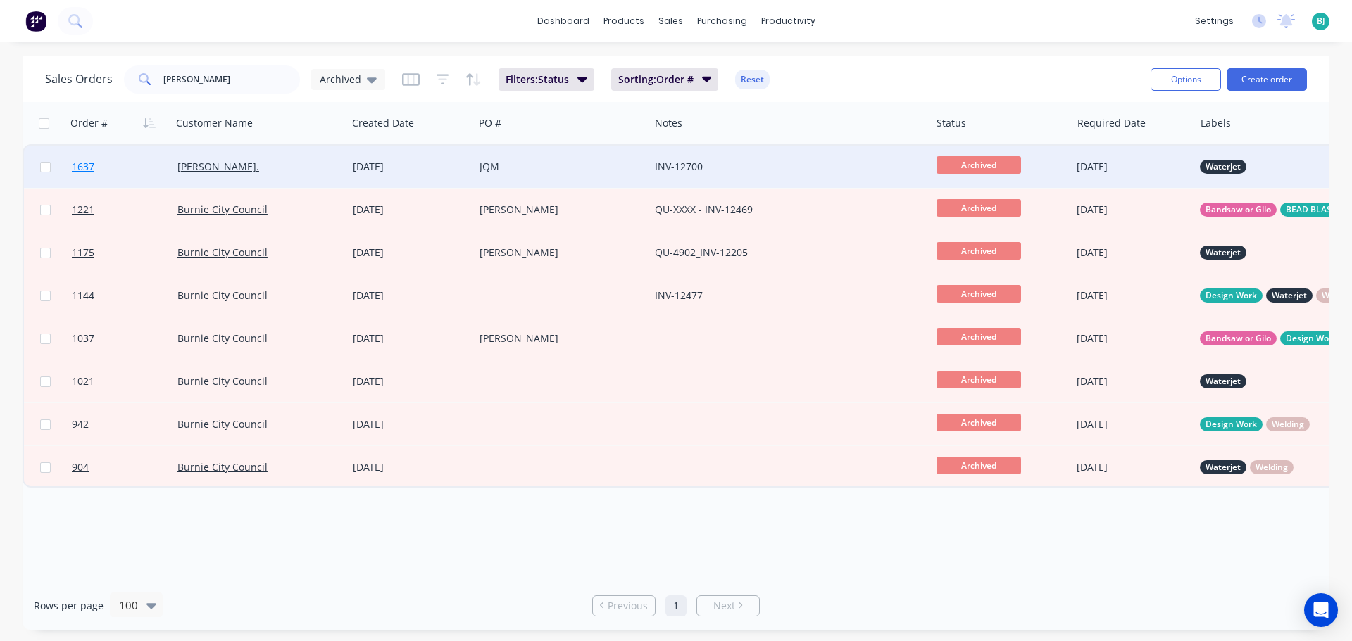
click at [138, 170] on link "1637" at bounding box center [125, 167] width 106 height 42
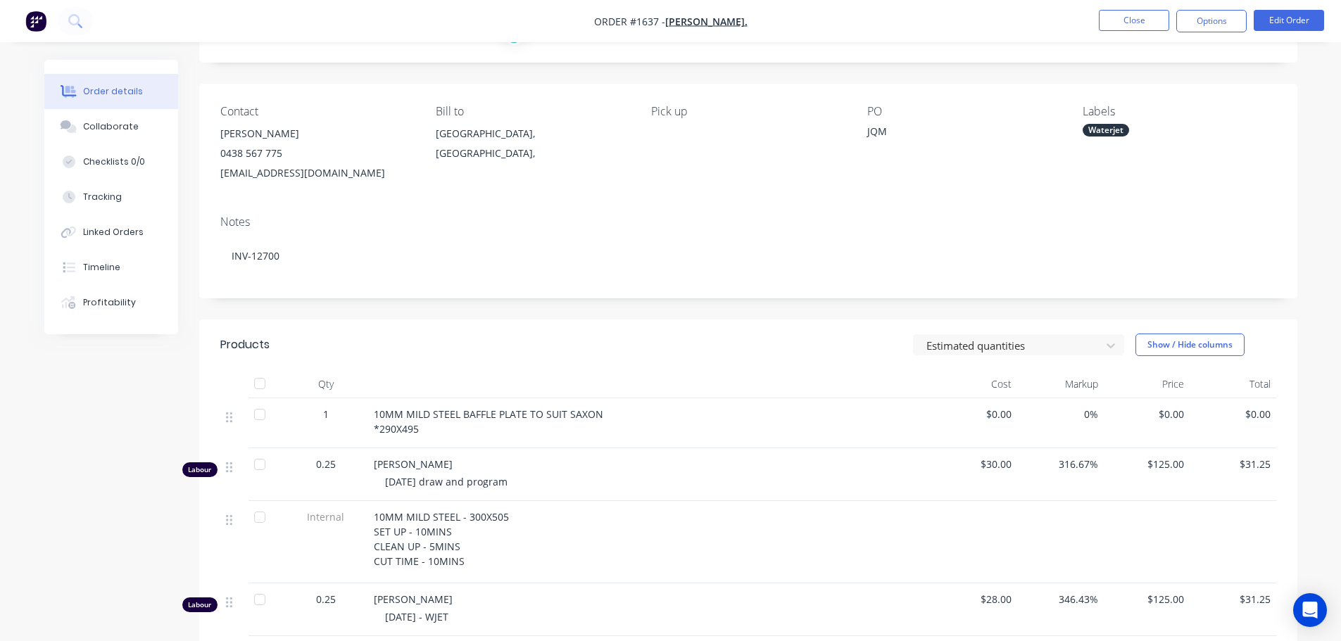
scroll to position [141, 0]
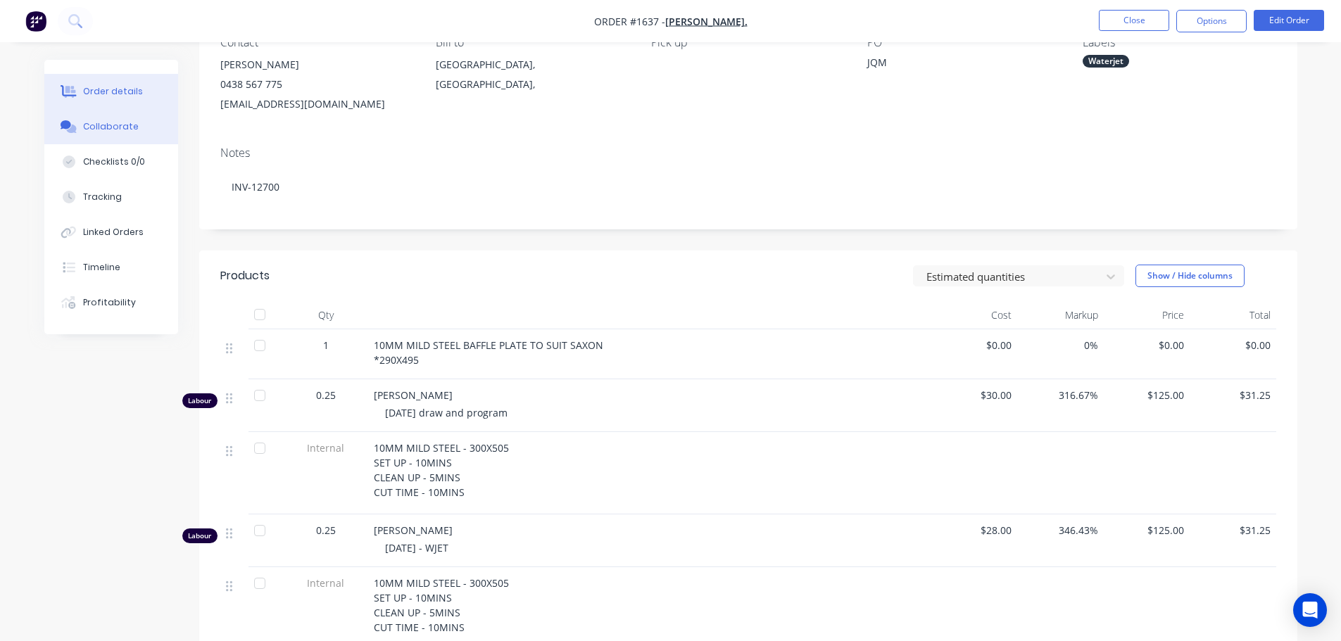
click at [110, 130] on div "Collaborate" at bounding box center [111, 126] width 56 height 13
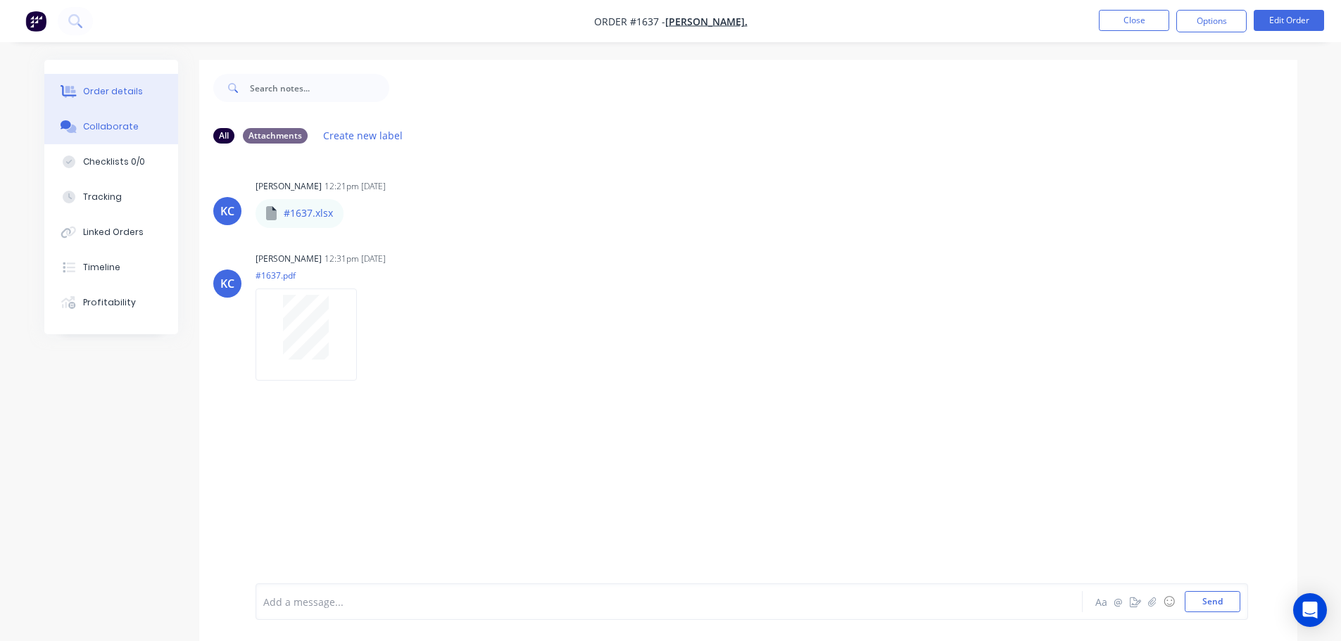
click at [125, 84] on button "Order details" at bounding box center [111, 91] width 134 height 35
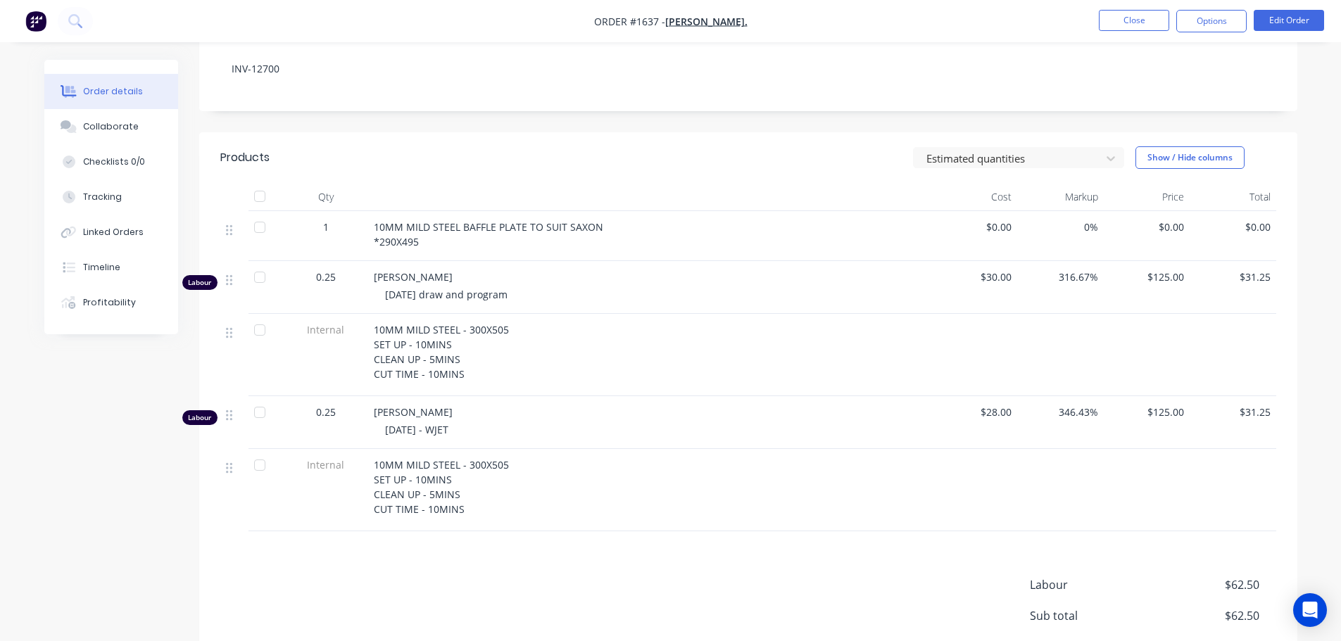
scroll to position [282, 0]
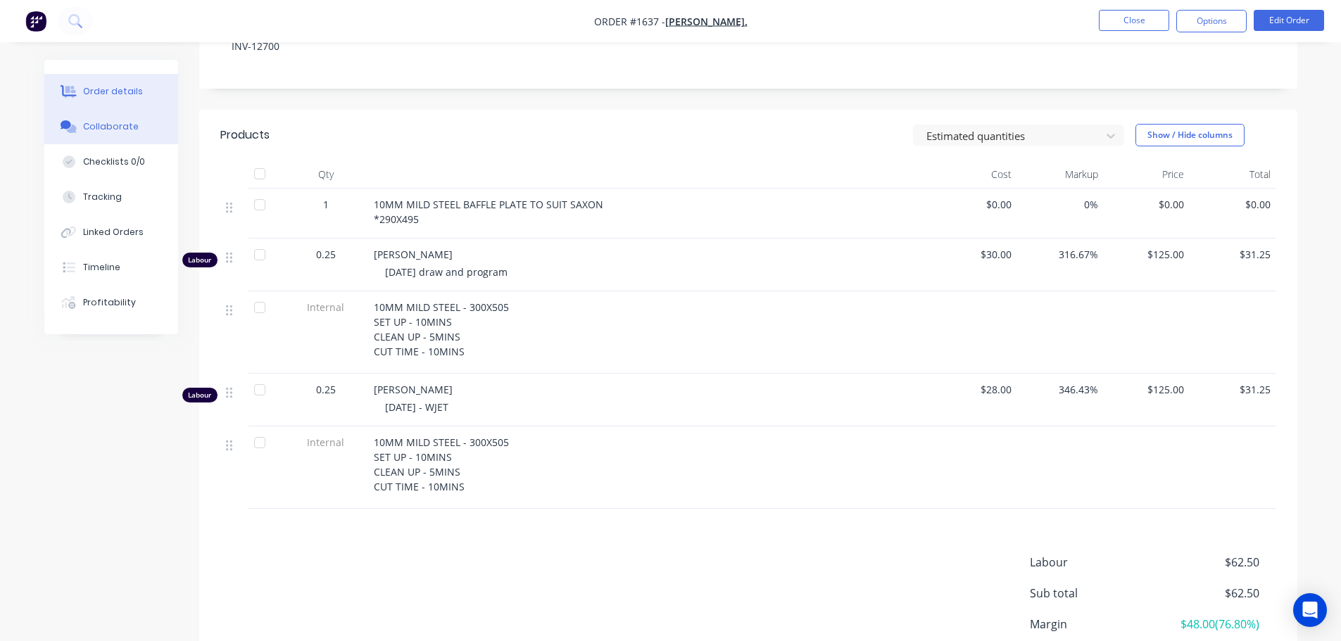
click at [120, 133] on button "Collaborate" at bounding box center [111, 126] width 134 height 35
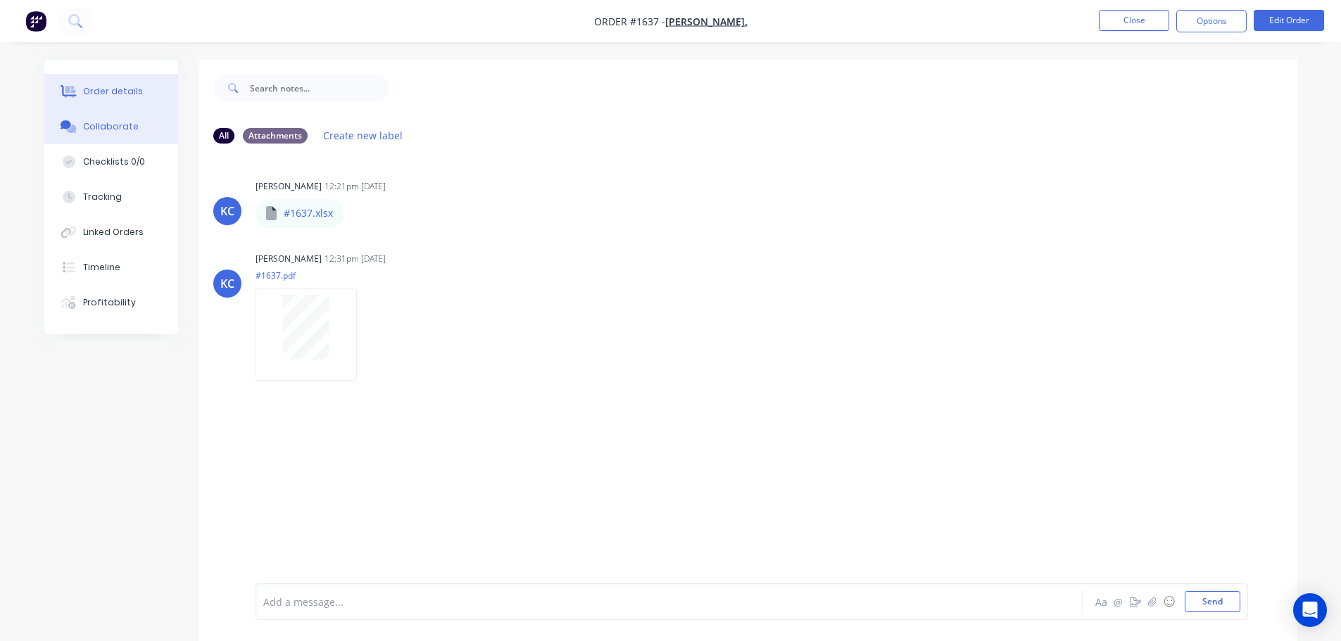
click at [80, 92] on button "Order details" at bounding box center [111, 91] width 134 height 35
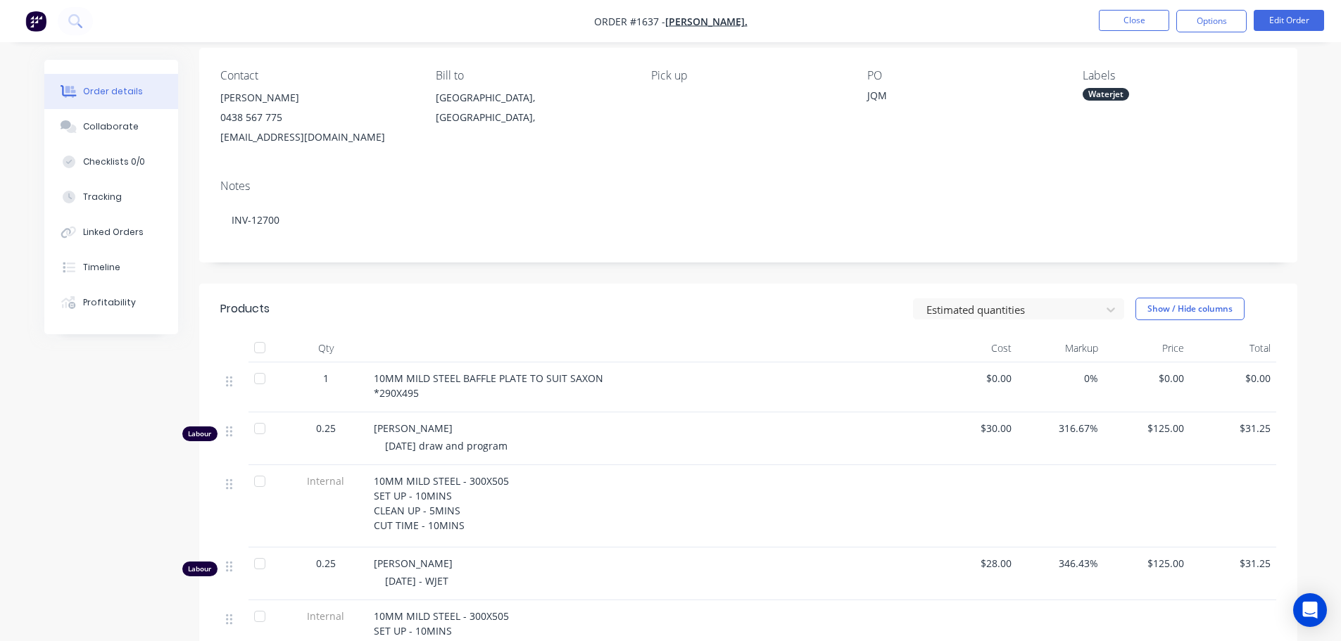
scroll to position [141, 0]
